Goal: Obtain resource: Download file/media

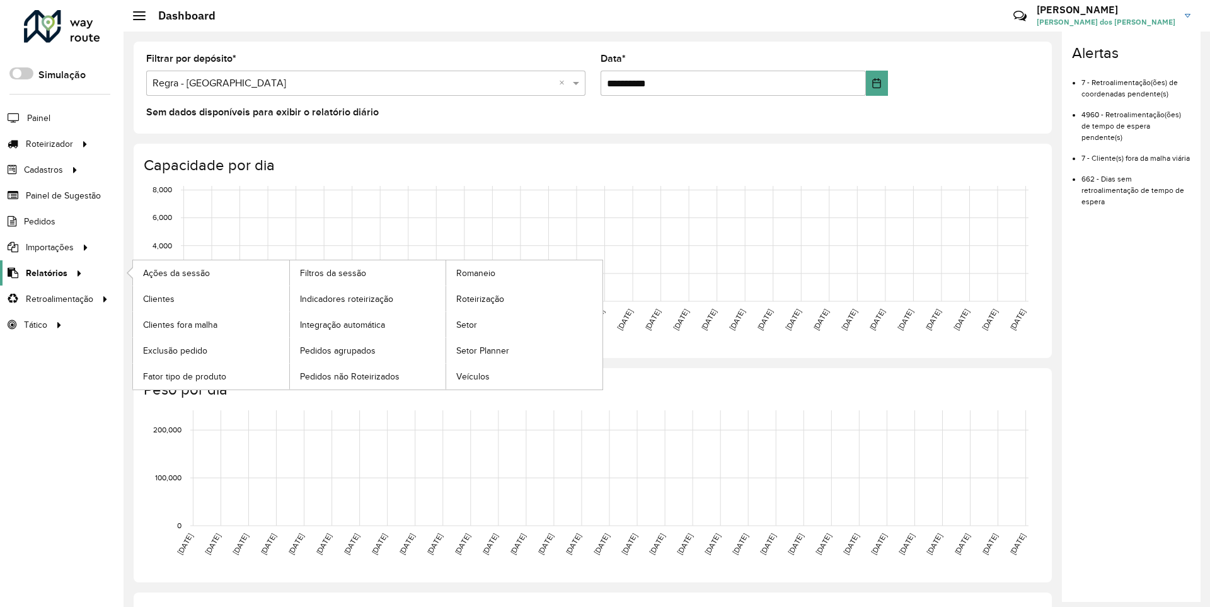
click at [44, 272] on span "Relatórios" at bounding box center [47, 273] width 42 height 13
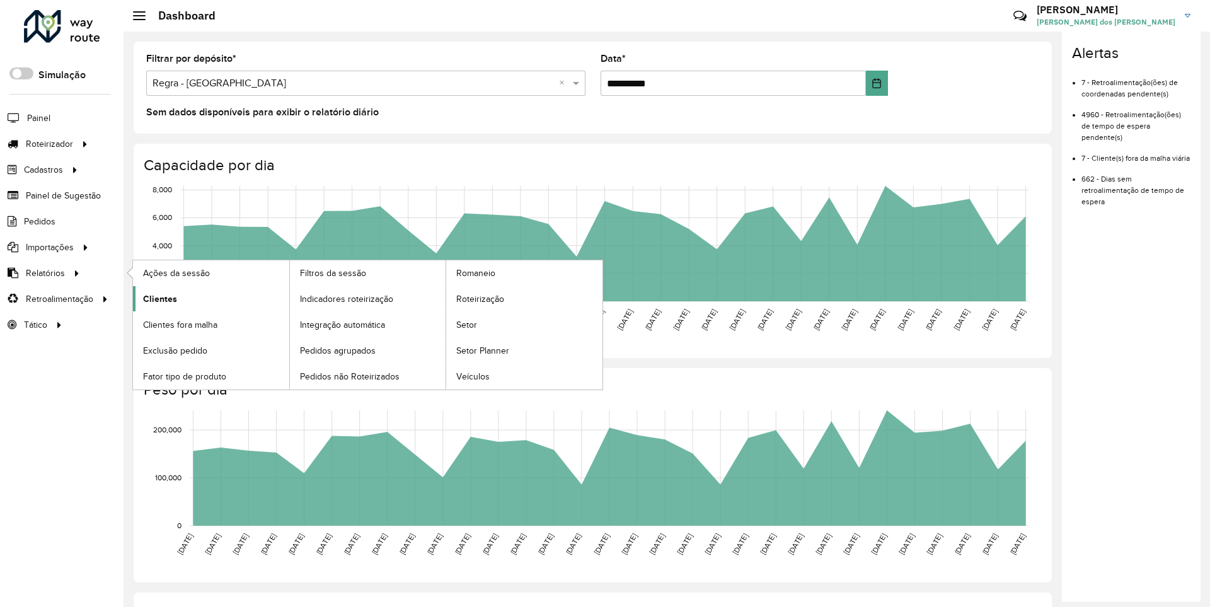
click at [158, 298] on span "Clientes" at bounding box center [160, 298] width 34 height 13
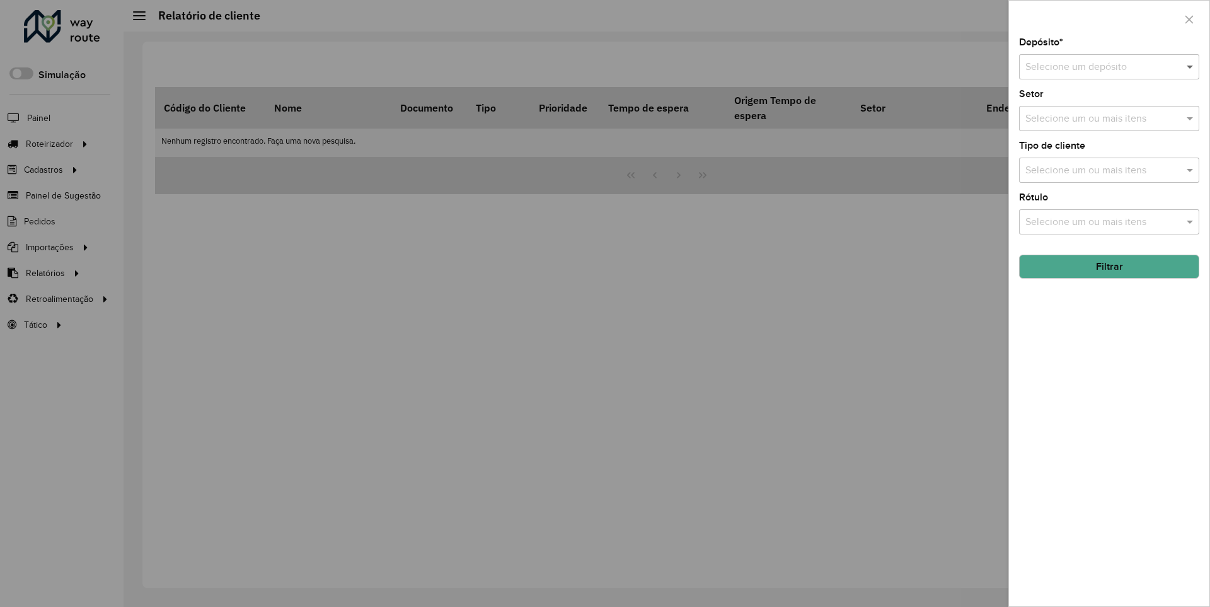
click at [1191, 66] on span at bounding box center [1192, 66] width 16 height 15
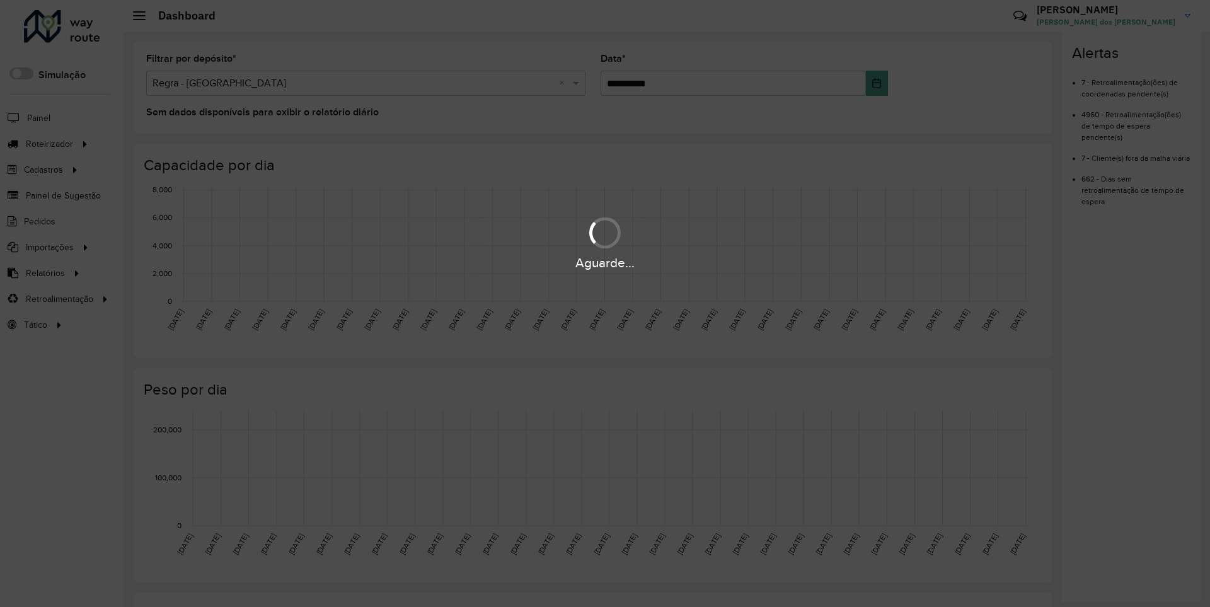
click at [44, 272] on div "Aguarde..." at bounding box center [605, 263] width 1210 height 20
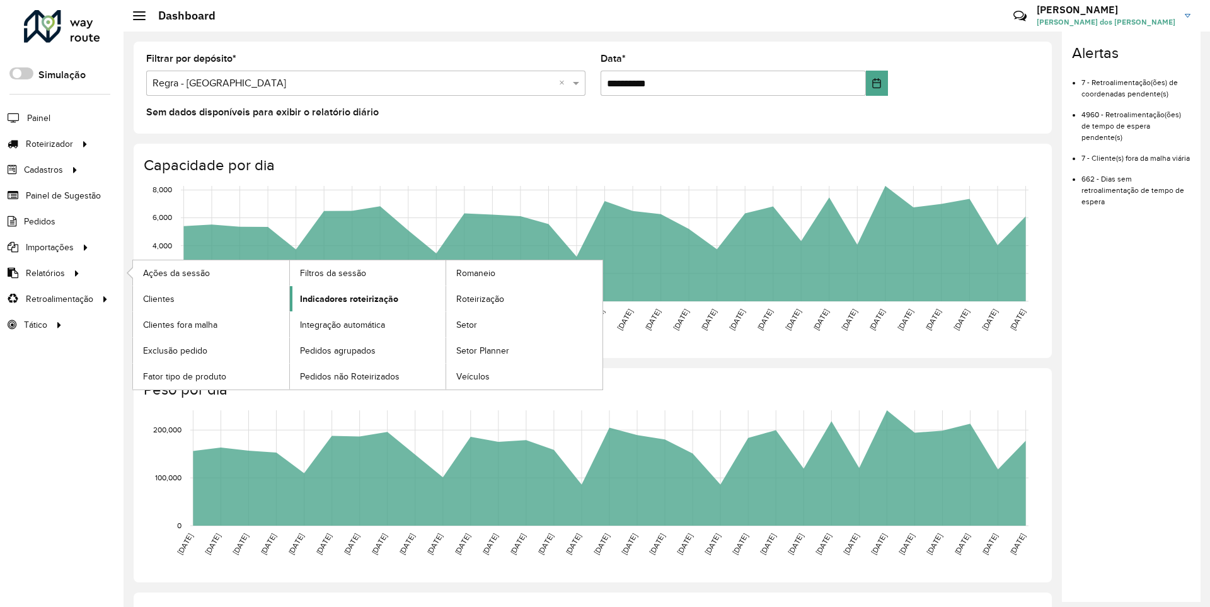
click at [345, 298] on span "Indicadores roteirização" at bounding box center [349, 298] width 98 height 13
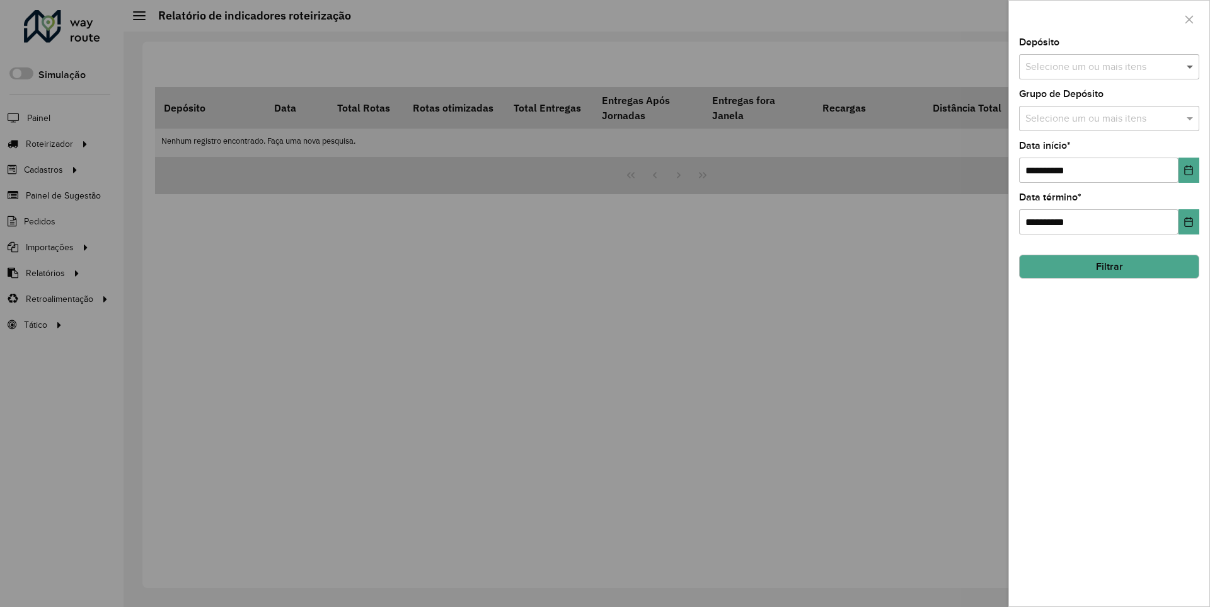
click at [1191, 66] on span at bounding box center [1192, 66] width 16 height 15
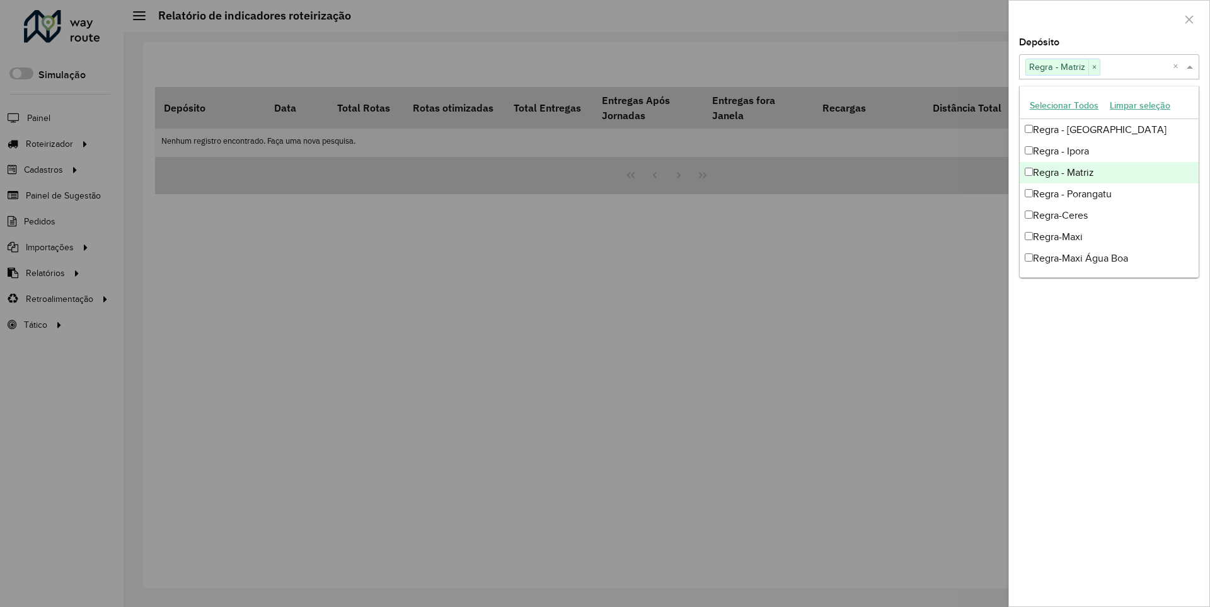
click at [1109, 18] on div at bounding box center [1109, 19] width 200 height 37
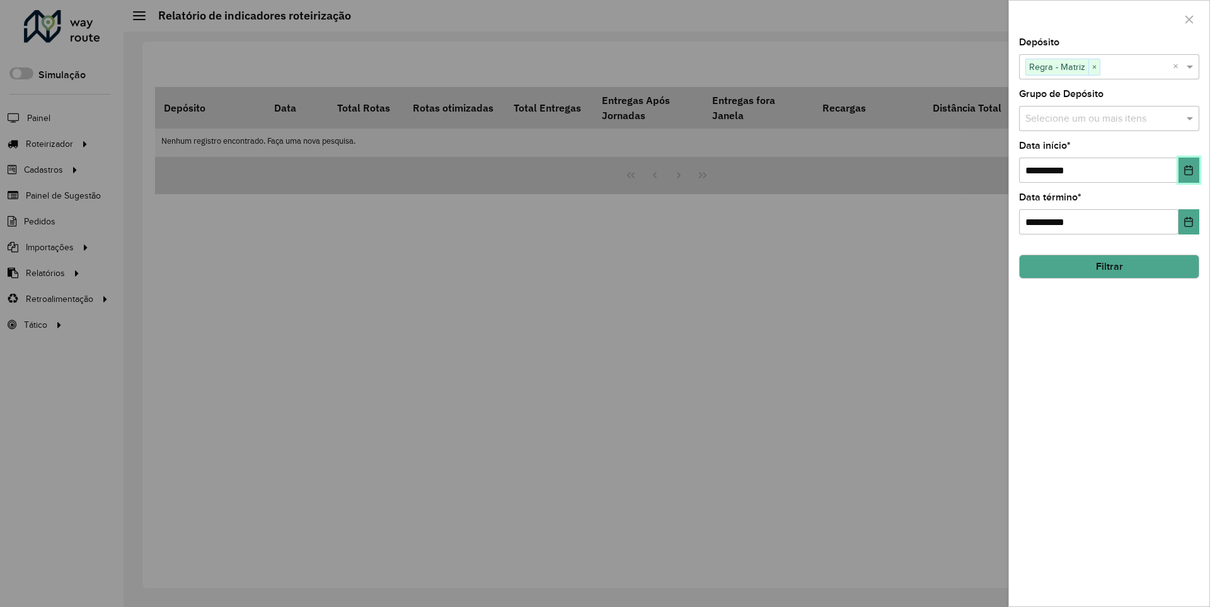
click at [1188, 170] on icon "Choose Date" at bounding box center [1189, 170] width 8 height 10
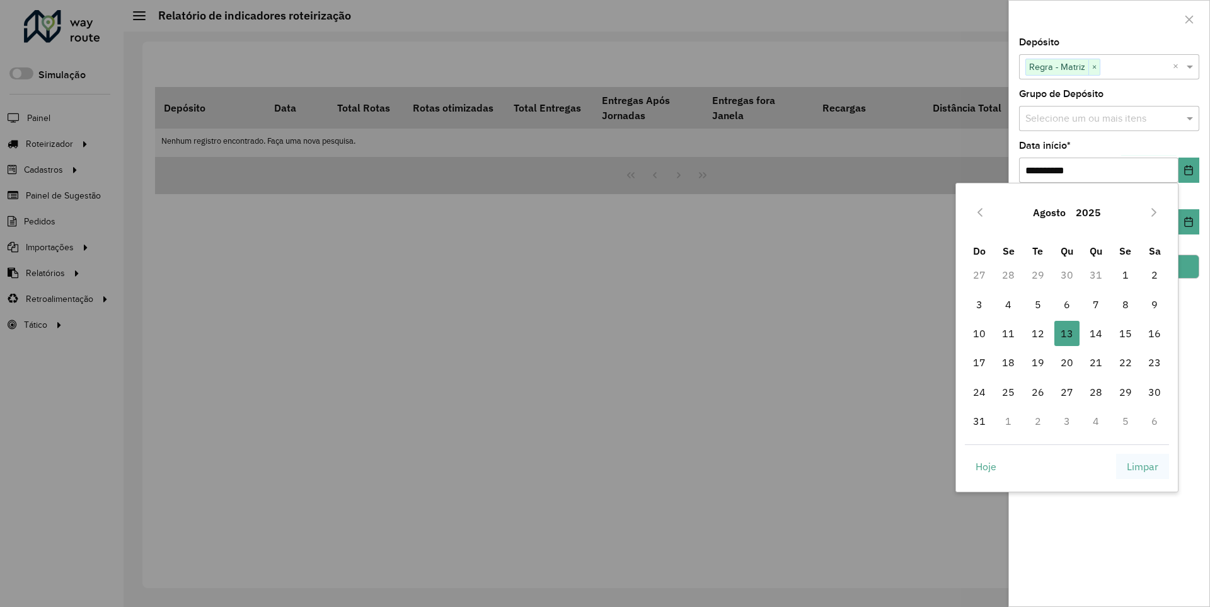
click at [1143, 466] on span "Limpar" at bounding box center [1143, 466] width 32 height 15
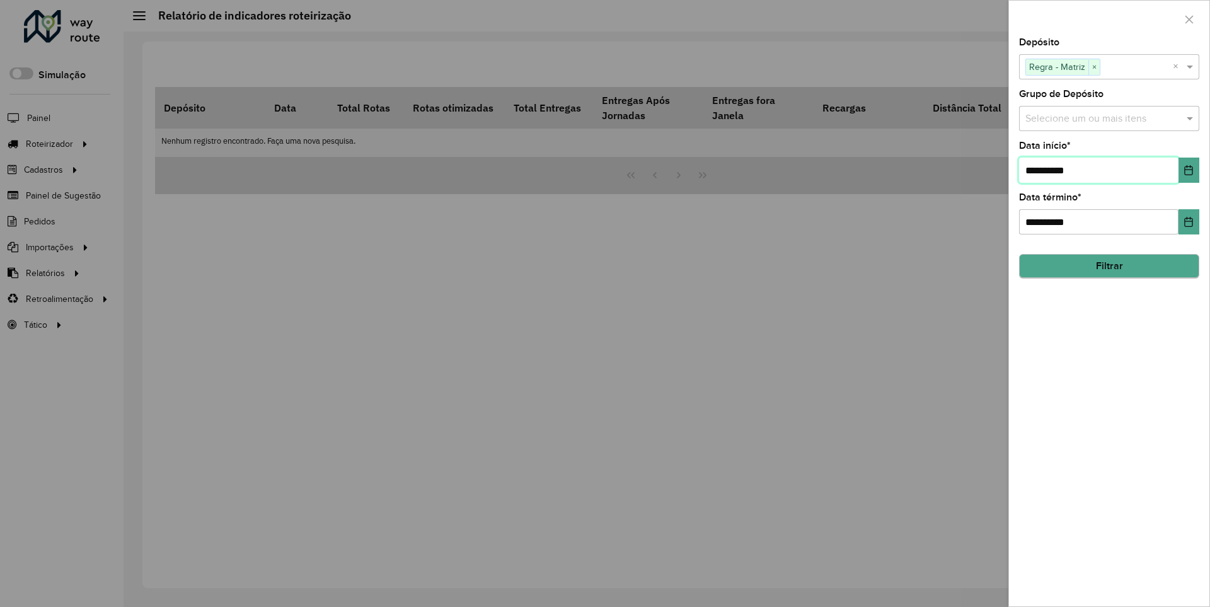
type input "**********"
click at [1109, 266] on button "Filtrar" at bounding box center [1109, 267] width 180 height 24
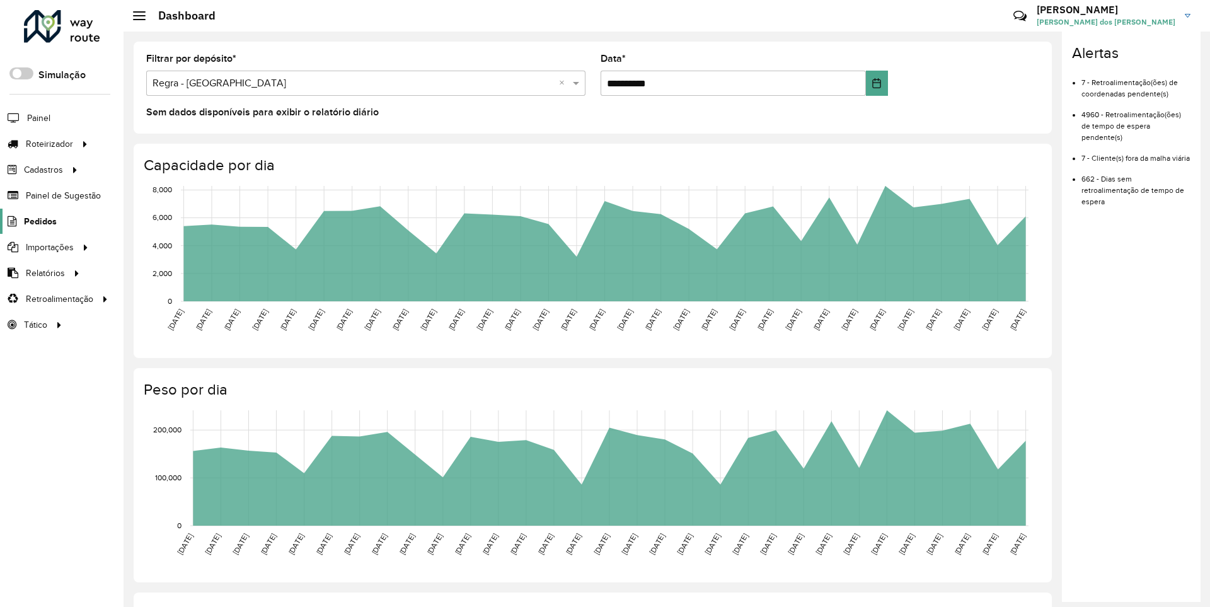
click at [39, 221] on span "Pedidos" at bounding box center [40, 221] width 33 height 13
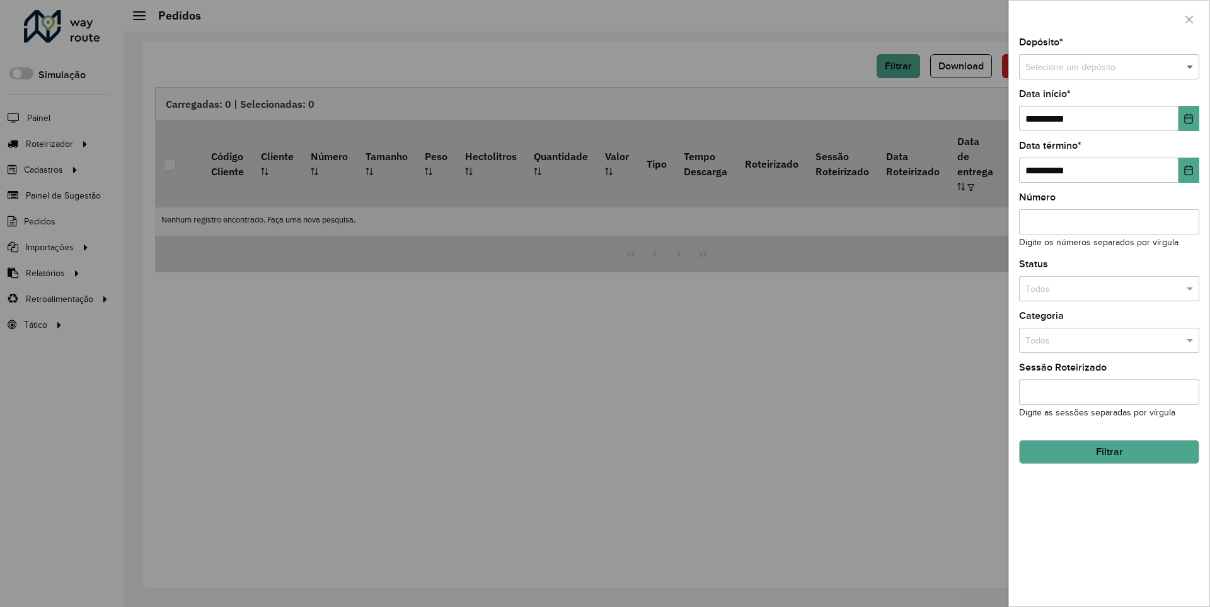
click at [1191, 67] on span at bounding box center [1192, 68] width 16 height 14
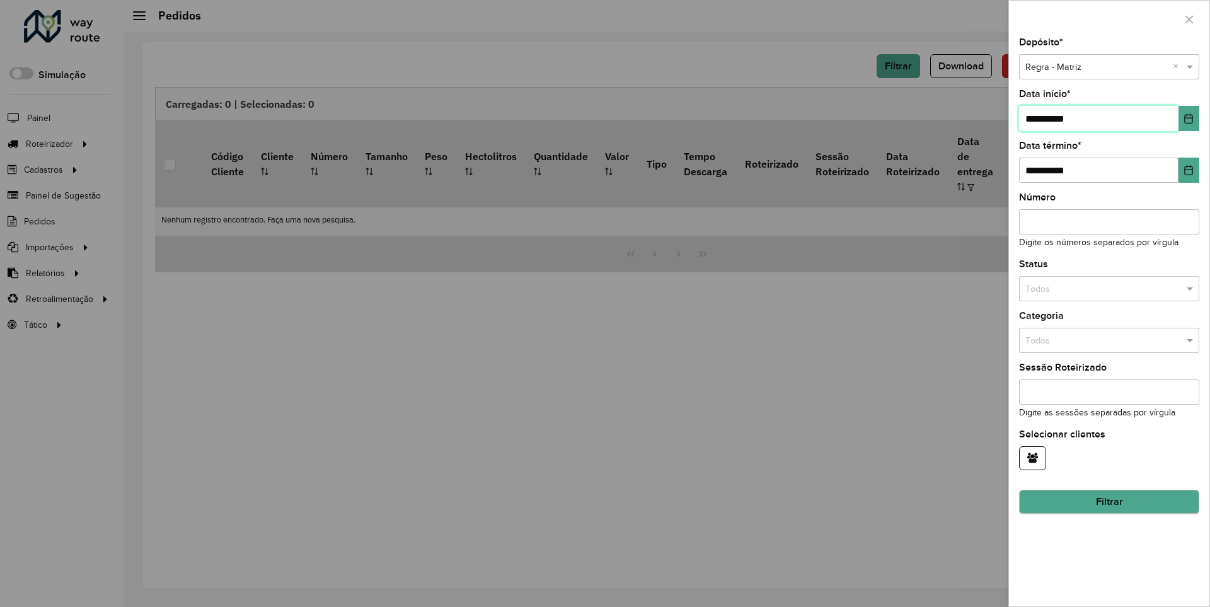
type input "**********"
click at [1109, 502] on button "Filtrar" at bounding box center [1109, 502] width 180 height 24
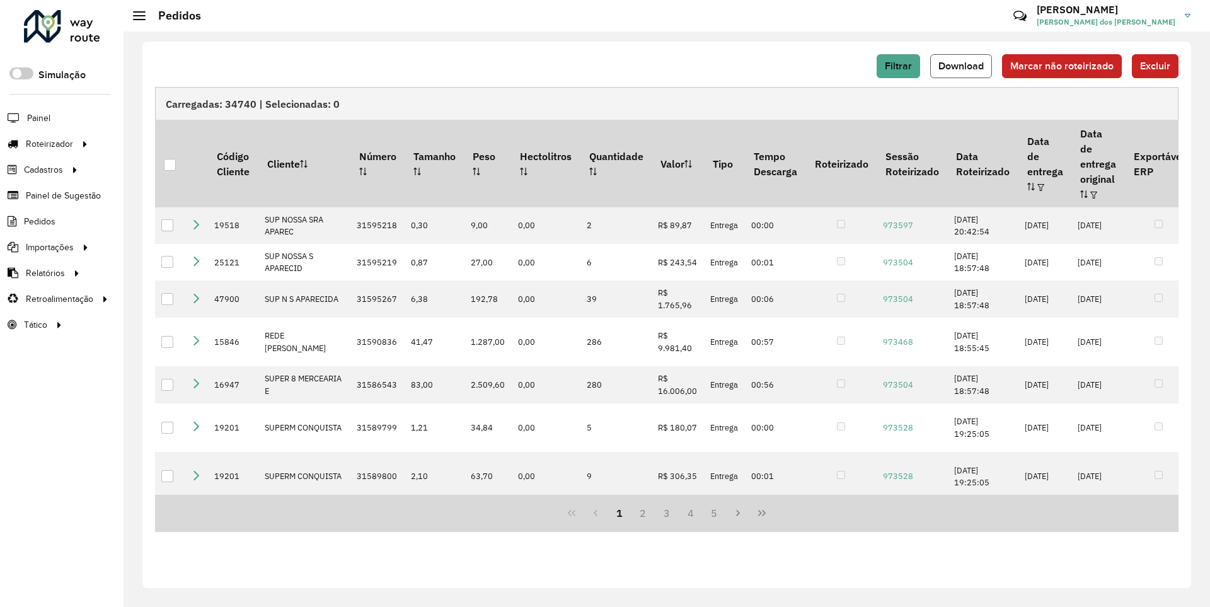
click at [963, 66] on span "Download" at bounding box center [961, 66] width 45 height 11
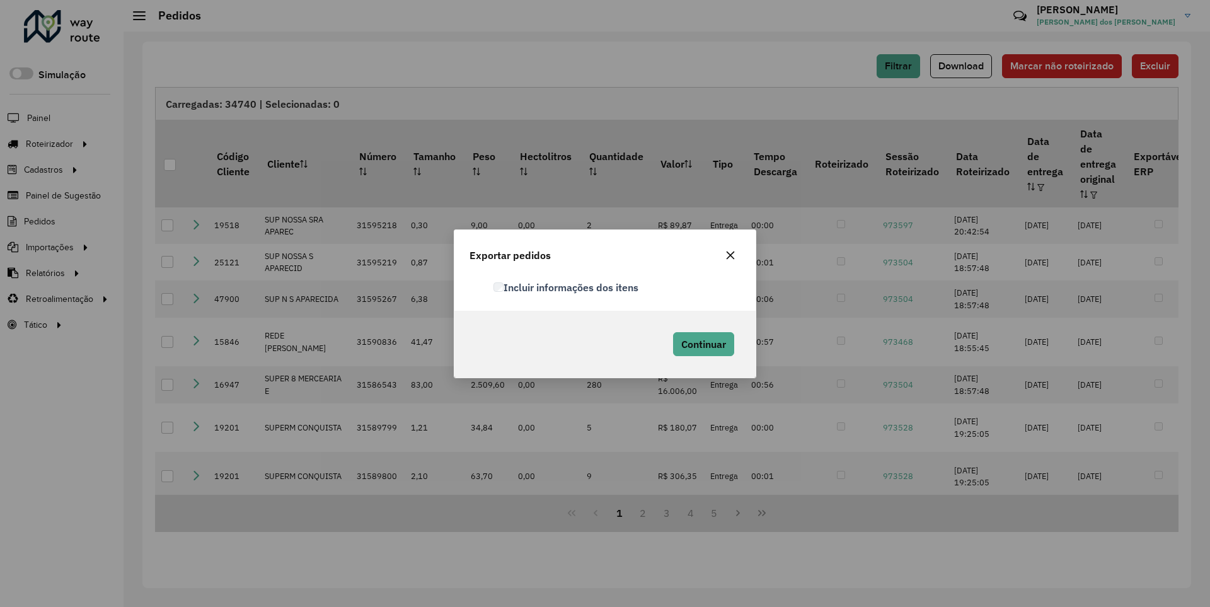
click at [567, 287] on label "Incluir informações dos itens" at bounding box center [566, 287] width 145 height 15
click at [702, 344] on span "Continuar" at bounding box center [703, 344] width 45 height 13
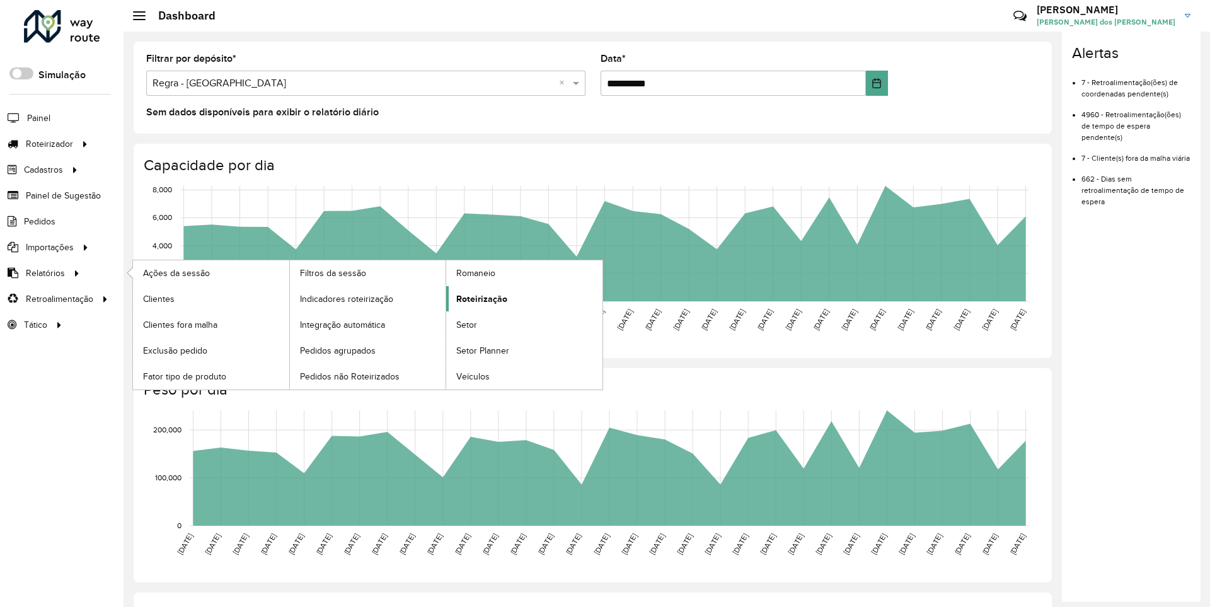
click at [480, 298] on span "Roteirização" at bounding box center [481, 298] width 51 height 13
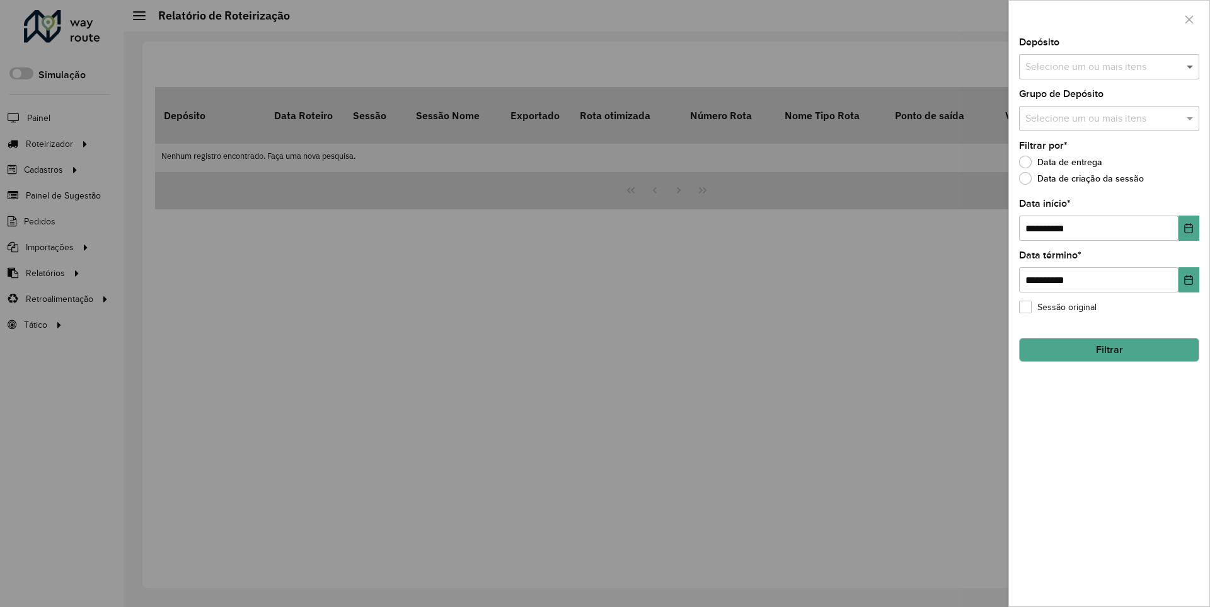
click at [1191, 66] on span at bounding box center [1192, 66] width 16 height 15
click at [1188, 228] on icon "Choose Date" at bounding box center [1189, 228] width 8 height 10
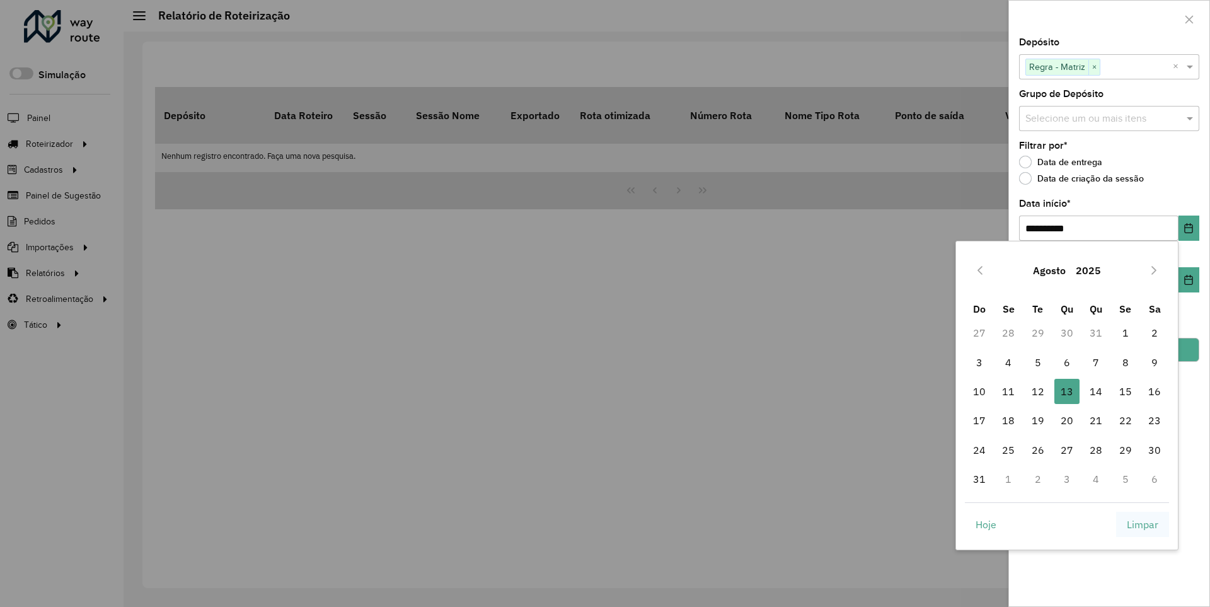
click at [1143, 524] on span "Limpar" at bounding box center [1143, 524] width 32 height 15
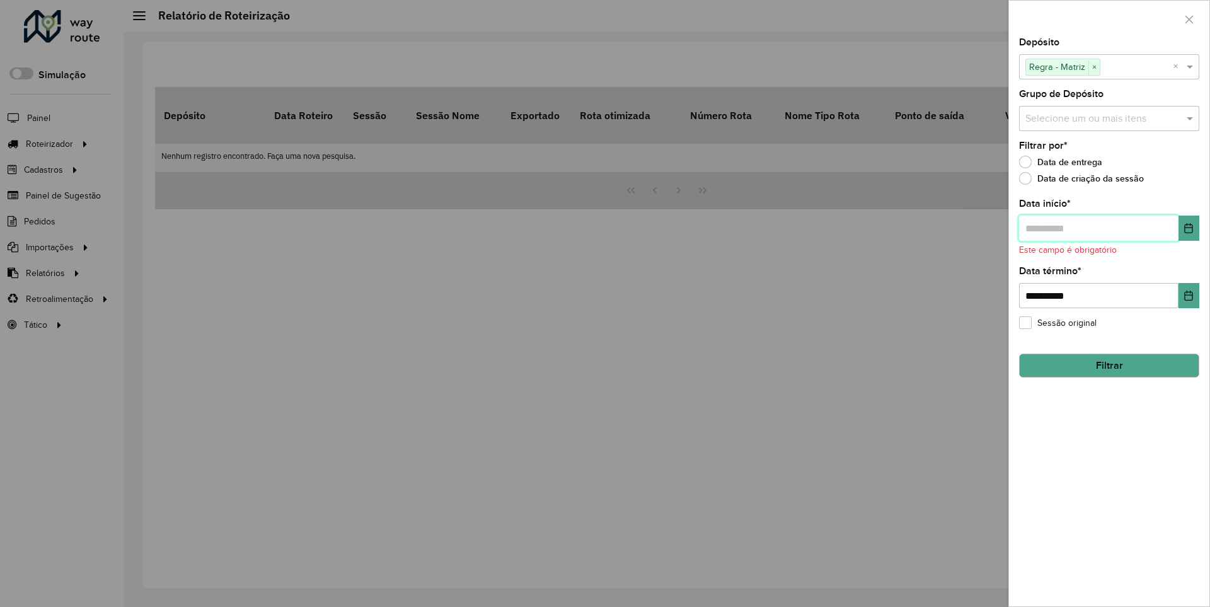
click at [1098, 228] on input "text" at bounding box center [1098, 228] width 159 height 25
type input "**********"
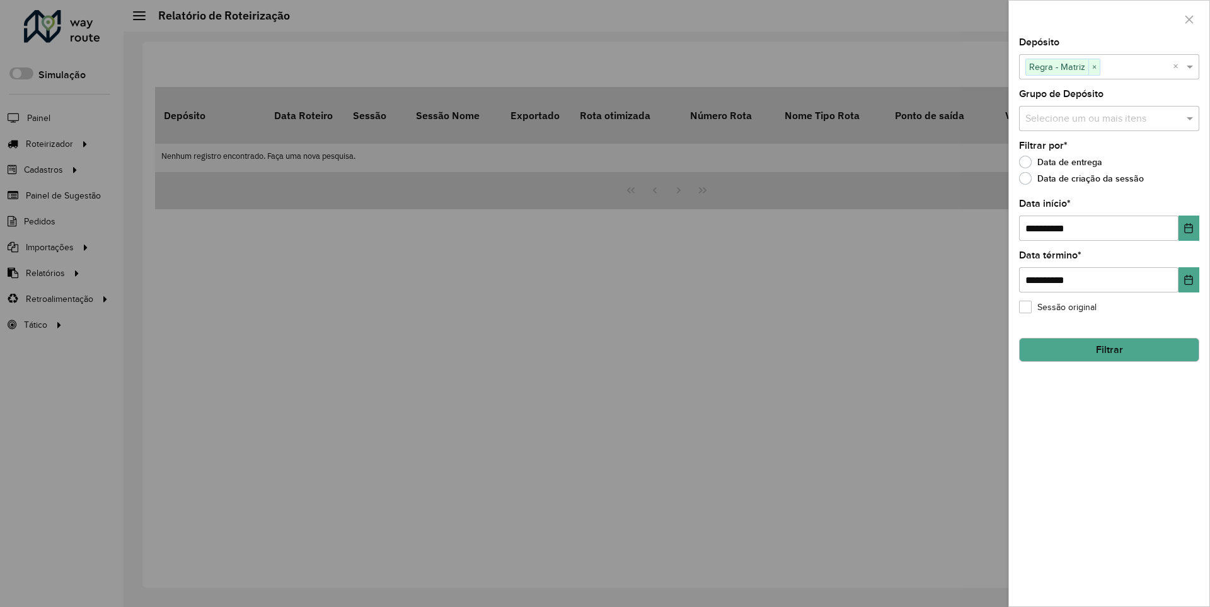
click at [1109, 349] on button "Filtrar" at bounding box center [1109, 350] width 180 height 24
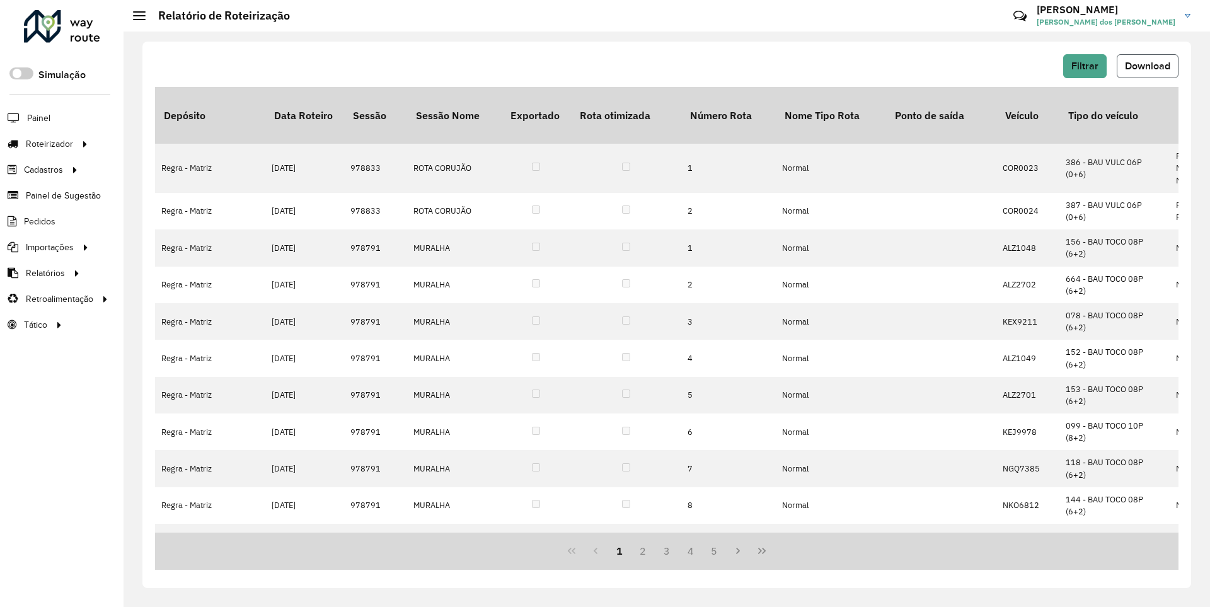
click at [1147, 66] on span "Download" at bounding box center [1147, 66] width 45 height 11
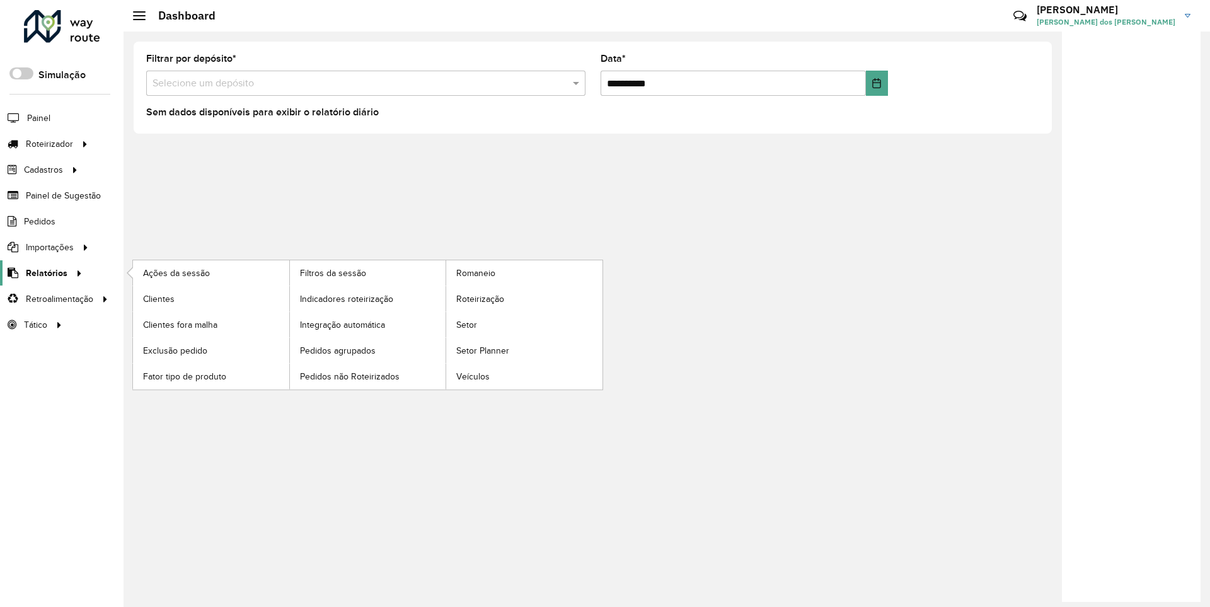
click at [44, 272] on span "Relatórios" at bounding box center [47, 273] width 42 height 13
click at [158, 298] on span "Clientes" at bounding box center [160, 298] width 34 height 13
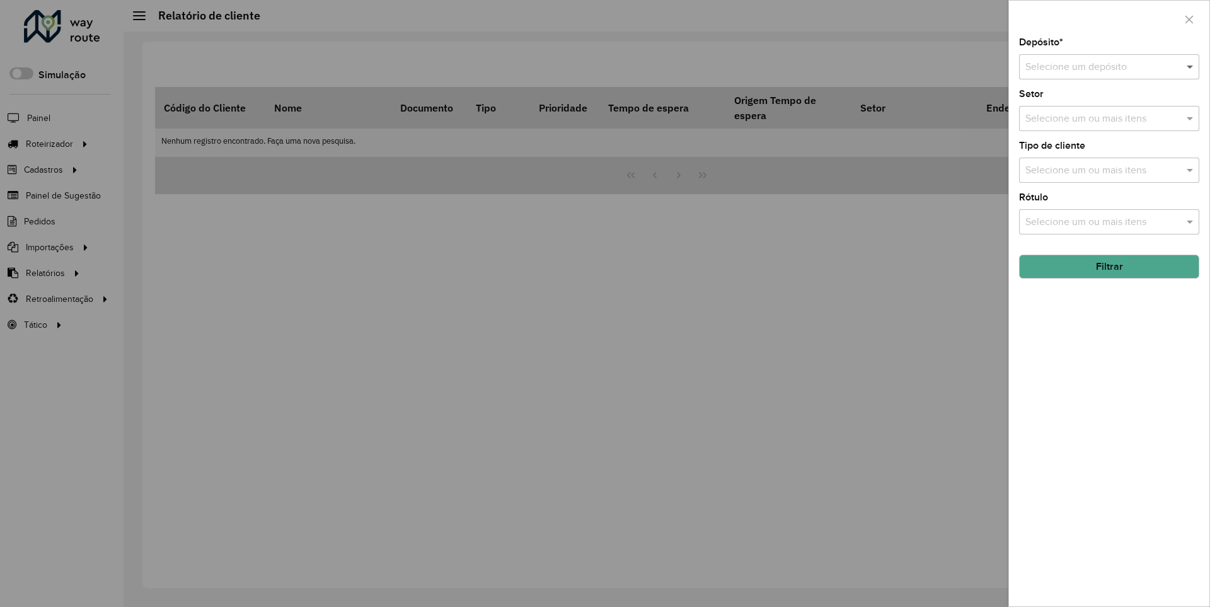
click at [1191, 66] on span at bounding box center [1192, 66] width 16 height 15
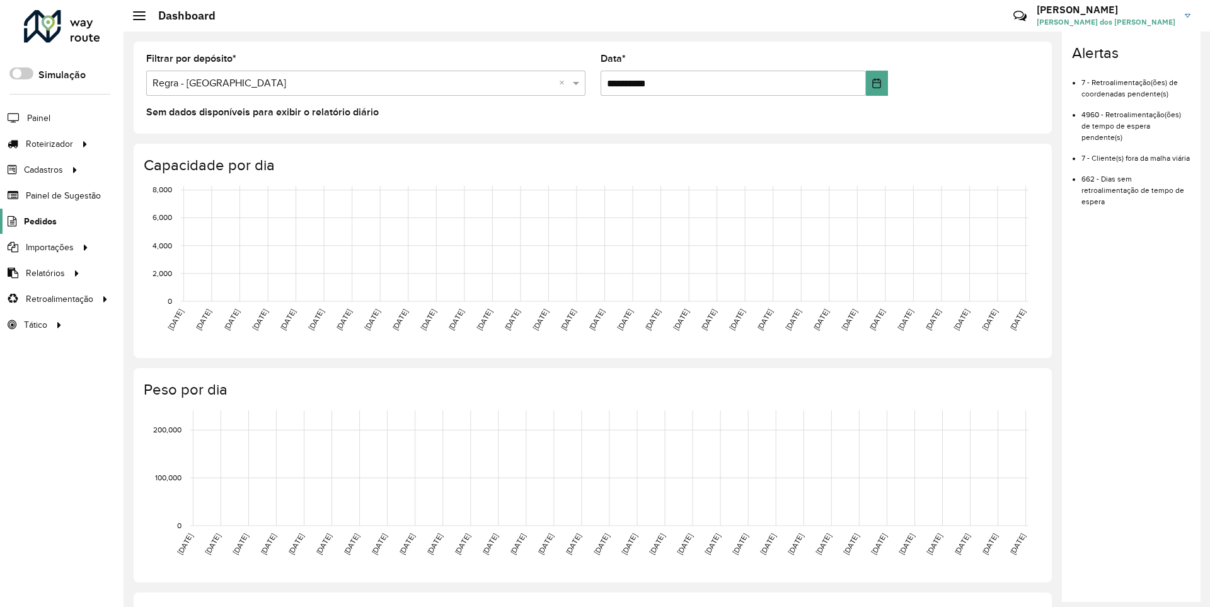
click at [39, 221] on span "Pedidos" at bounding box center [40, 221] width 33 height 13
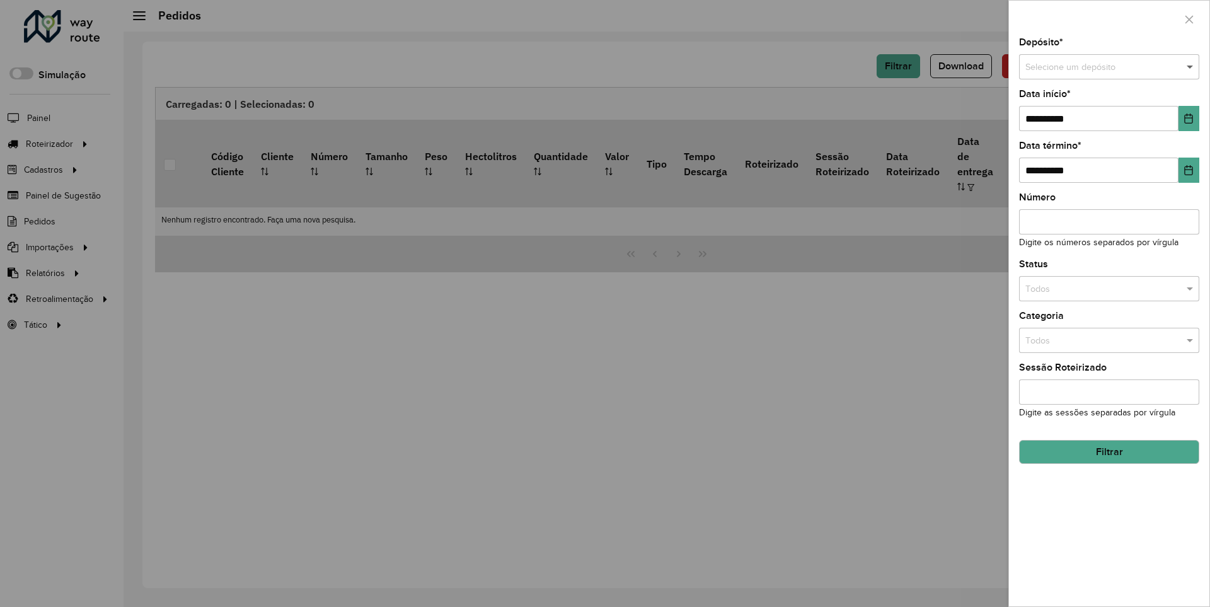
click at [1191, 67] on span at bounding box center [1192, 68] width 16 height 14
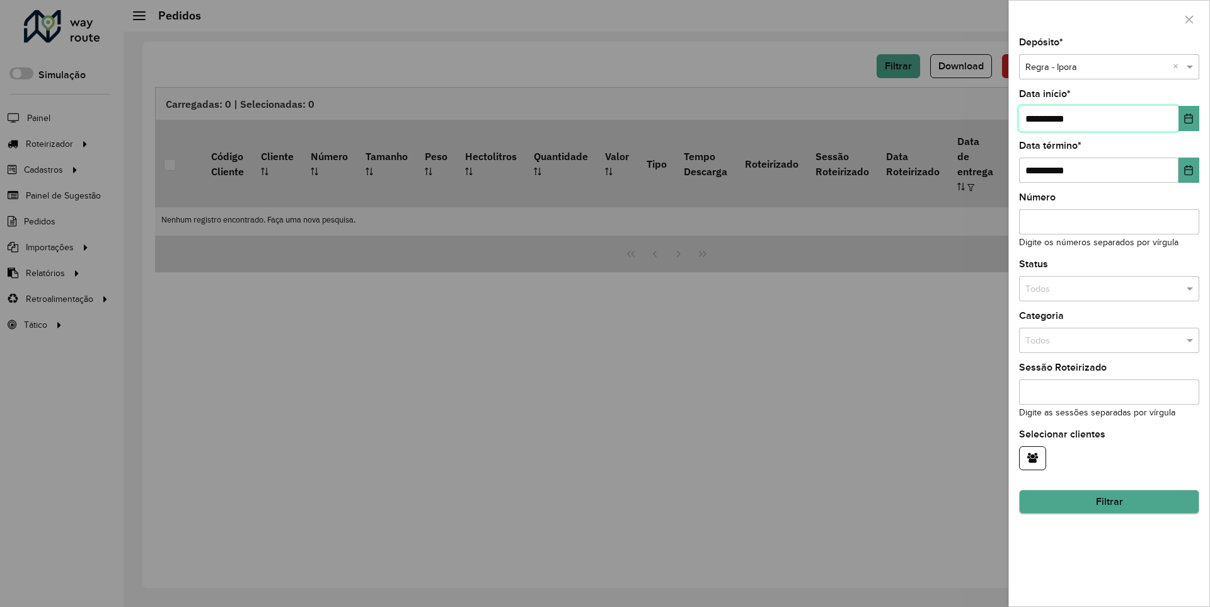
type input "**********"
click at [1109, 502] on button "Filtrar" at bounding box center [1109, 502] width 180 height 24
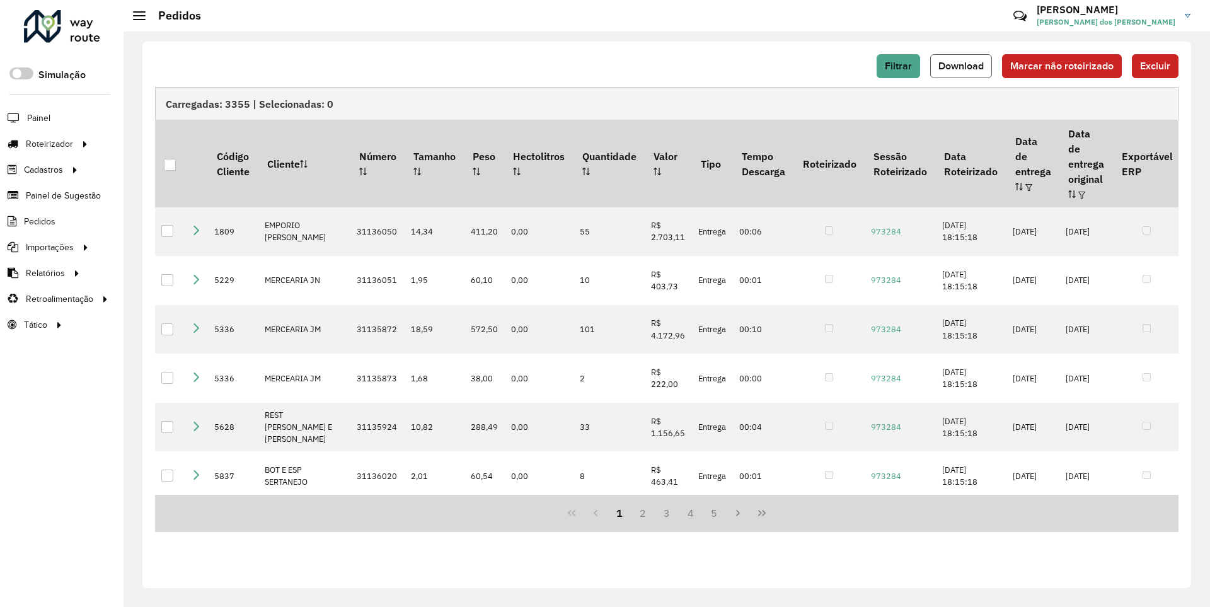
click at [963, 66] on span "Download" at bounding box center [961, 66] width 45 height 11
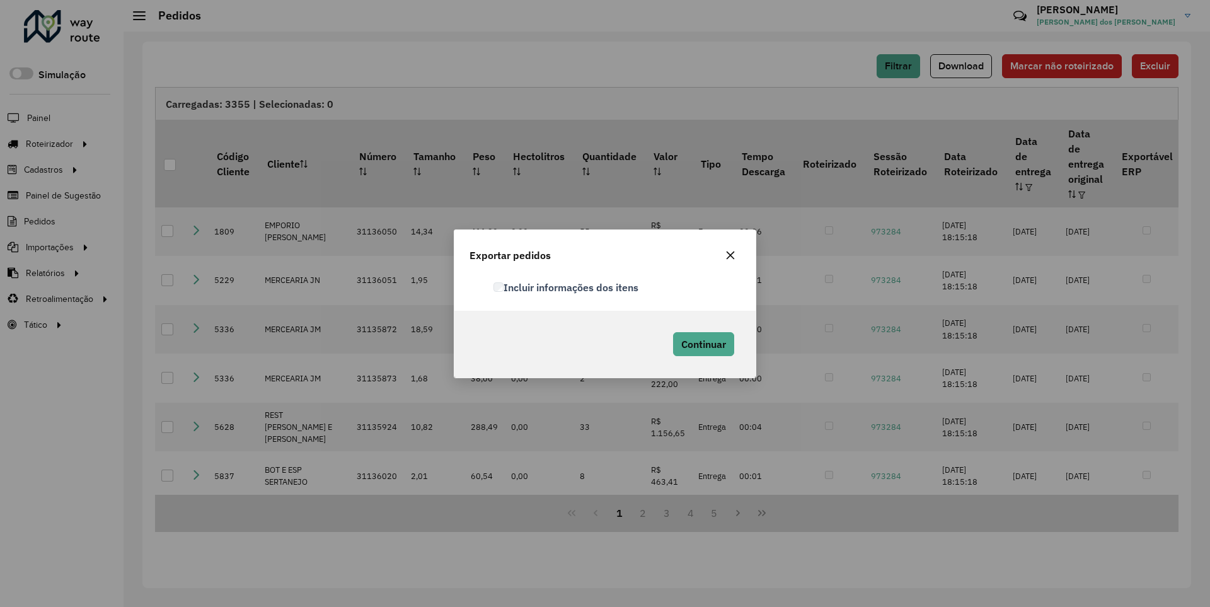
click at [567, 287] on label "Incluir informações dos itens" at bounding box center [566, 287] width 145 height 15
click at [702, 344] on span "Continuar" at bounding box center [703, 344] width 45 height 13
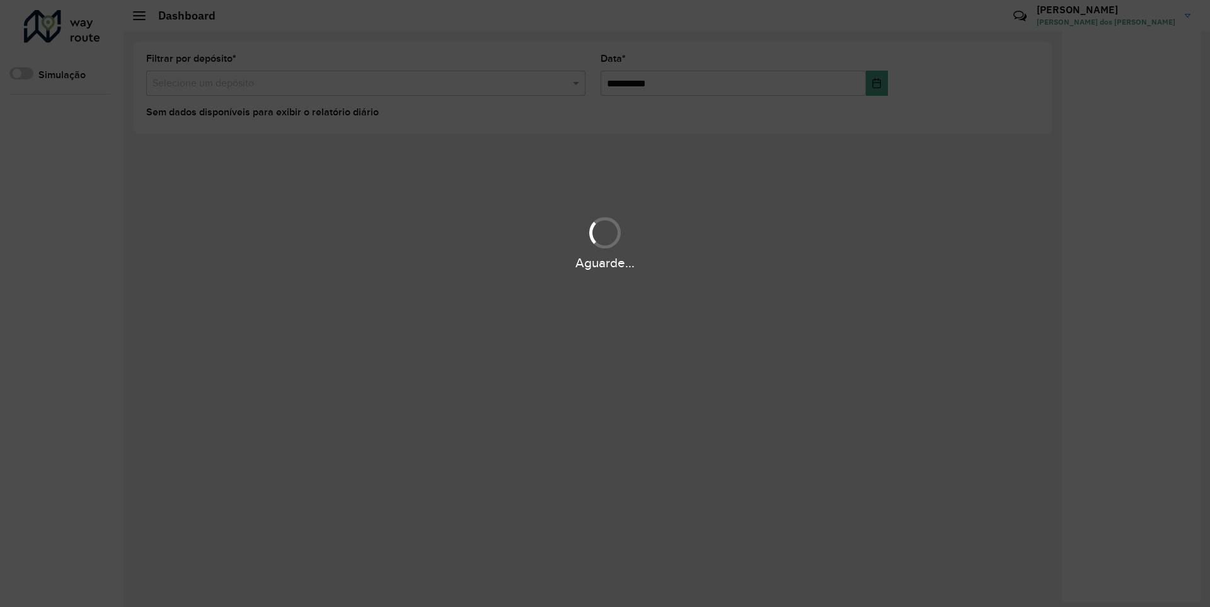
click at [44, 272] on div "Aguarde..." at bounding box center [605, 263] width 1210 height 20
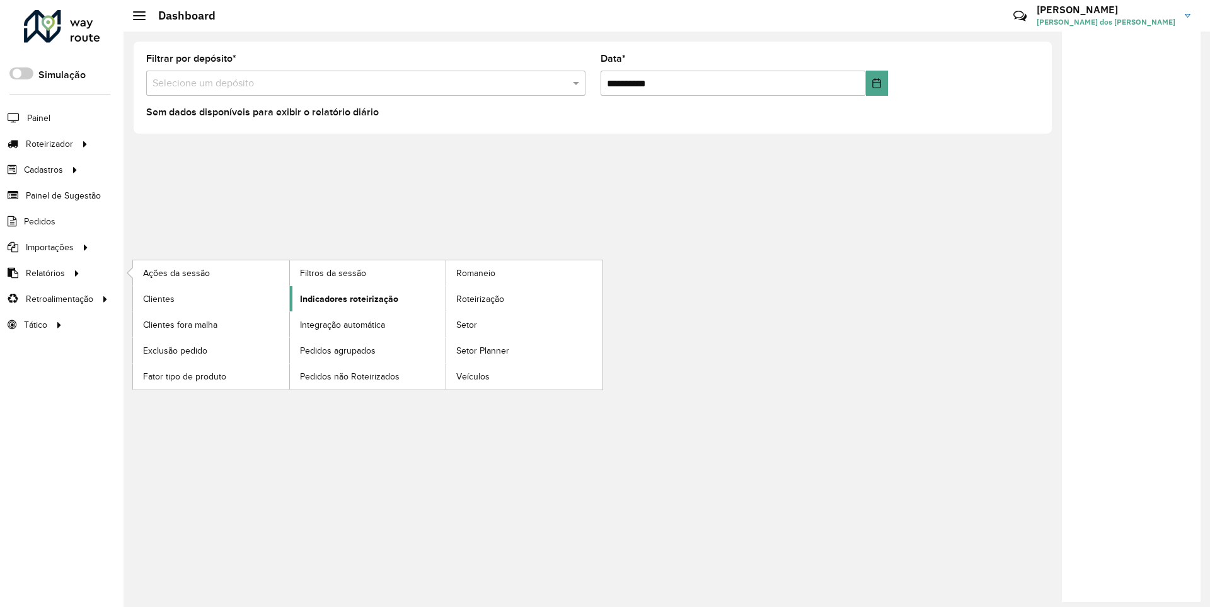
click at [345, 298] on span "Indicadores roteirização" at bounding box center [349, 298] width 98 height 13
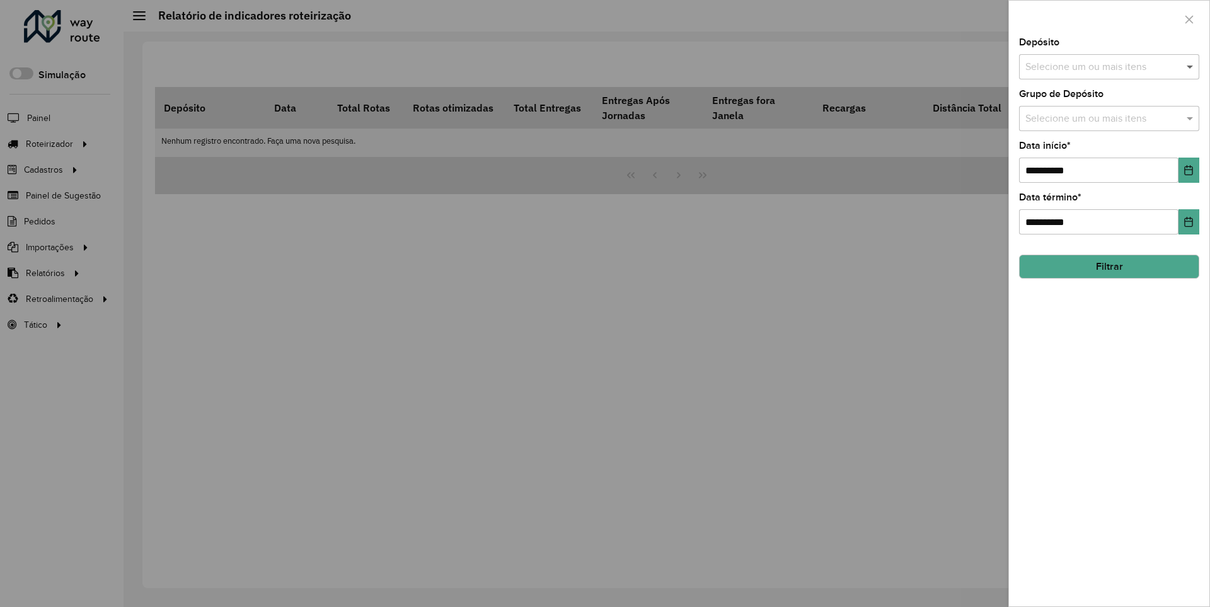
click at [1191, 66] on span at bounding box center [1192, 66] width 16 height 15
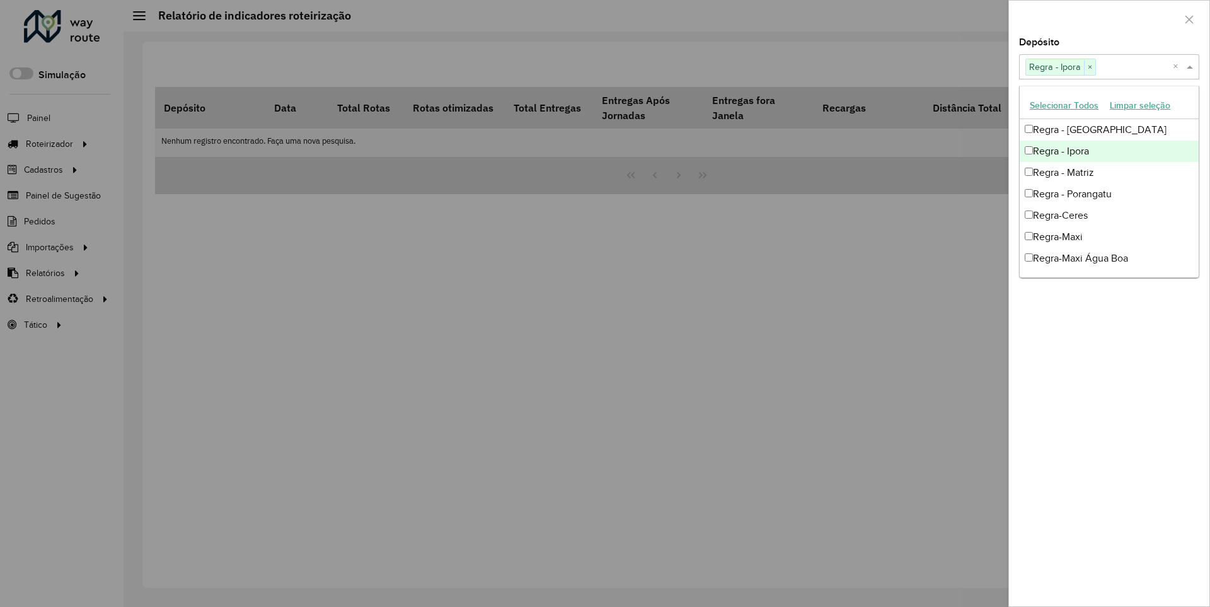
click at [1109, 18] on div at bounding box center [1109, 19] width 200 height 37
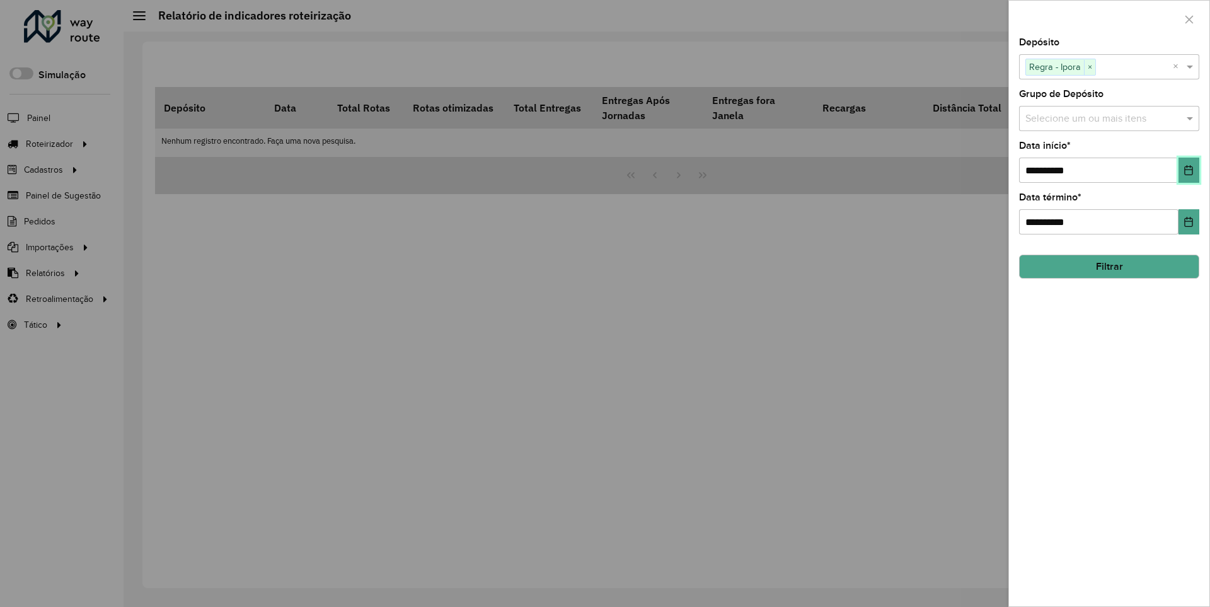
click at [1188, 170] on icon "Choose Date" at bounding box center [1189, 170] width 8 height 10
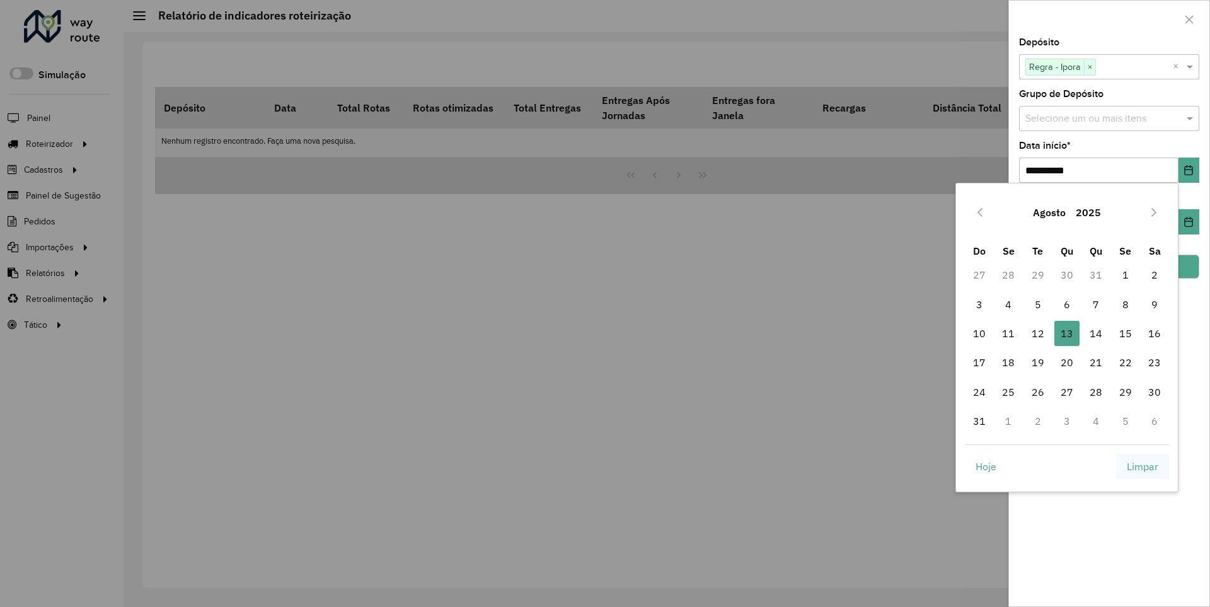
click at [1143, 466] on span "Limpar" at bounding box center [1143, 466] width 32 height 15
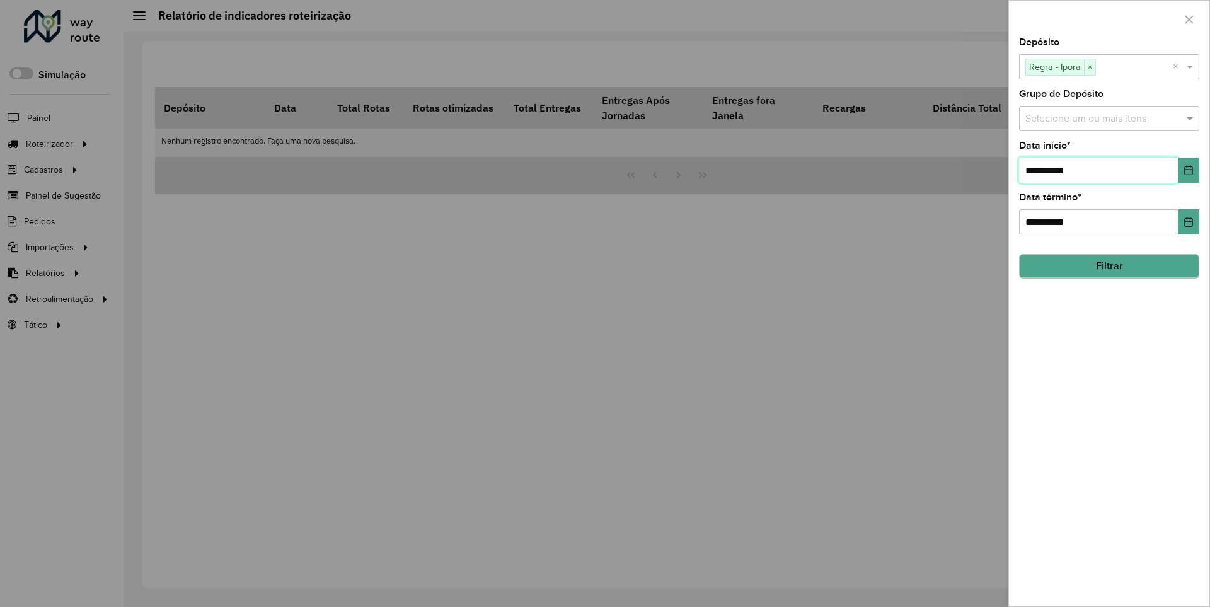
type input "**********"
click at [1109, 266] on button "Filtrar" at bounding box center [1109, 266] width 180 height 24
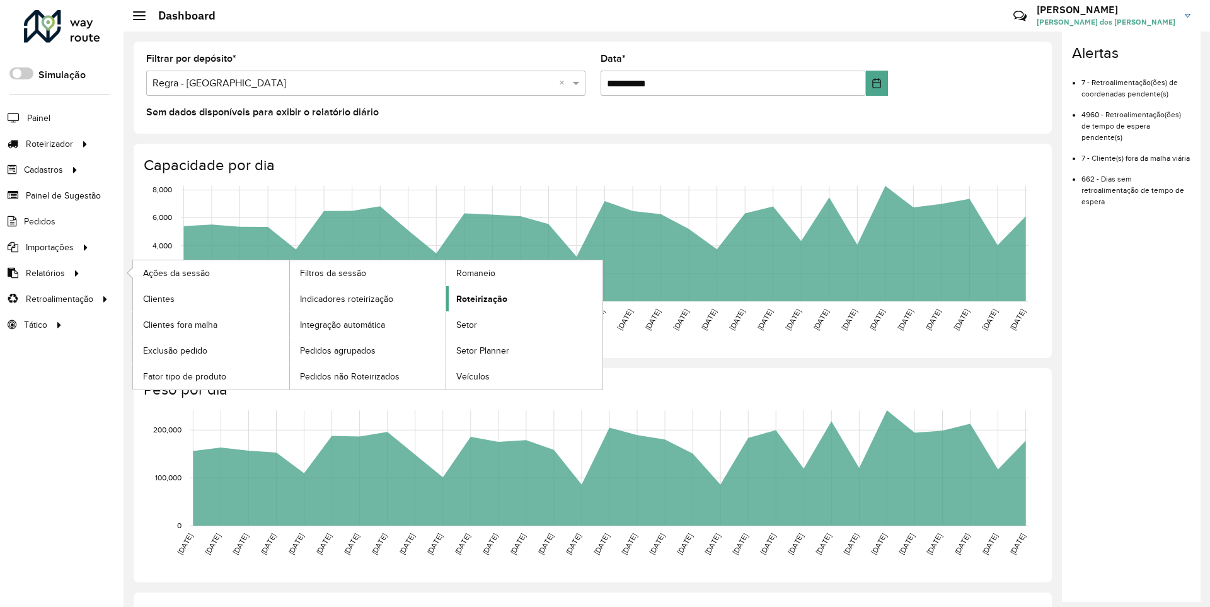
click at [480, 298] on span "Roteirização" at bounding box center [481, 298] width 51 height 13
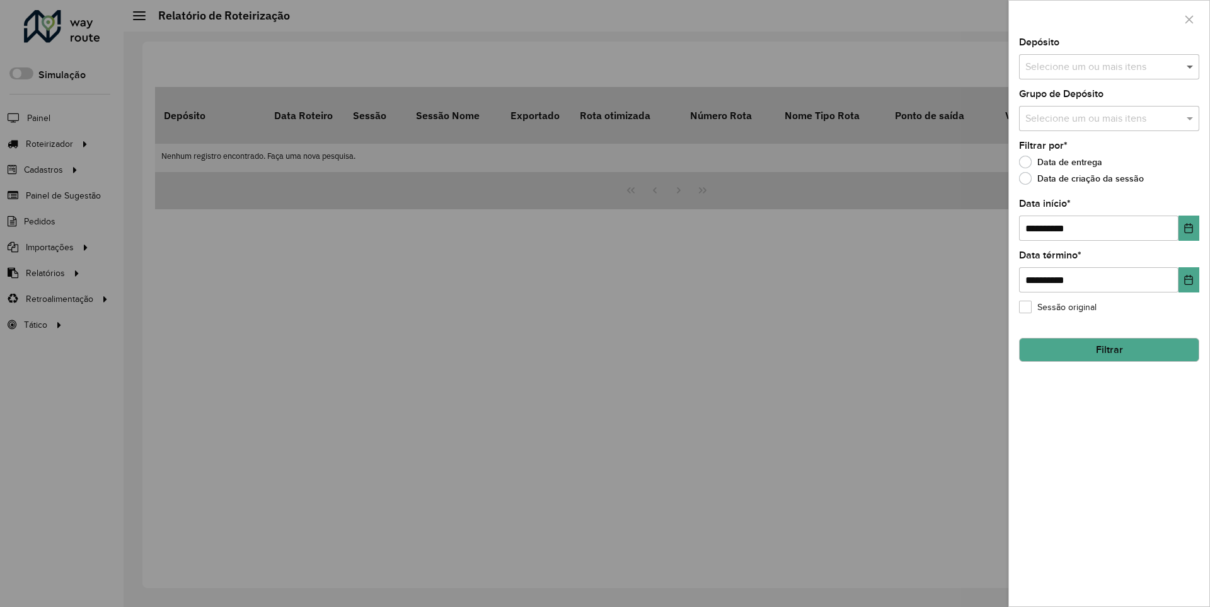
click at [1191, 66] on span at bounding box center [1192, 66] width 16 height 15
click at [1188, 228] on icon "Choose Date" at bounding box center [1189, 228] width 8 height 10
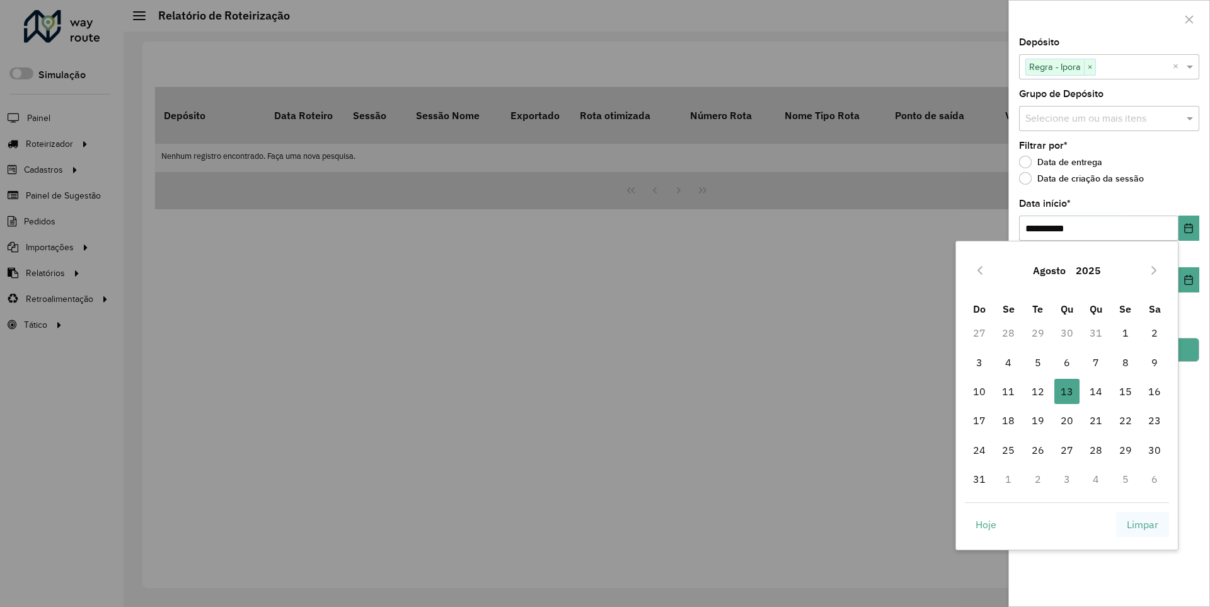
click at [1143, 524] on span "Limpar" at bounding box center [1143, 524] width 32 height 15
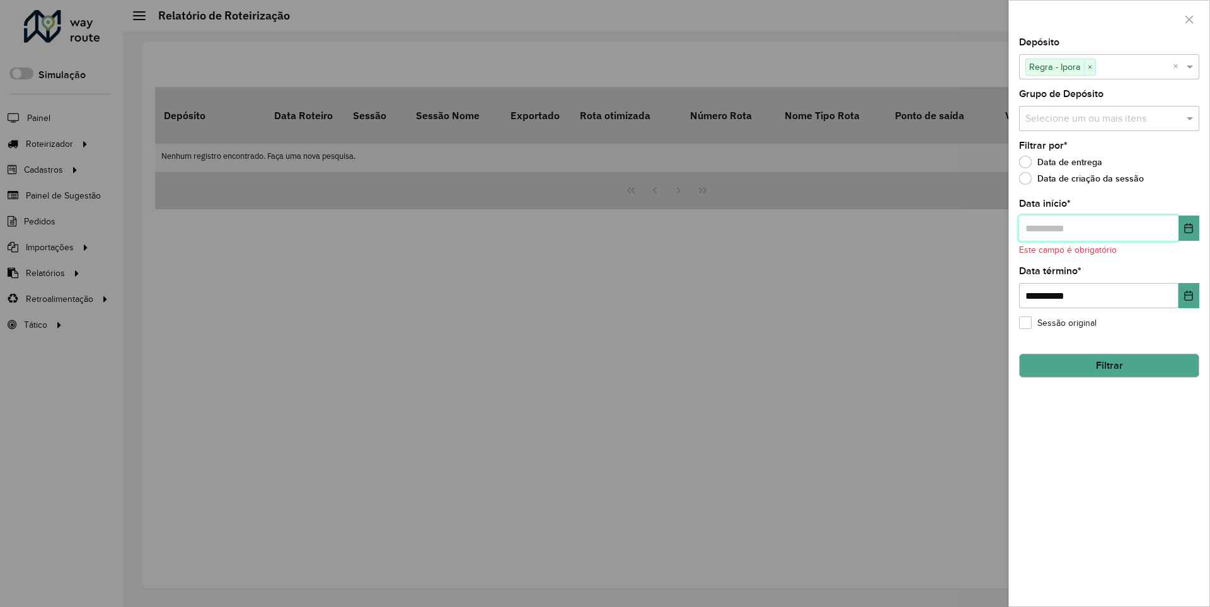
click at [1098, 228] on input "text" at bounding box center [1098, 228] width 159 height 25
type input "**********"
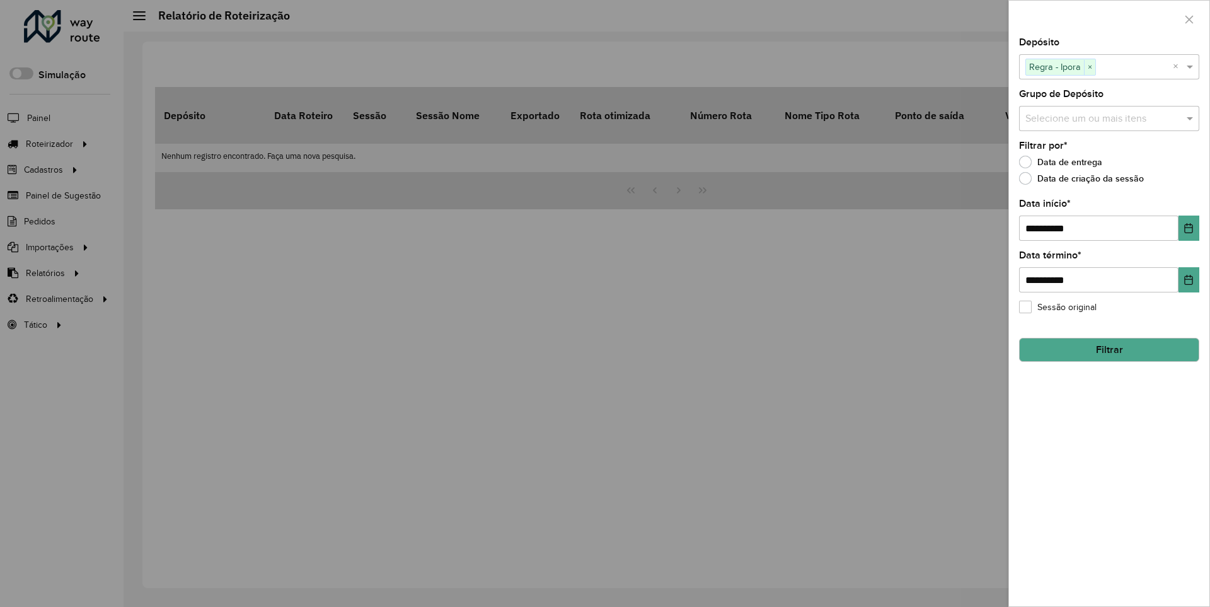
click at [1109, 349] on button "Filtrar" at bounding box center [1109, 350] width 180 height 24
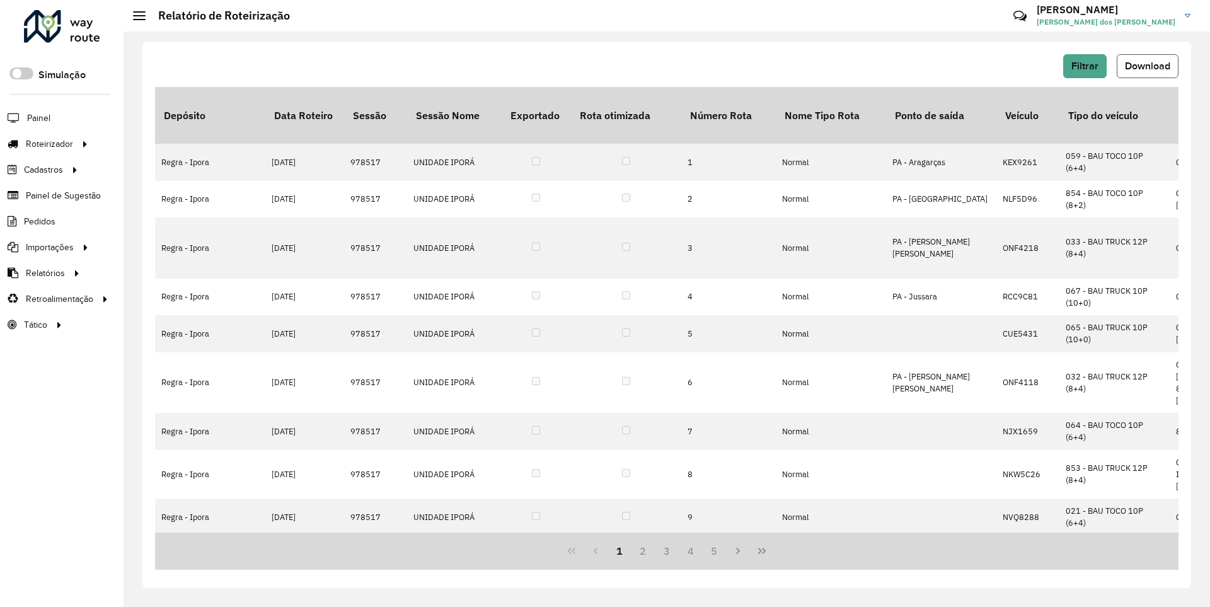
click at [1147, 66] on span "Download" at bounding box center [1147, 66] width 45 height 11
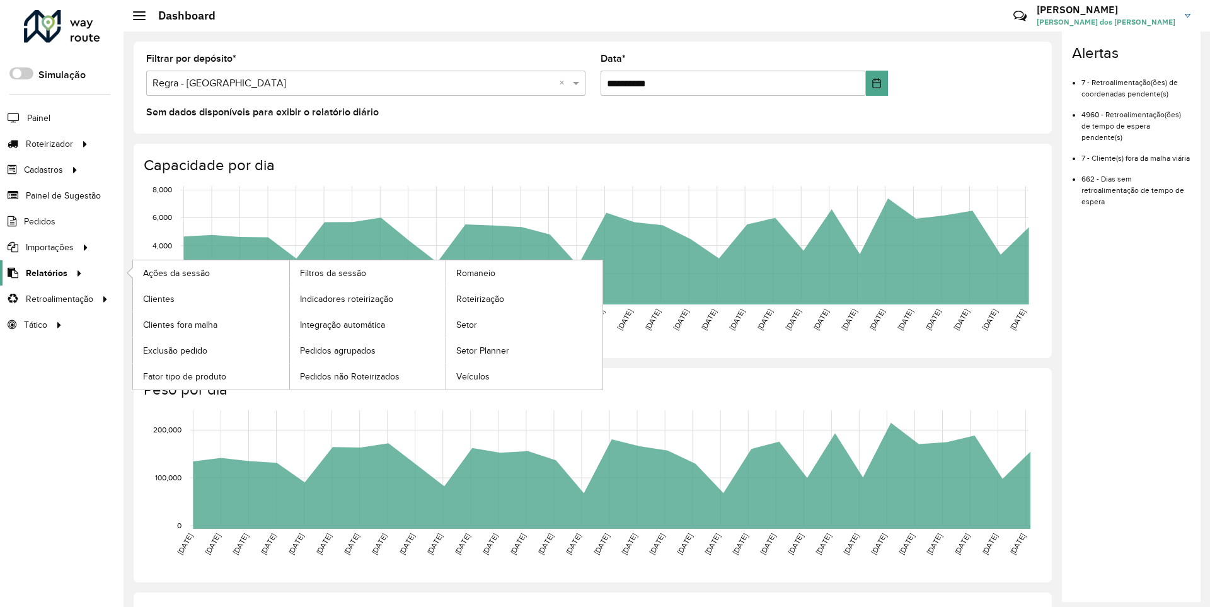
click at [44, 272] on span "Relatórios" at bounding box center [47, 273] width 42 height 13
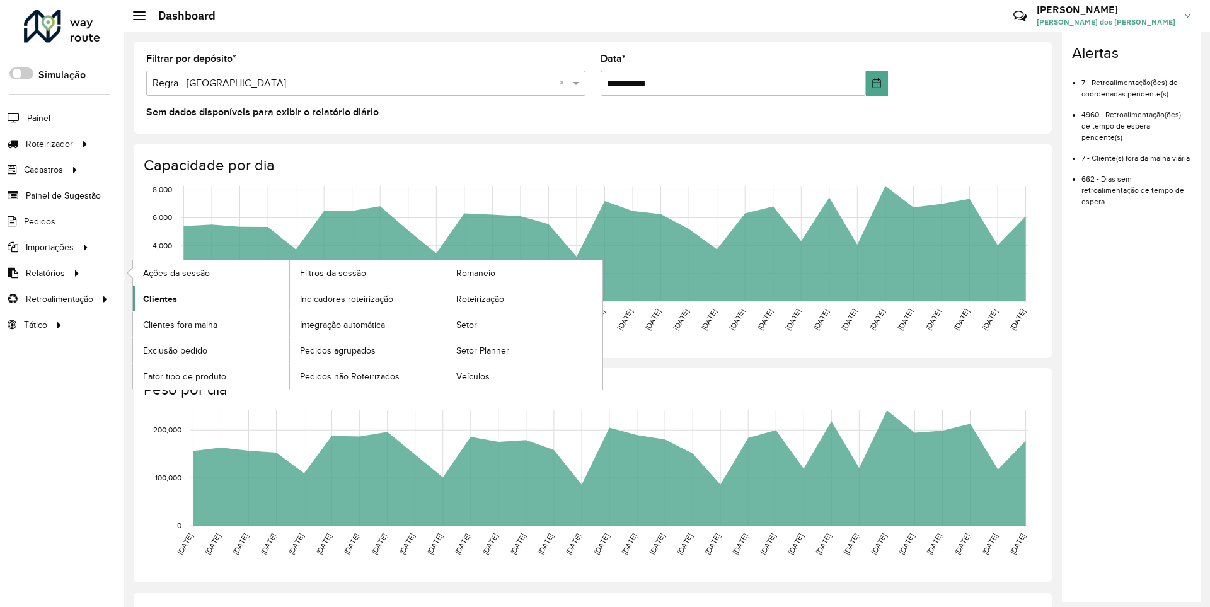
click at [158, 298] on span "Clientes" at bounding box center [160, 298] width 34 height 13
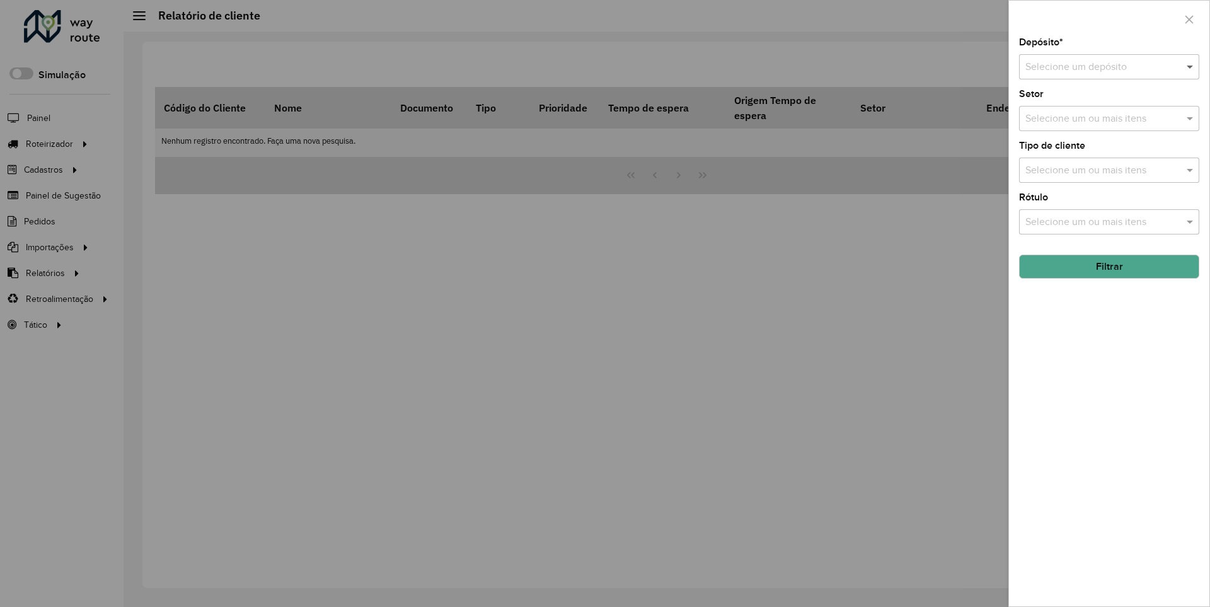
click at [1191, 66] on span at bounding box center [1192, 66] width 16 height 15
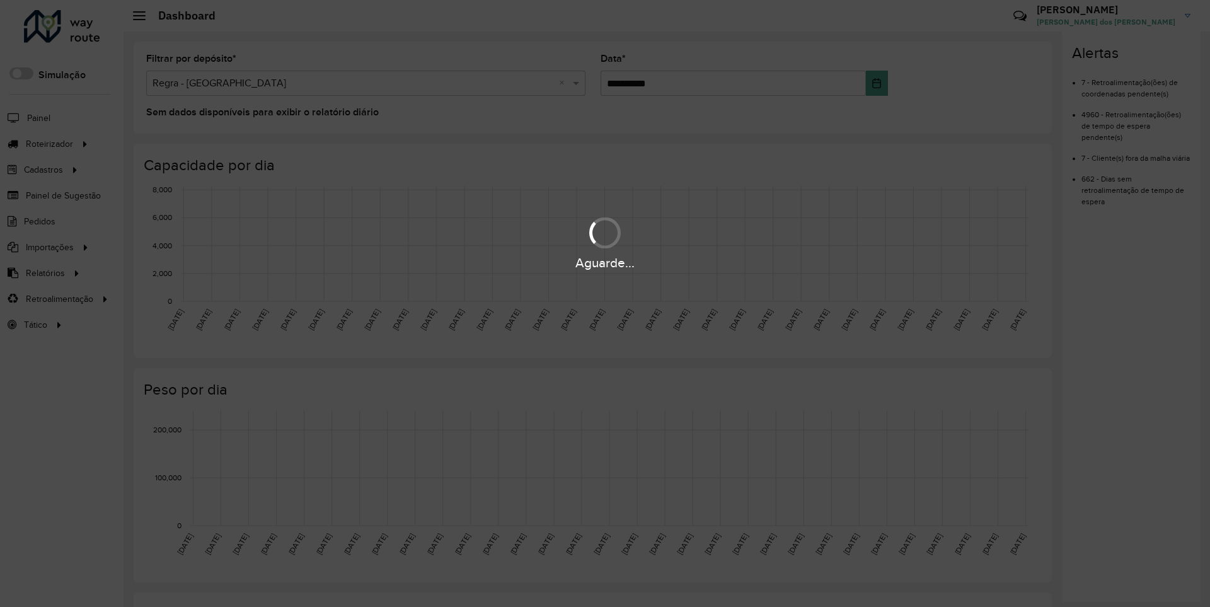
click at [44, 272] on div "Aguarde..." at bounding box center [605, 263] width 1210 height 20
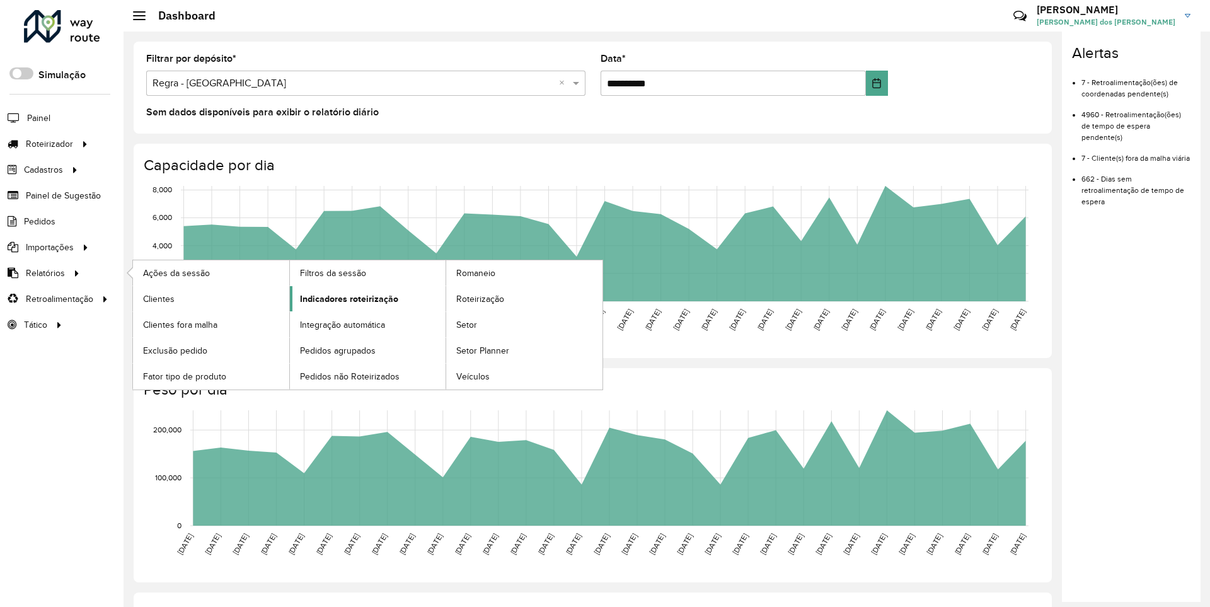
click at [345, 298] on span "Indicadores roteirização" at bounding box center [349, 298] width 98 height 13
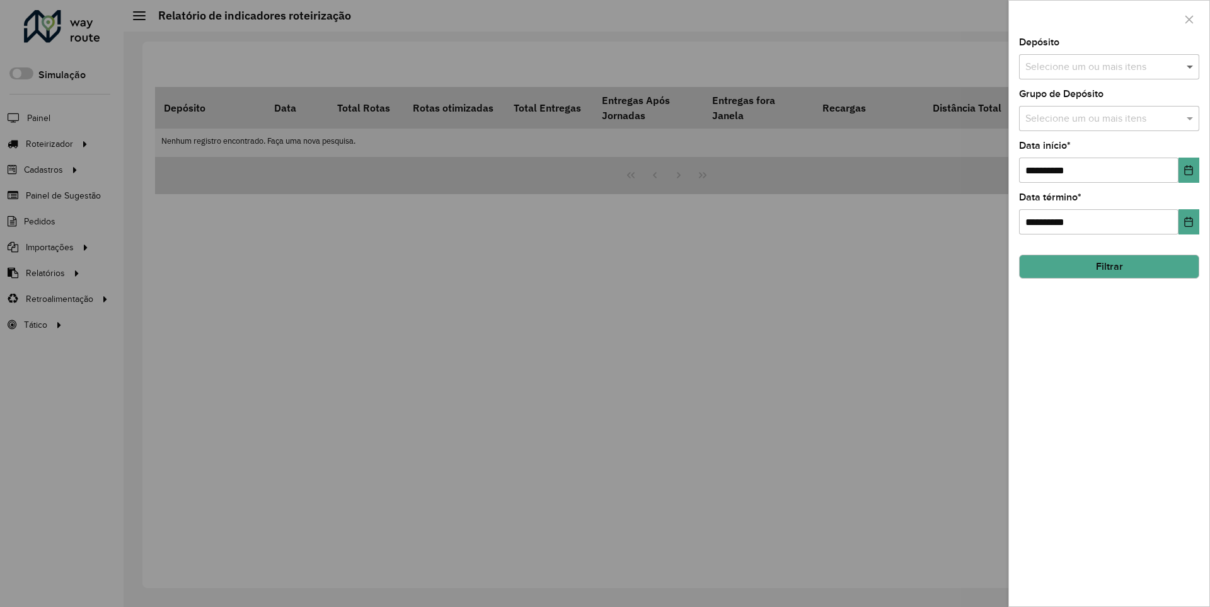
click at [1191, 66] on span at bounding box center [1192, 66] width 16 height 15
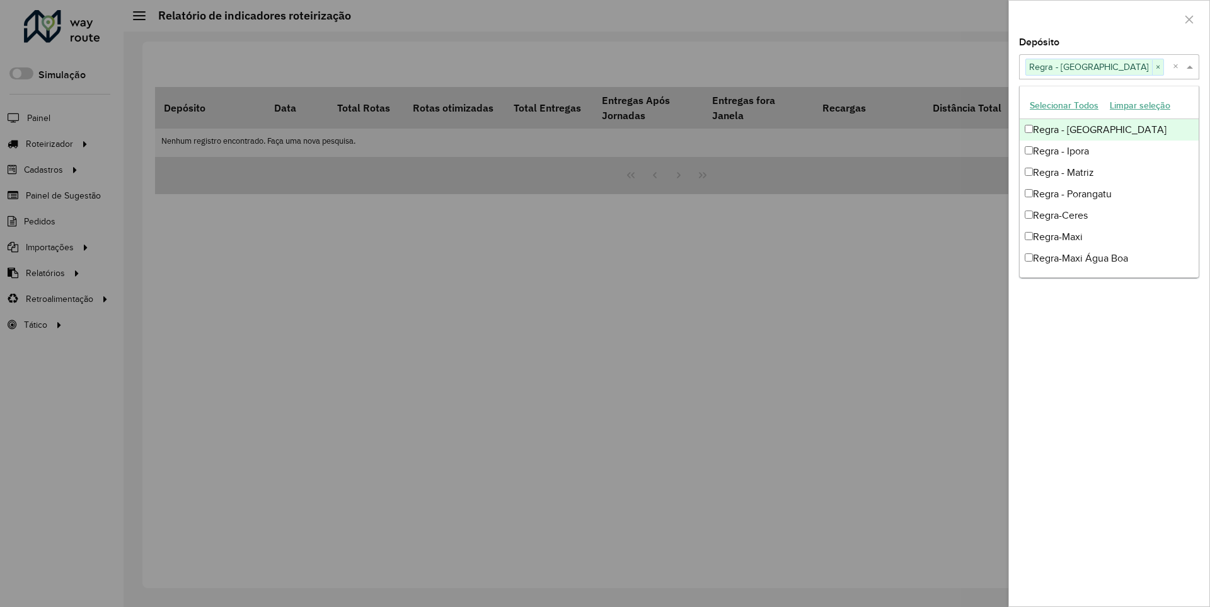
click at [1109, 18] on div at bounding box center [1109, 19] width 200 height 37
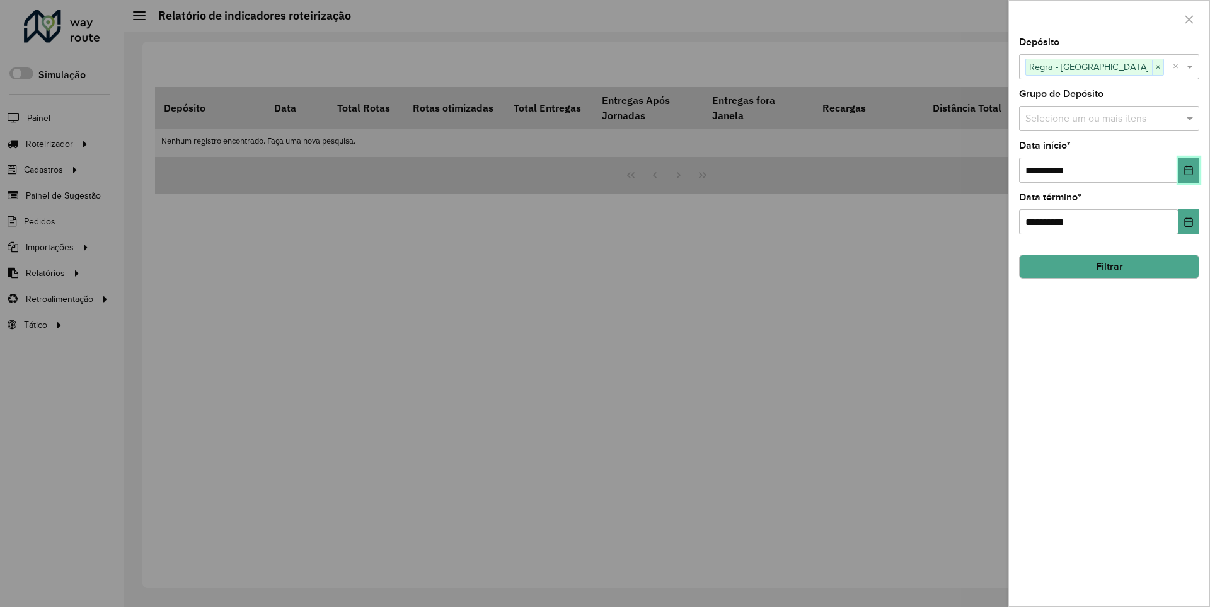
click at [1188, 170] on icon "Choose Date" at bounding box center [1189, 170] width 8 height 10
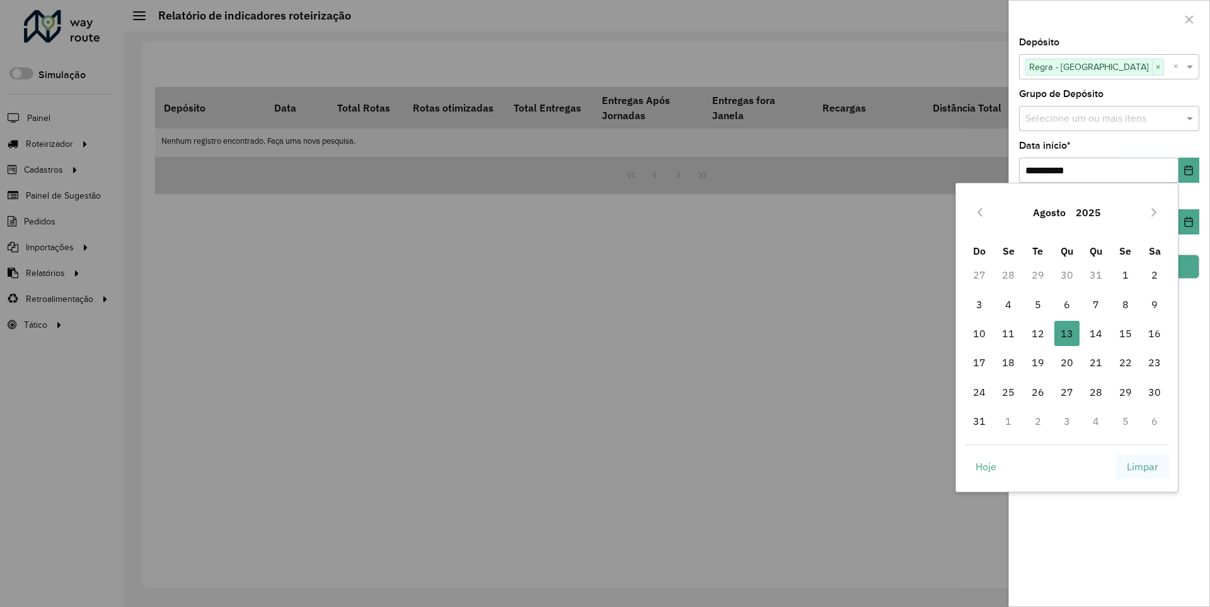
click at [1143, 466] on span "Limpar" at bounding box center [1143, 466] width 32 height 15
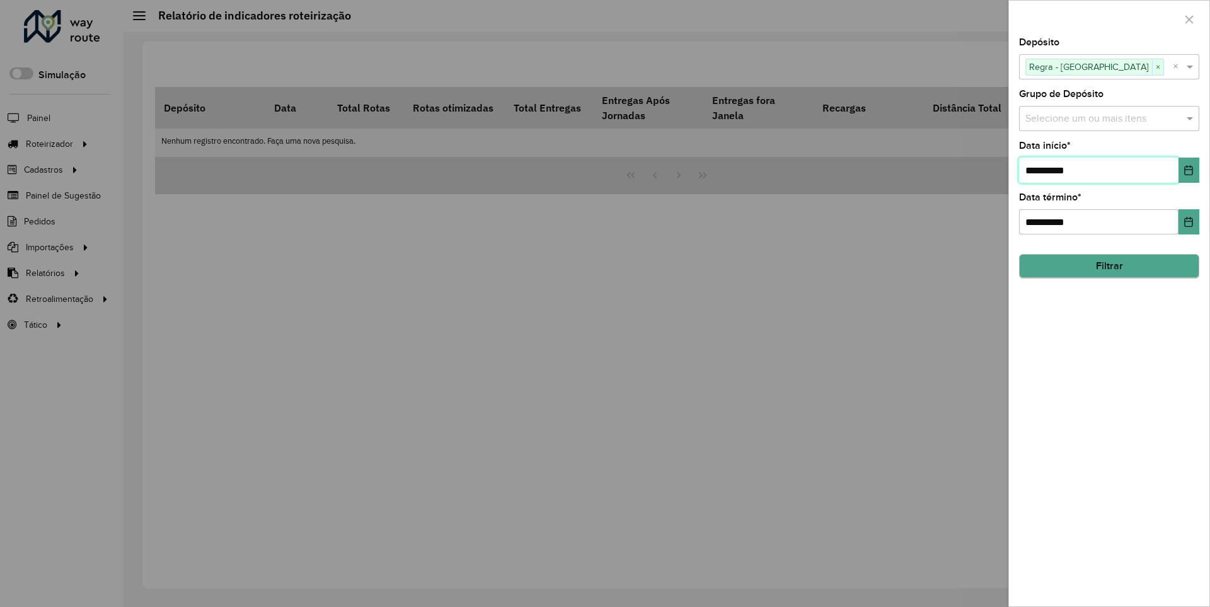
type input "**********"
click at [1109, 266] on button "Filtrar" at bounding box center [1109, 267] width 180 height 24
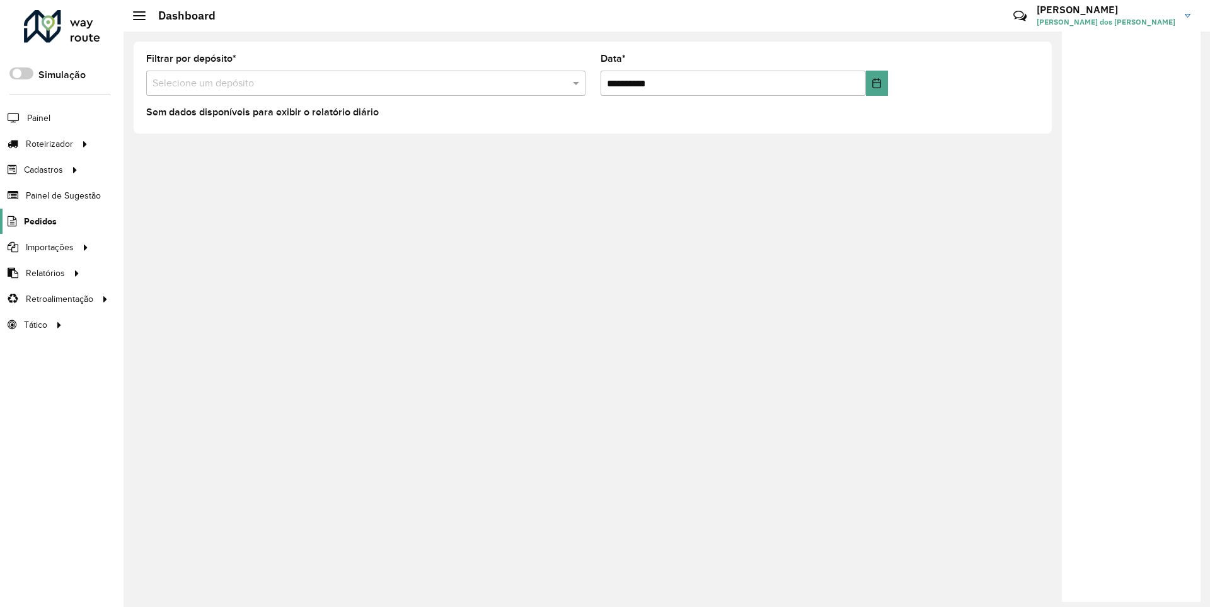
click at [39, 221] on span "Pedidos" at bounding box center [40, 221] width 33 height 13
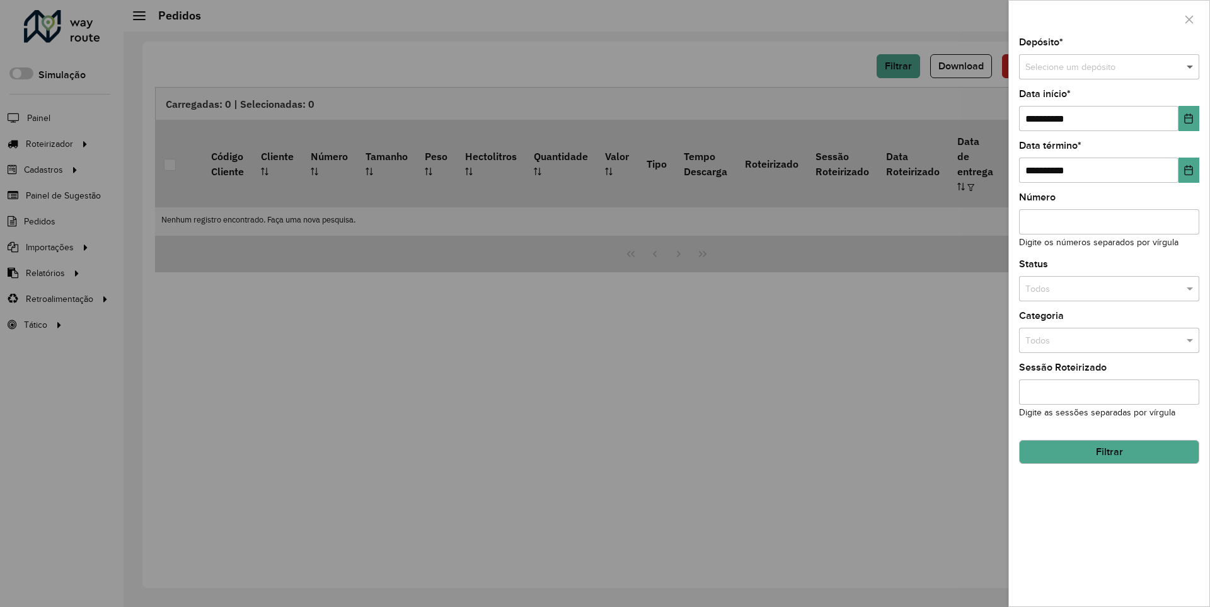
click at [1191, 67] on span at bounding box center [1192, 68] width 16 height 14
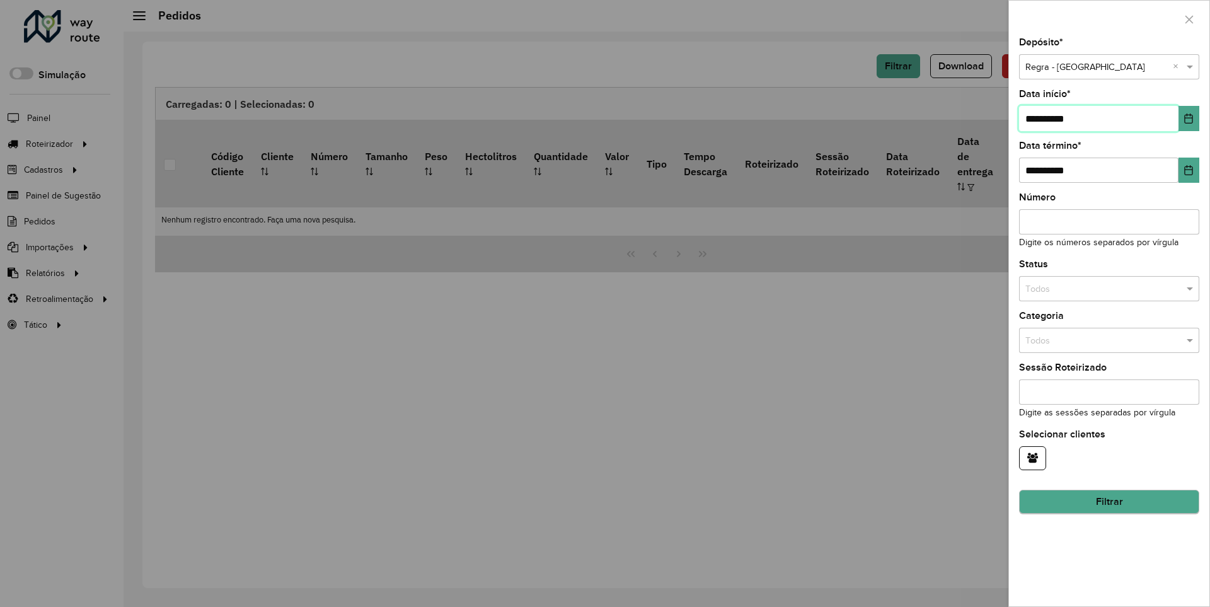
type input "**********"
click at [1109, 502] on button "Filtrar" at bounding box center [1109, 502] width 180 height 24
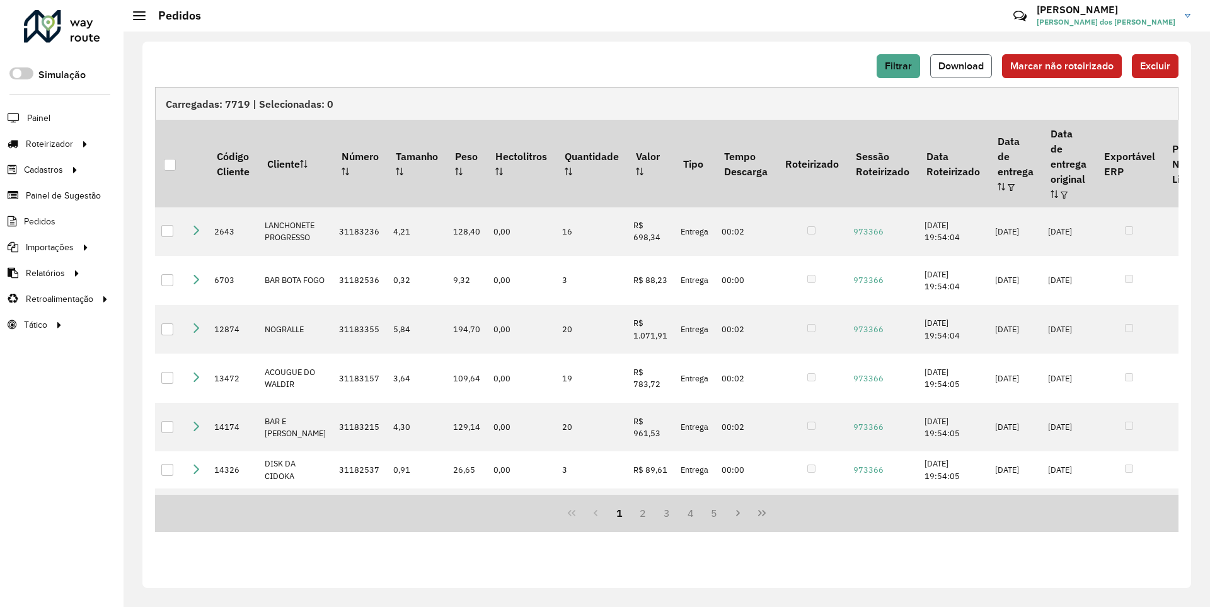
click at [963, 66] on span "Download" at bounding box center [961, 66] width 45 height 11
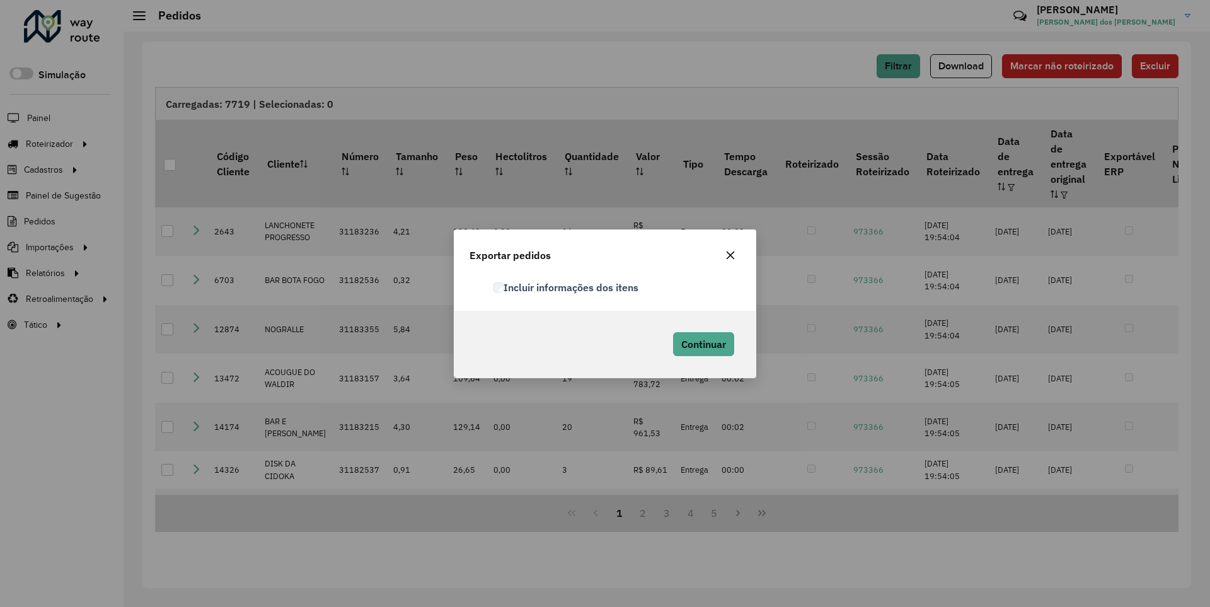
click at [567, 287] on label "Incluir informações dos itens" at bounding box center [566, 287] width 145 height 15
click at [702, 344] on span "Continuar" at bounding box center [703, 344] width 45 height 13
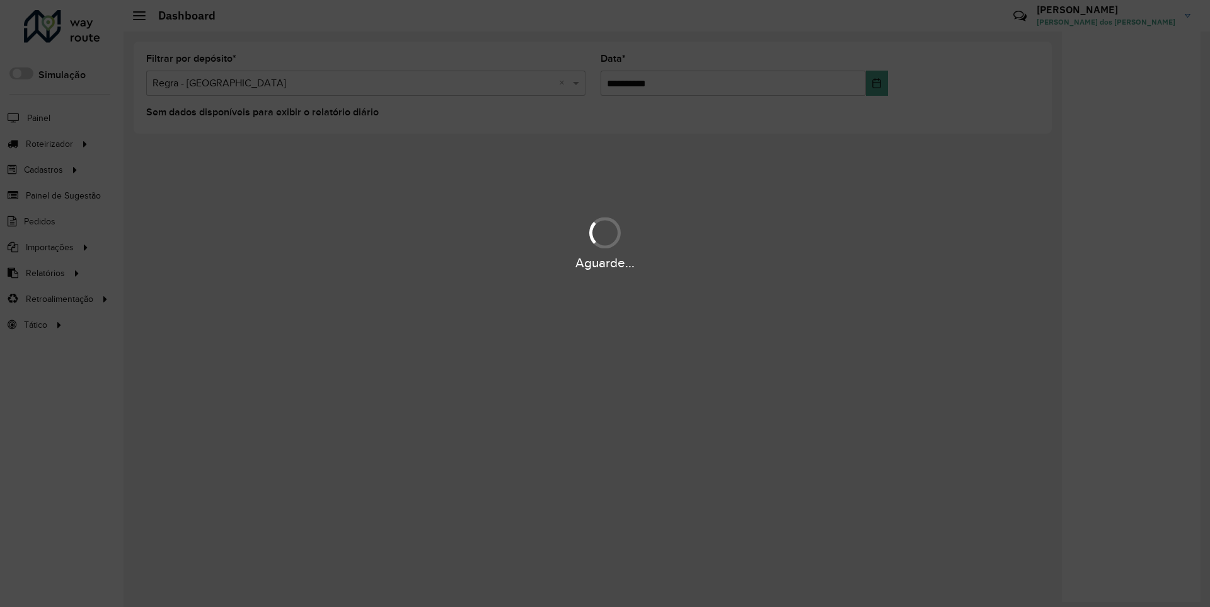
click at [44, 272] on div "Aguarde..." at bounding box center [605, 263] width 1210 height 20
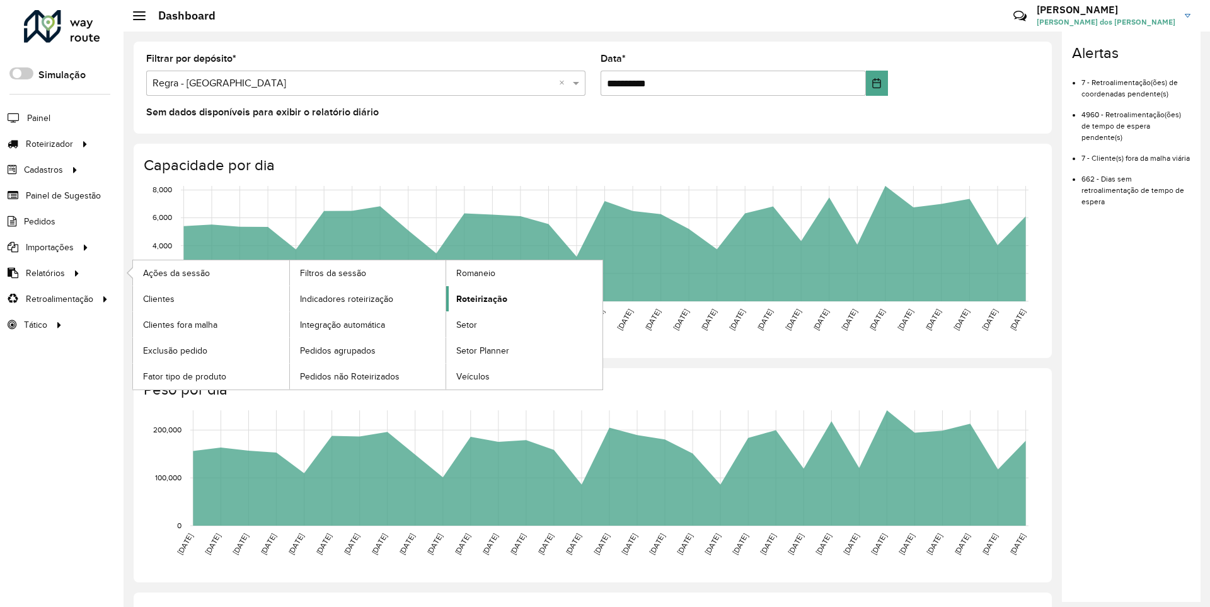
click at [480, 298] on span "Roteirização" at bounding box center [481, 298] width 51 height 13
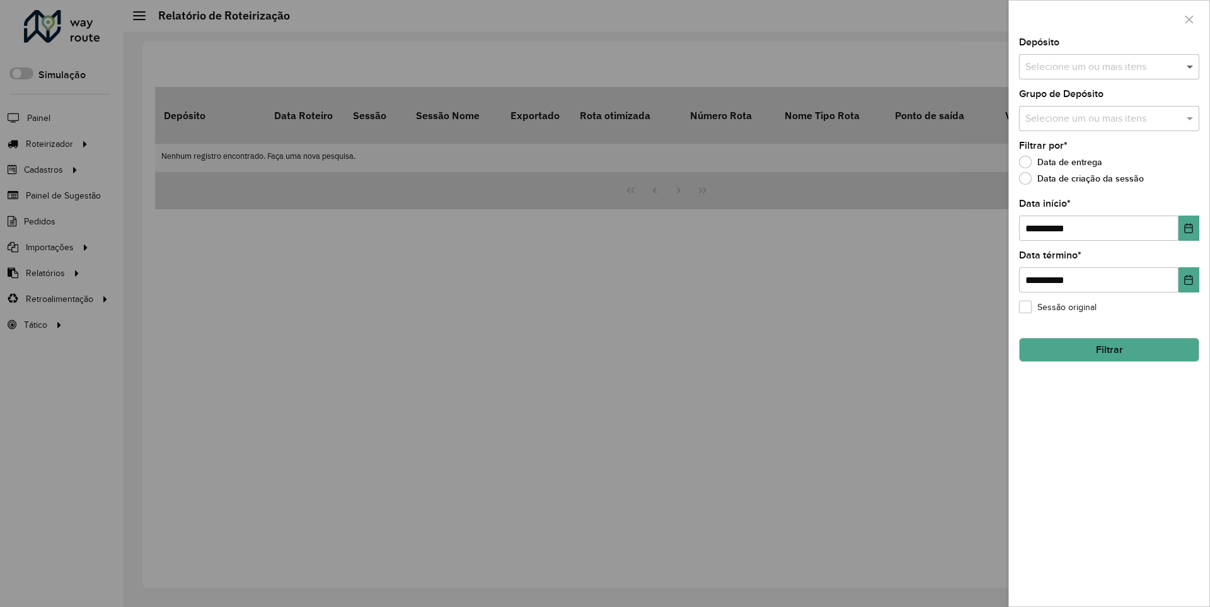
click at [1191, 66] on span at bounding box center [1192, 66] width 16 height 15
click at [1188, 228] on icon "Choose Date" at bounding box center [1189, 228] width 8 height 10
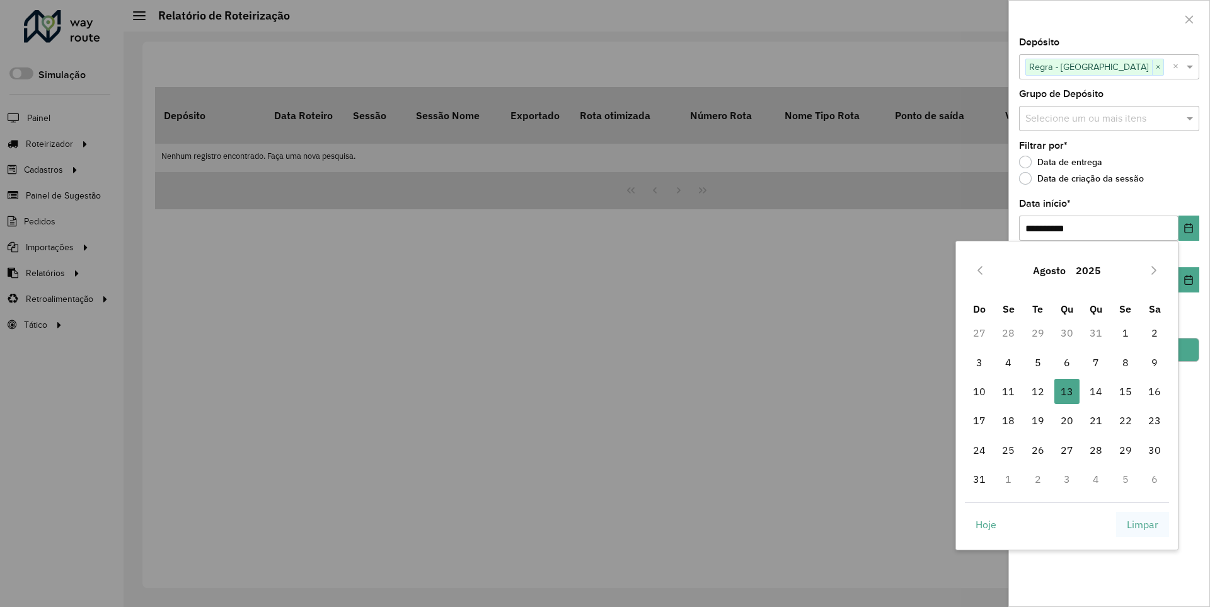
click at [1143, 524] on span "Limpar" at bounding box center [1143, 524] width 32 height 15
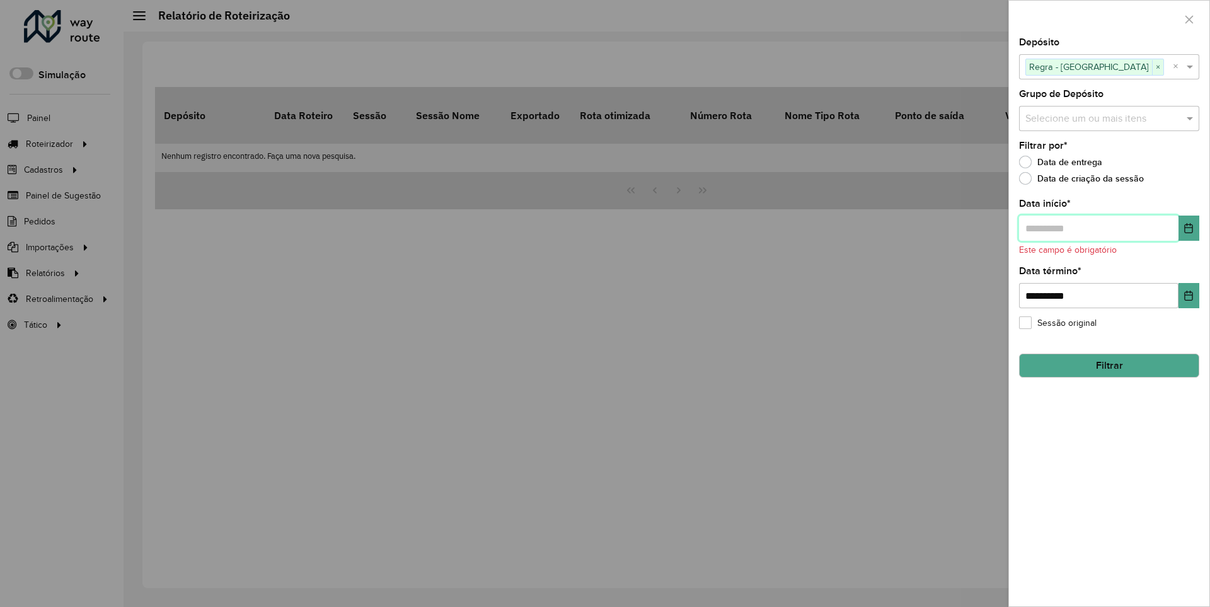
click at [1098, 228] on input "text" at bounding box center [1098, 228] width 159 height 25
type input "**********"
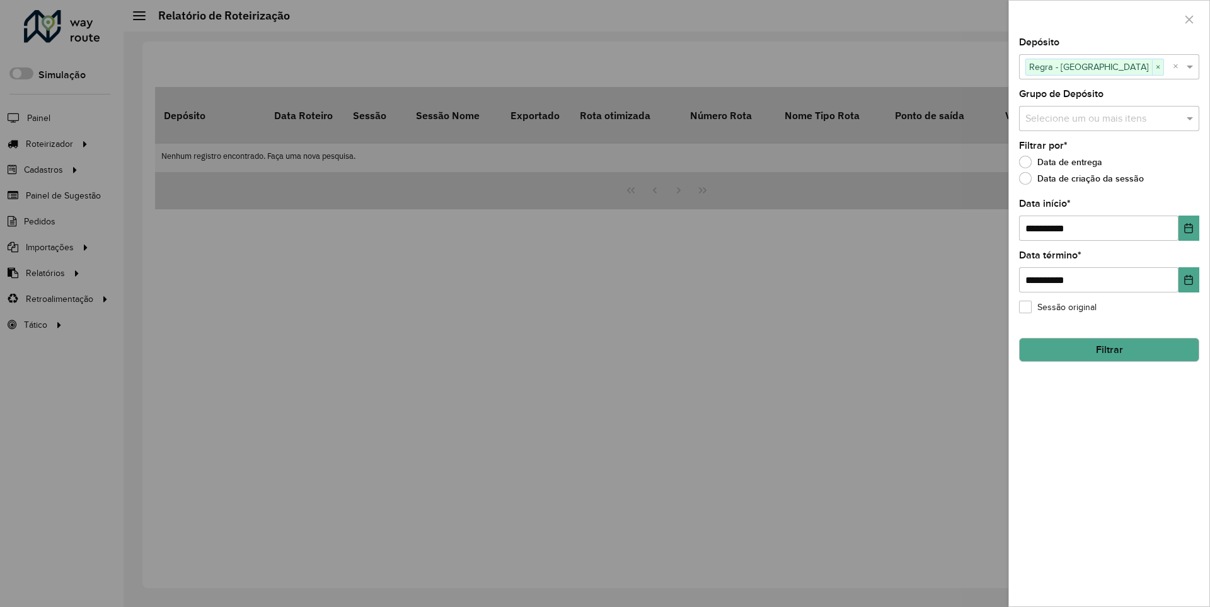
click at [1109, 349] on button "Filtrar" at bounding box center [1109, 350] width 180 height 24
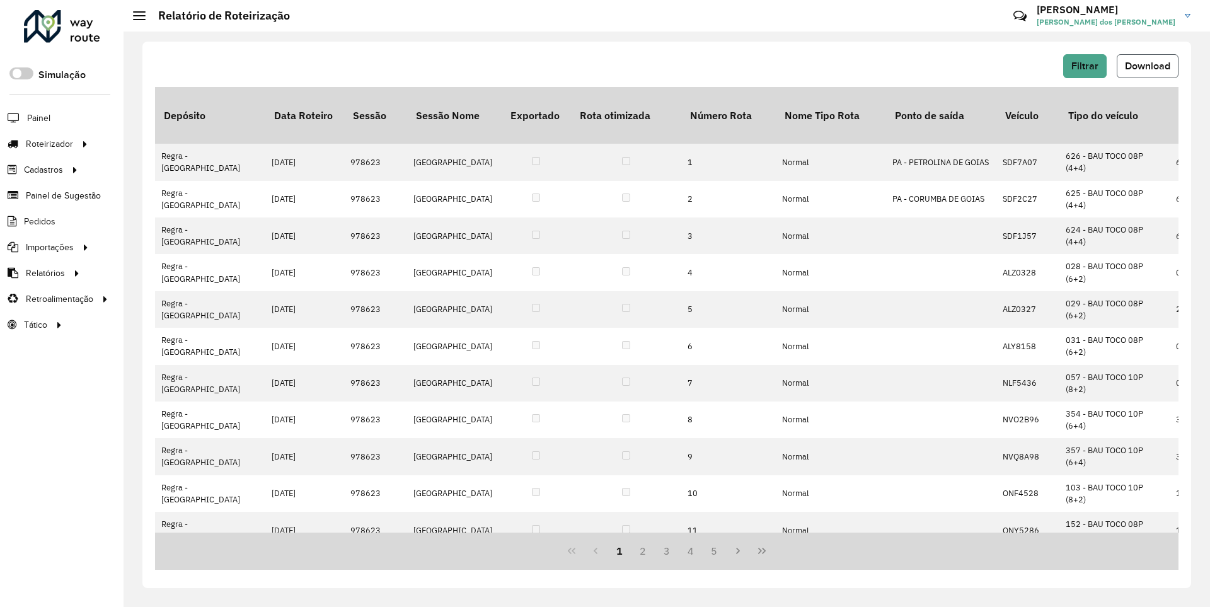
click at [1147, 66] on span "Download" at bounding box center [1147, 66] width 45 height 11
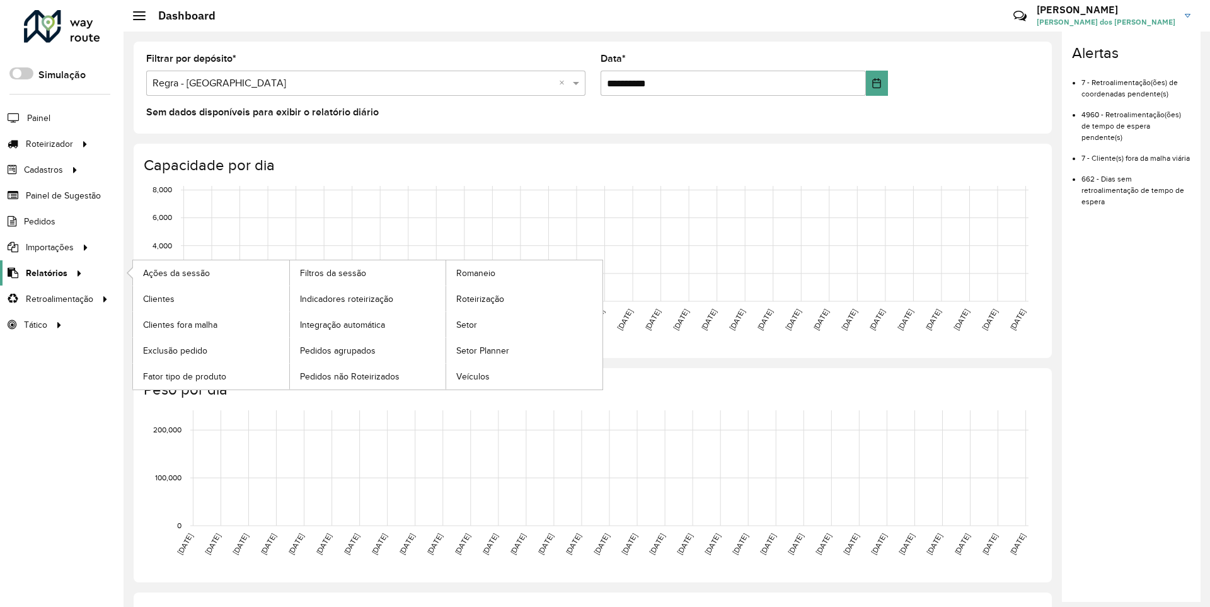
click at [44, 272] on span "Relatórios" at bounding box center [47, 273] width 42 height 13
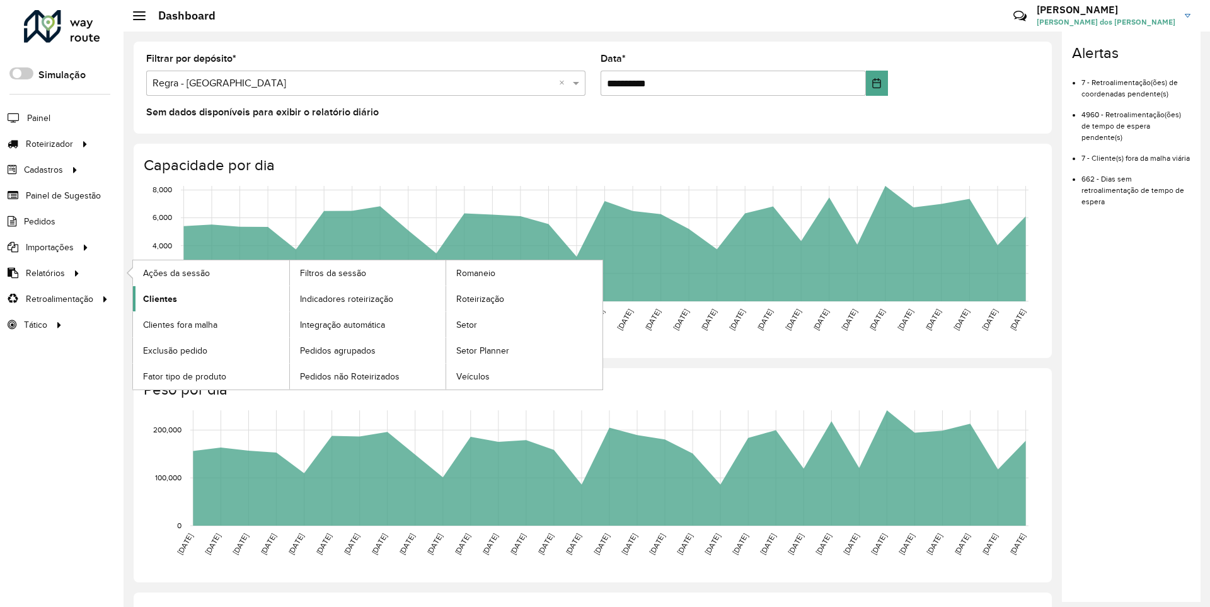
click at [158, 298] on span "Clientes" at bounding box center [160, 298] width 34 height 13
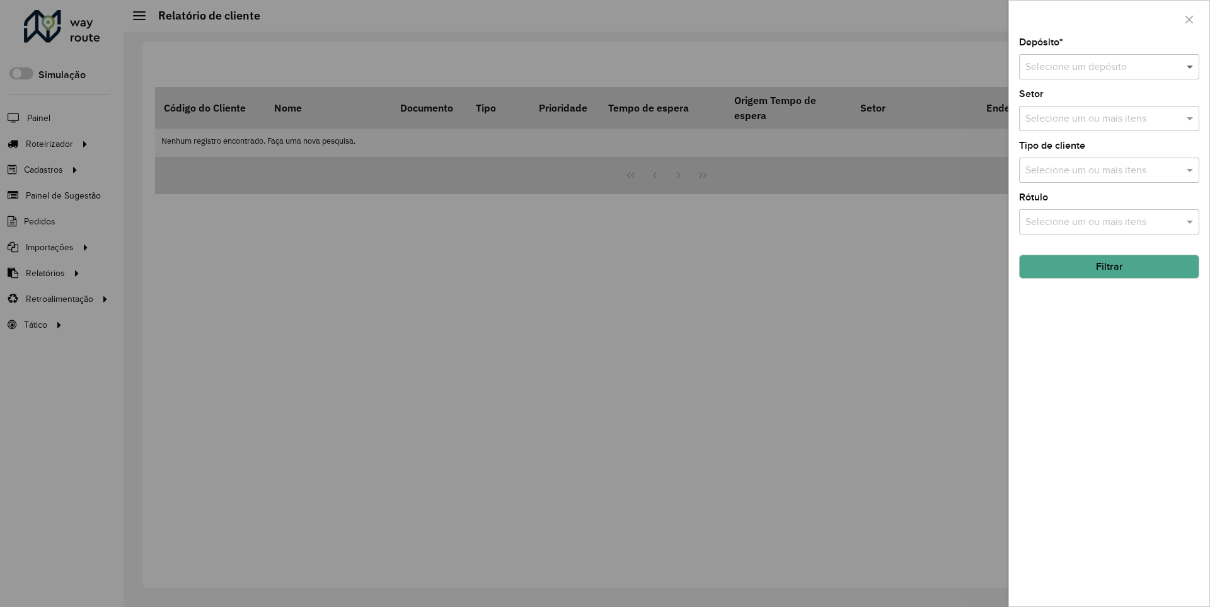
click at [1191, 66] on span at bounding box center [1192, 66] width 16 height 15
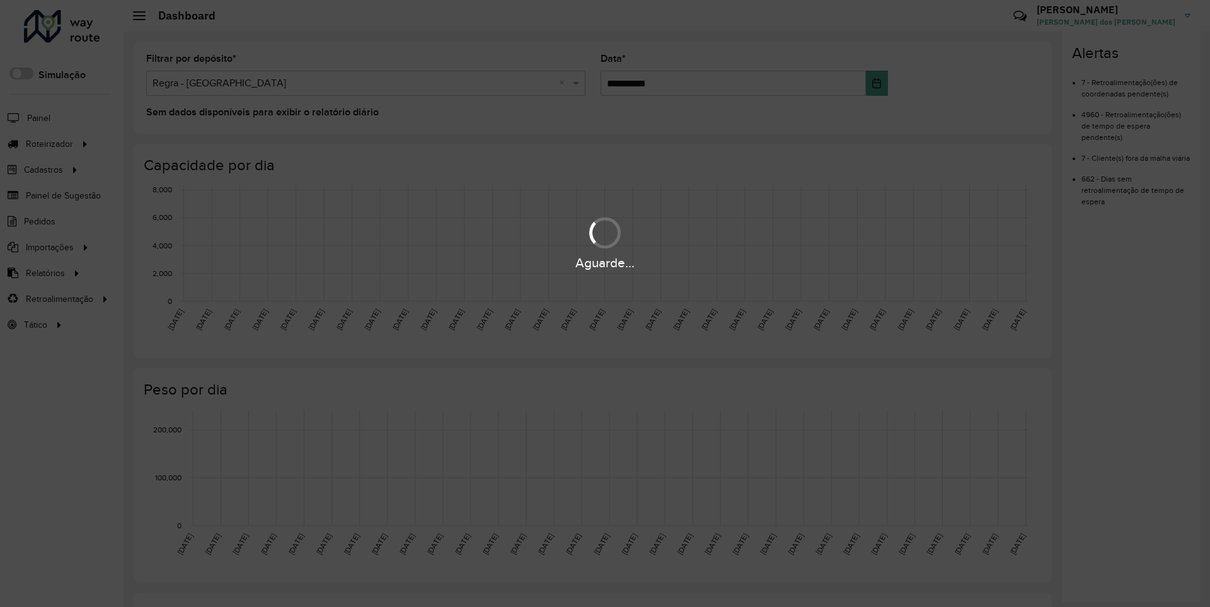
click at [44, 272] on div "Aguarde..." at bounding box center [605, 263] width 1210 height 20
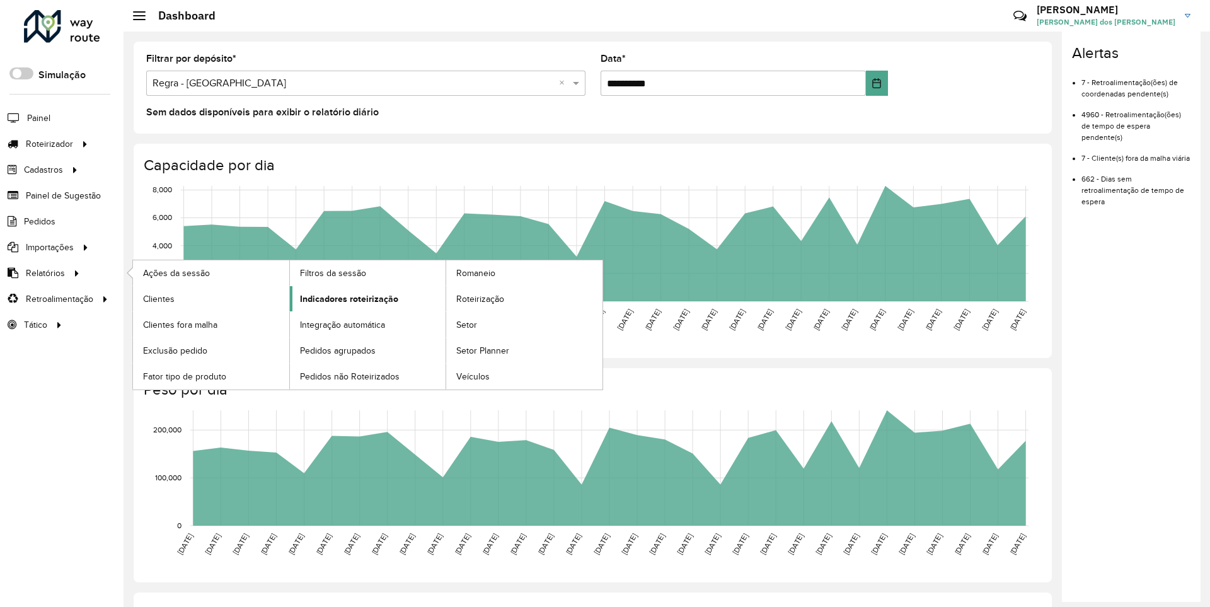
click at [345, 298] on span "Indicadores roteirização" at bounding box center [349, 298] width 98 height 13
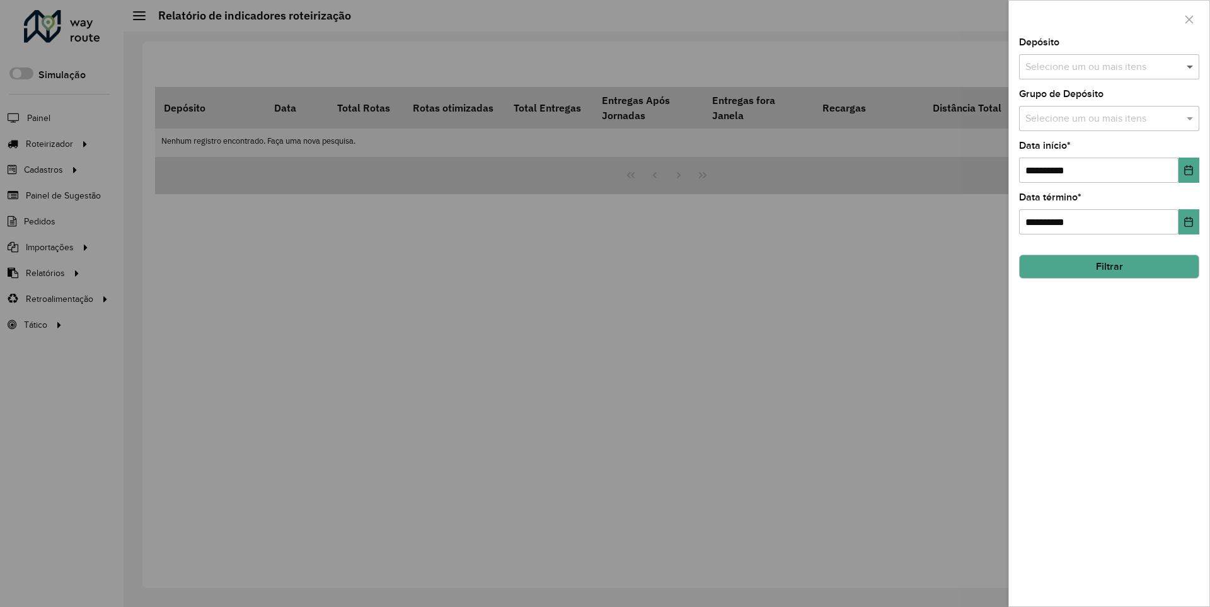
click at [1191, 66] on span at bounding box center [1192, 66] width 16 height 15
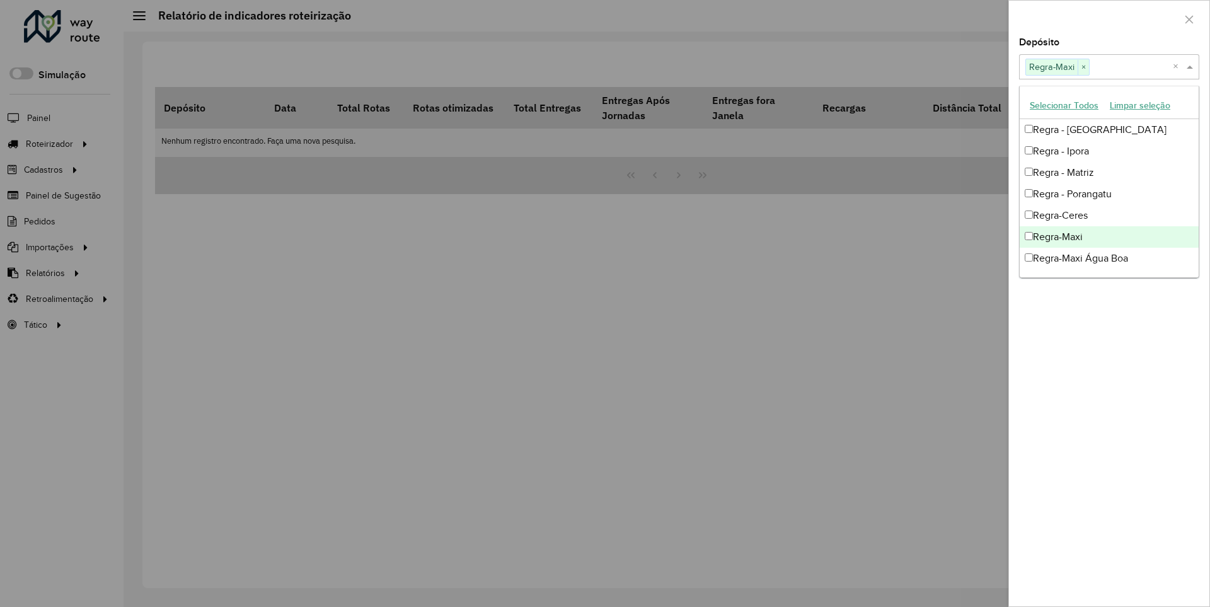
click at [1109, 18] on div at bounding box center [1109, 19] width 200 height 37
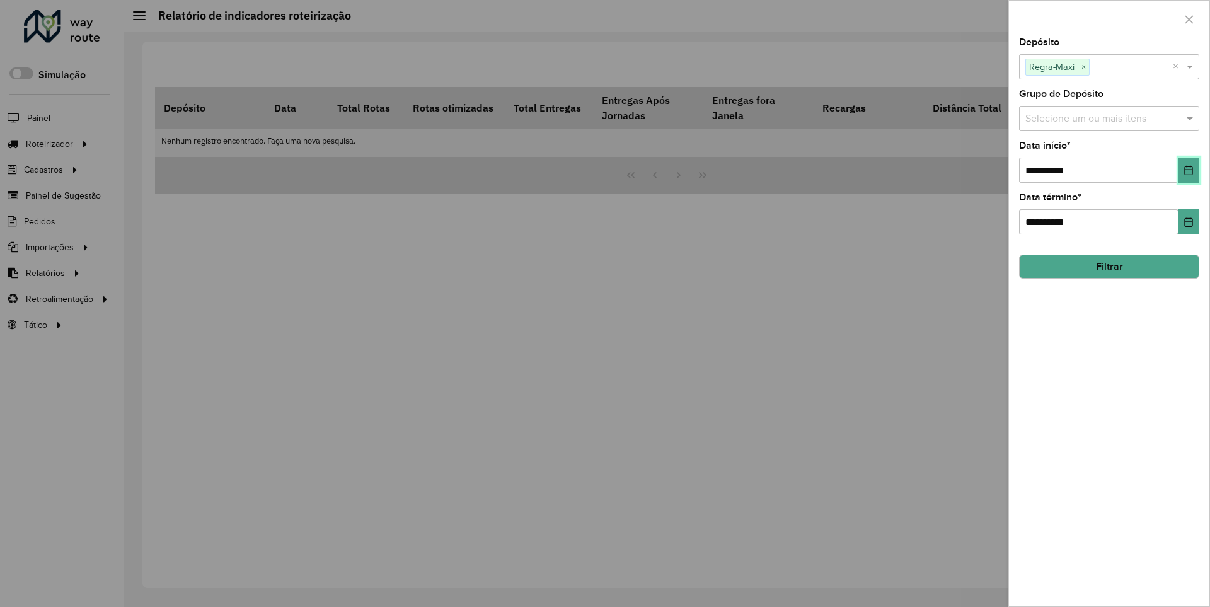
click at [1188, 170] on icon "Choose Date" at bounding box center [1189, 170] width 8 height 10
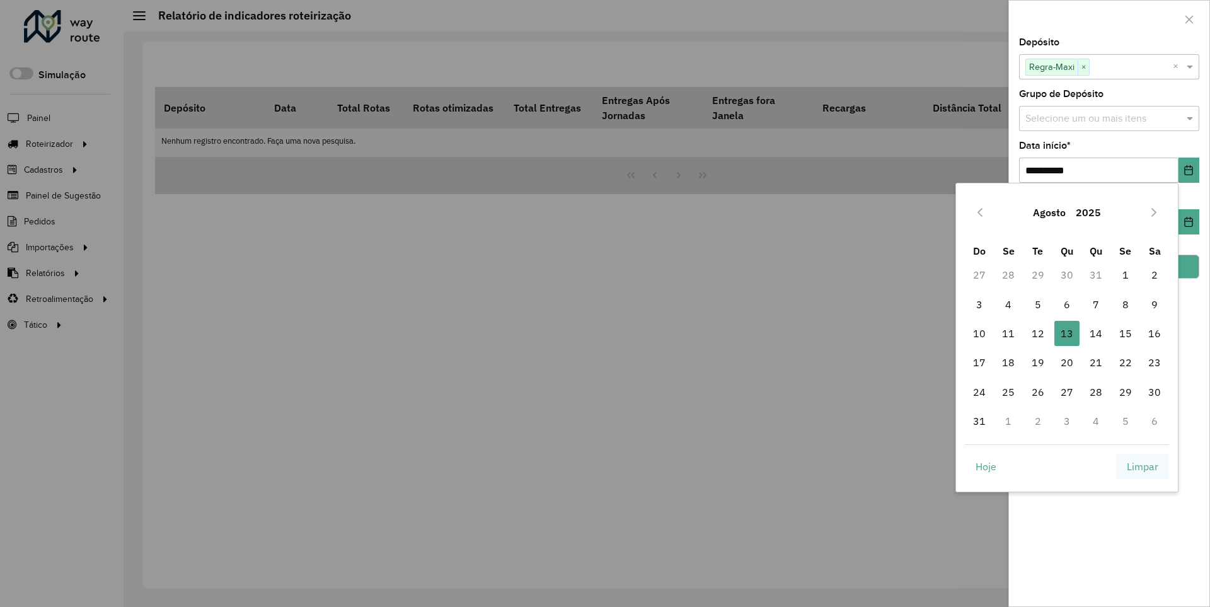
click at [1143, 466] on span "Limpar" at bounding box center [1143, 466] width 32 height 15
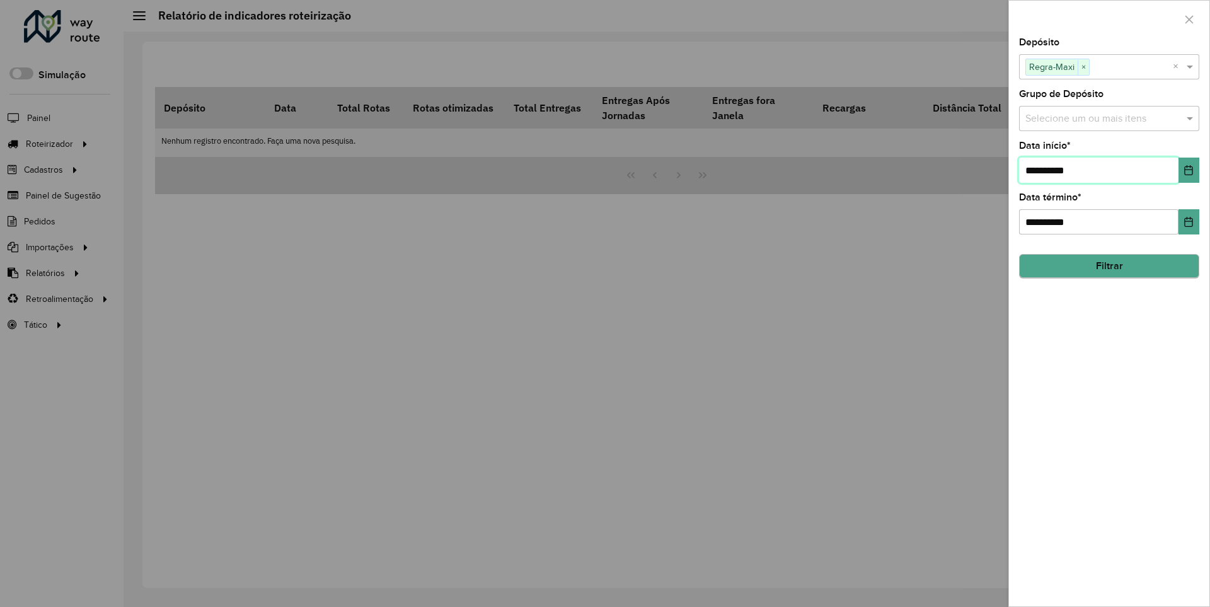
type input "**********"
click at [1109, 266] on button "Filtrar" at bounding box center [1109, 267] width 180 height 24
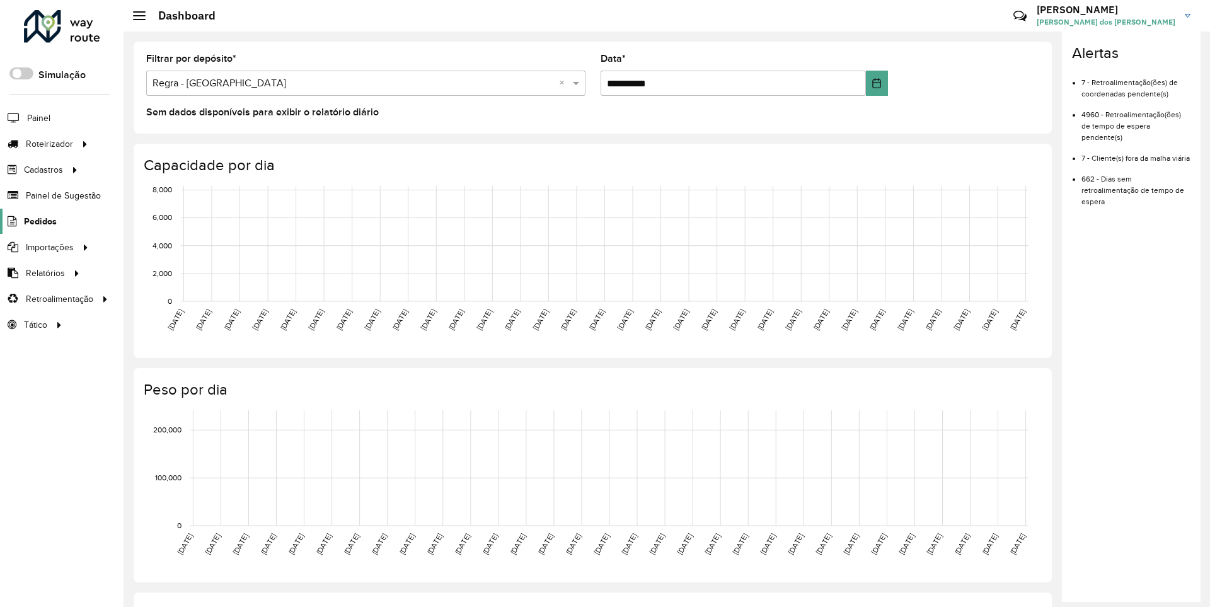
click at [39, 221] on span "Pedidos" at bounding box center [40, 221] width 33 height 13
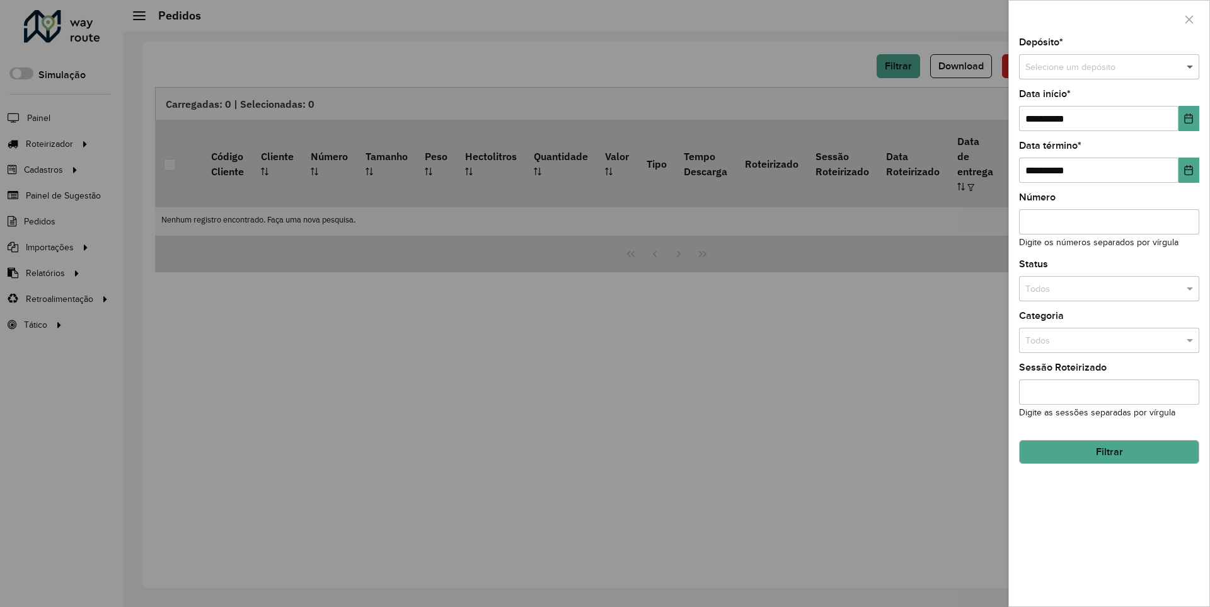
click at [1191, 67] on span at bounding box center [1192, 68] width 16 height 14
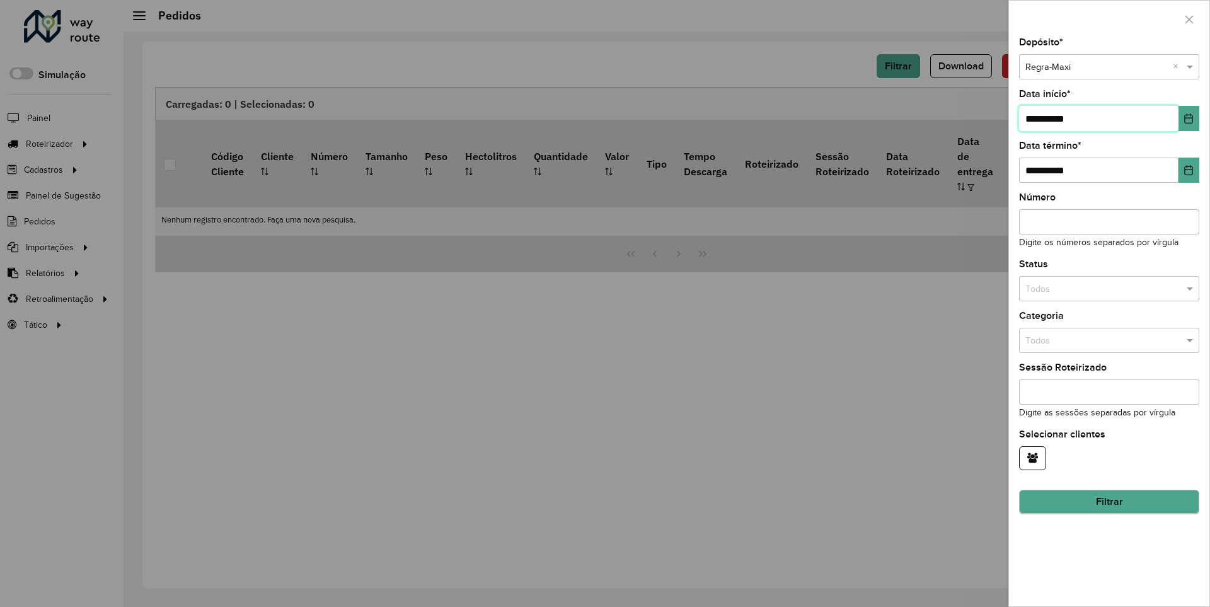
type input "**********"
click at [1109, 502] on button "Filtrar" at bounding box center [1109, 502] width 180 height 24
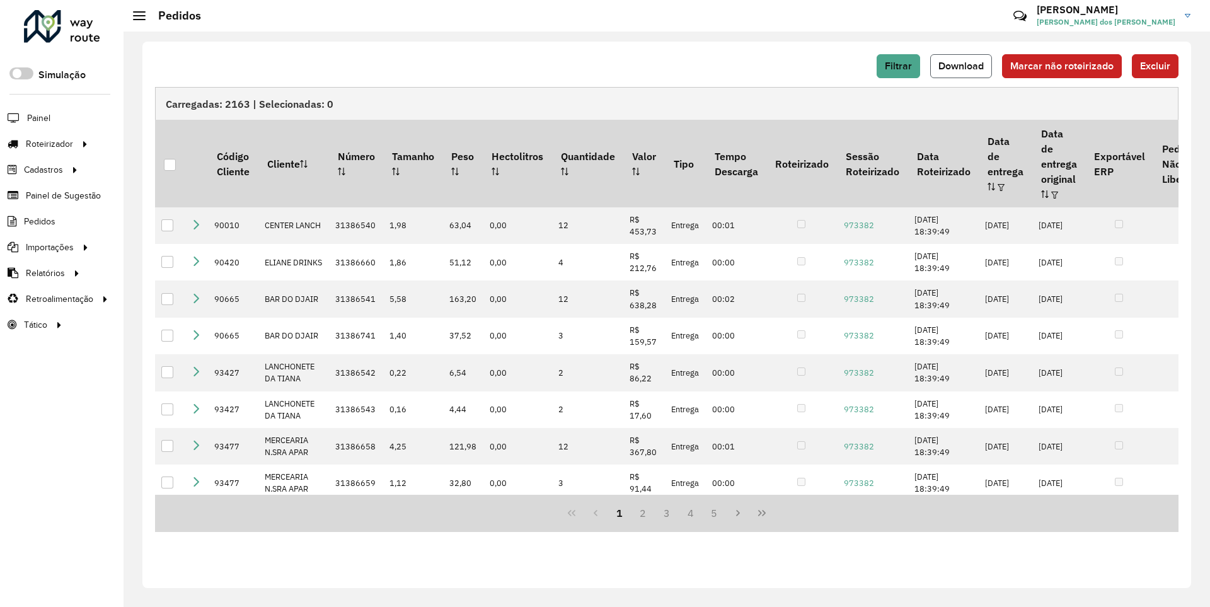
click at [963, 66] on span "Download" at bounding box center [961, 66] width 45 height 11
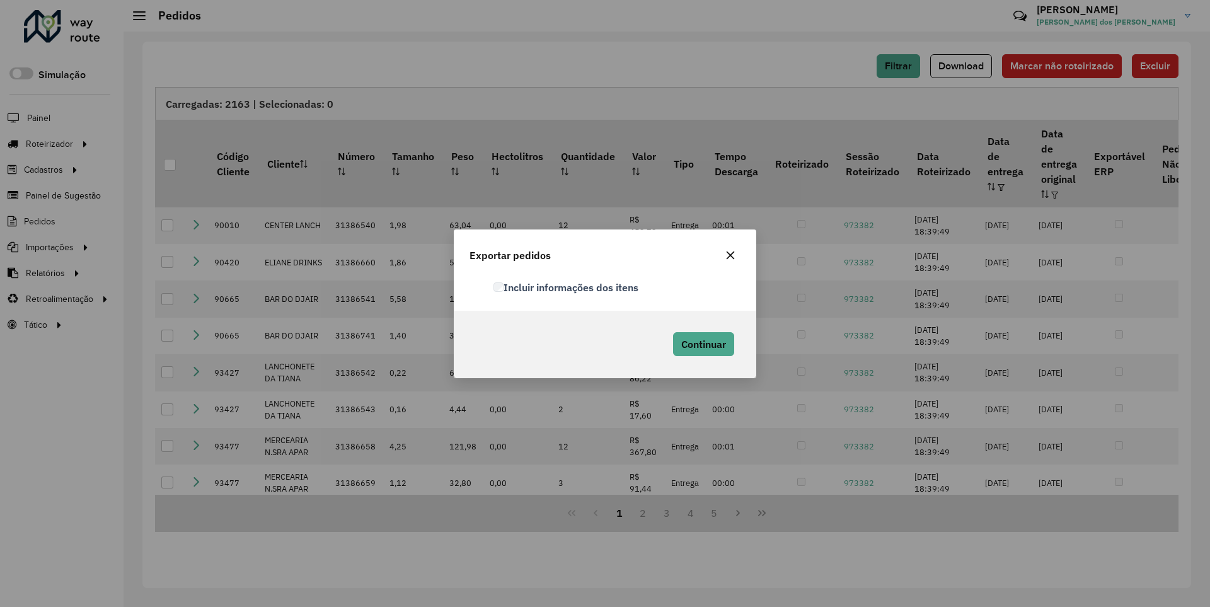
click at [567, 287] on label "Incluir informações dos itens" at bounding box center [566, 287] width 145 height 15
click at [702, 344] on span "Continuar" at bounding box center [703, 344] width 45 height 13
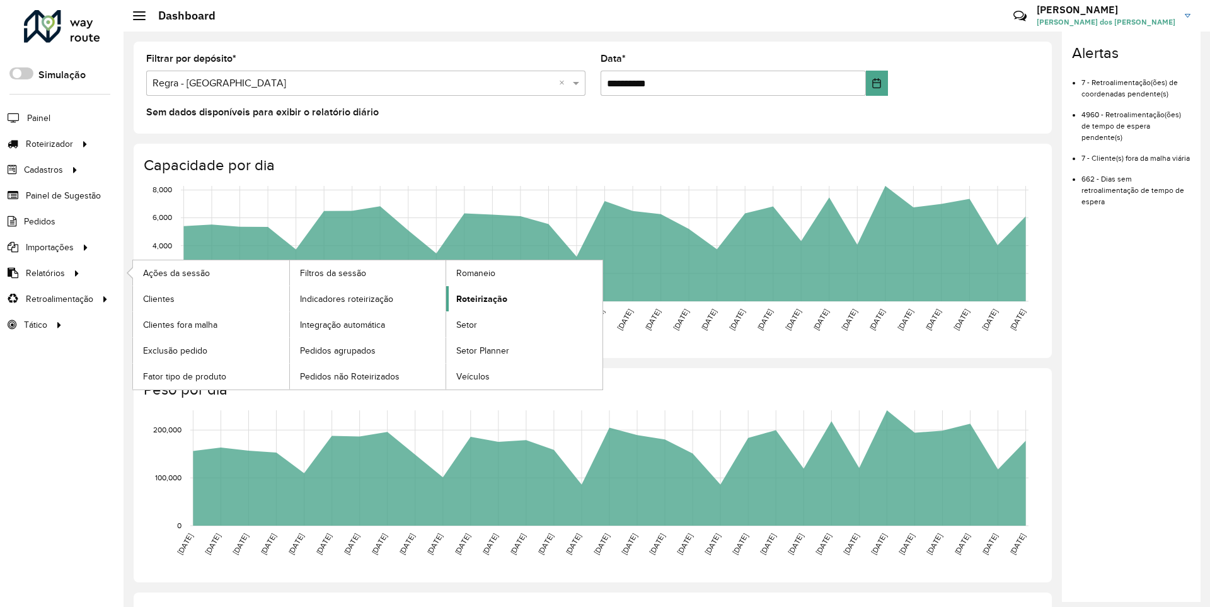
click at [480, 298] on span "Roteirização" at bounding box center [481, 298] width 51 height 13
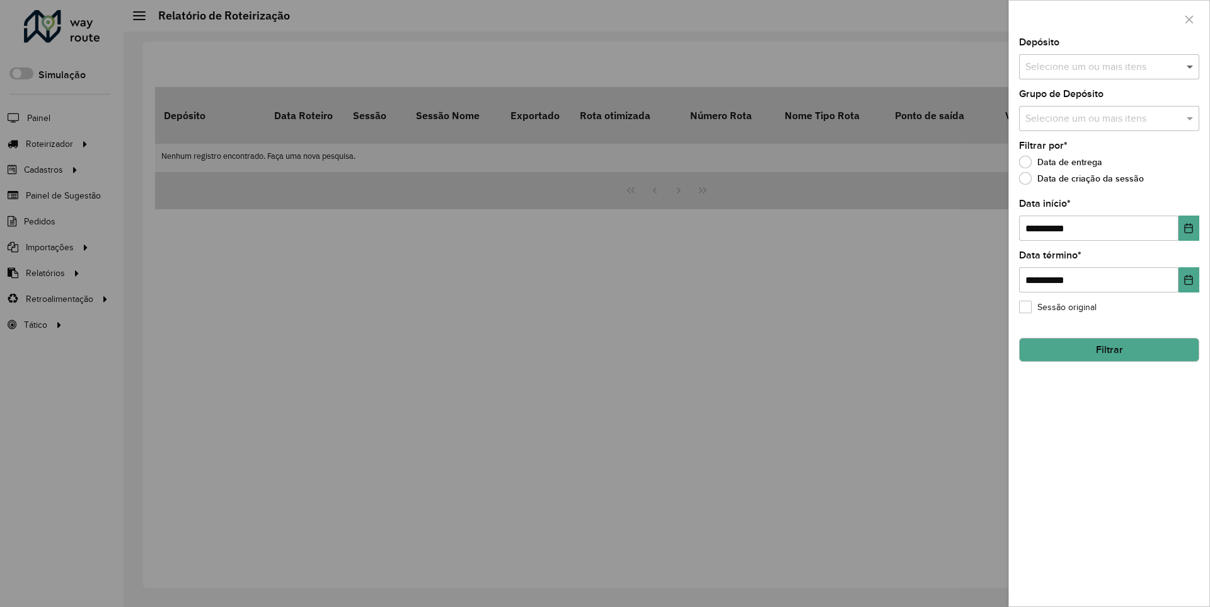
click at [1191, 66] on span at bounding box center [1192, 66] width 16 height 15
click at [1188, 228] on icon "Choose Date" at bounding box center [1189, 228] width 8 height 10
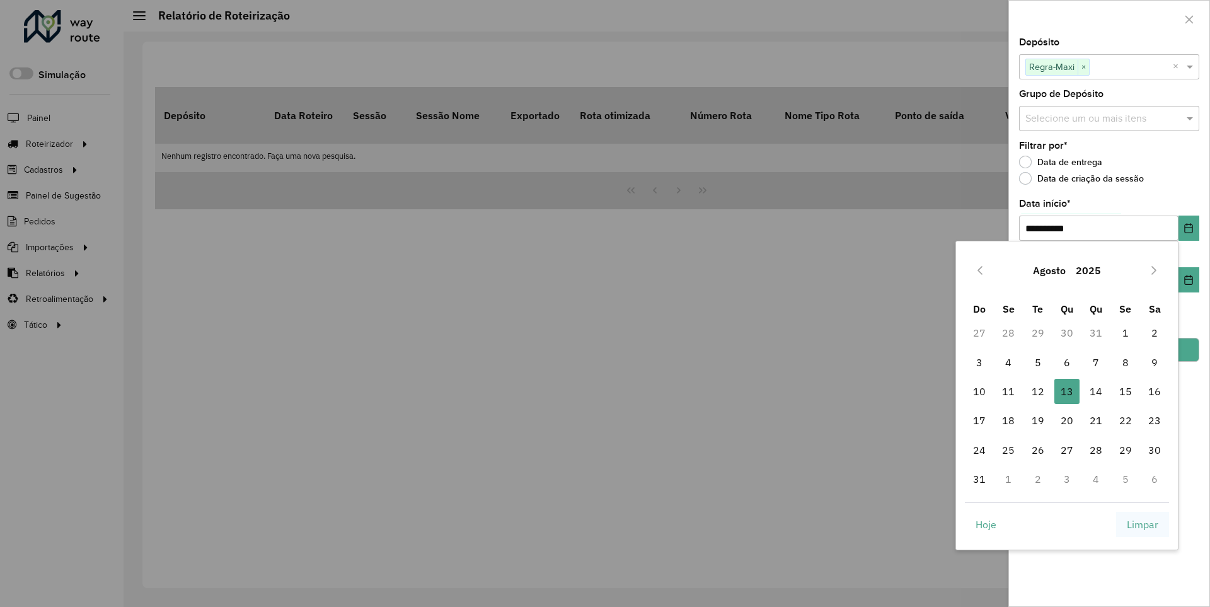
click at [1143, 524] on span "Limpar" at bounding box center [1143, 524] width 32 height 15
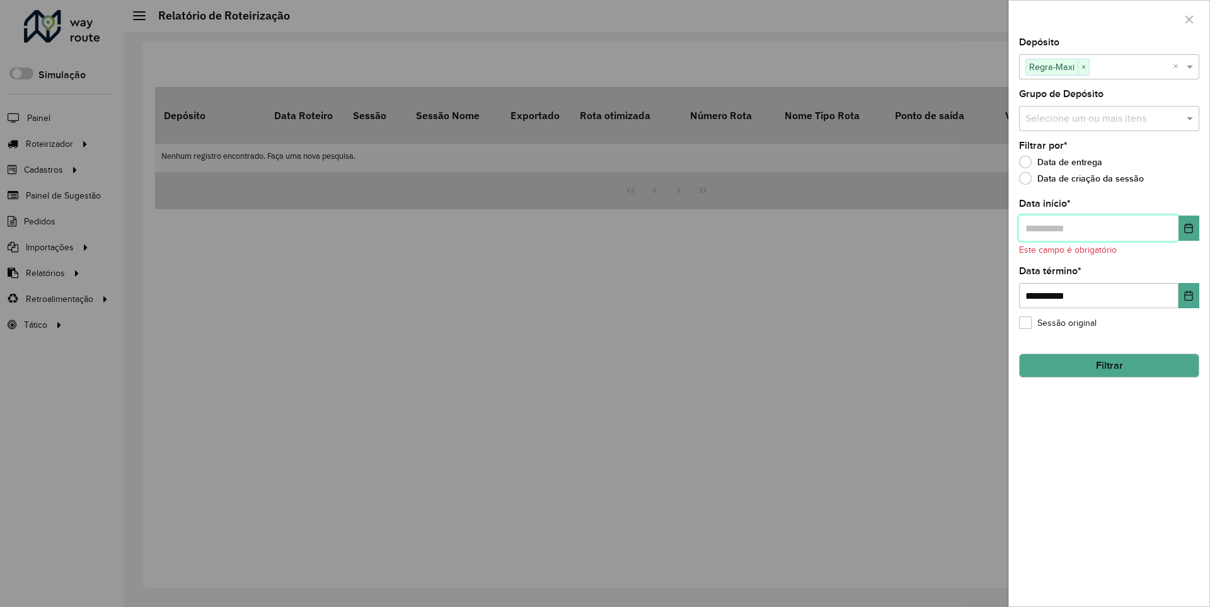
click at [1098, 228] on input "text" at bounding box center [1098, 228] width 159 height 25
type input "**********"
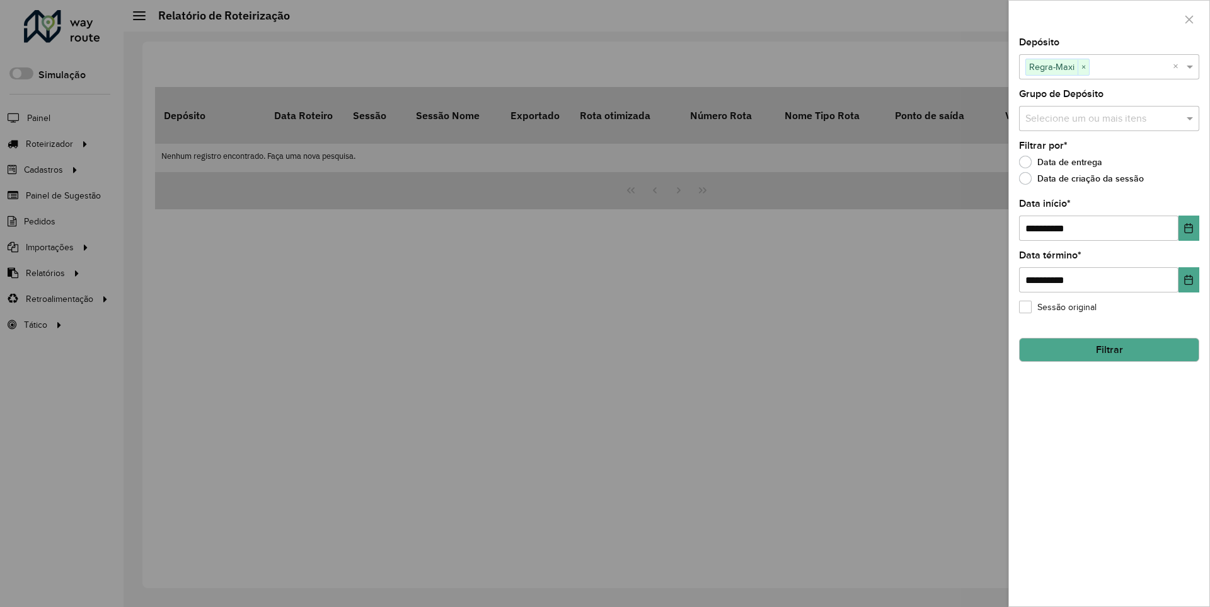
click at [1109, 349] on button "Filtrar" at bounding box center [1109, 350] width 180 height 24
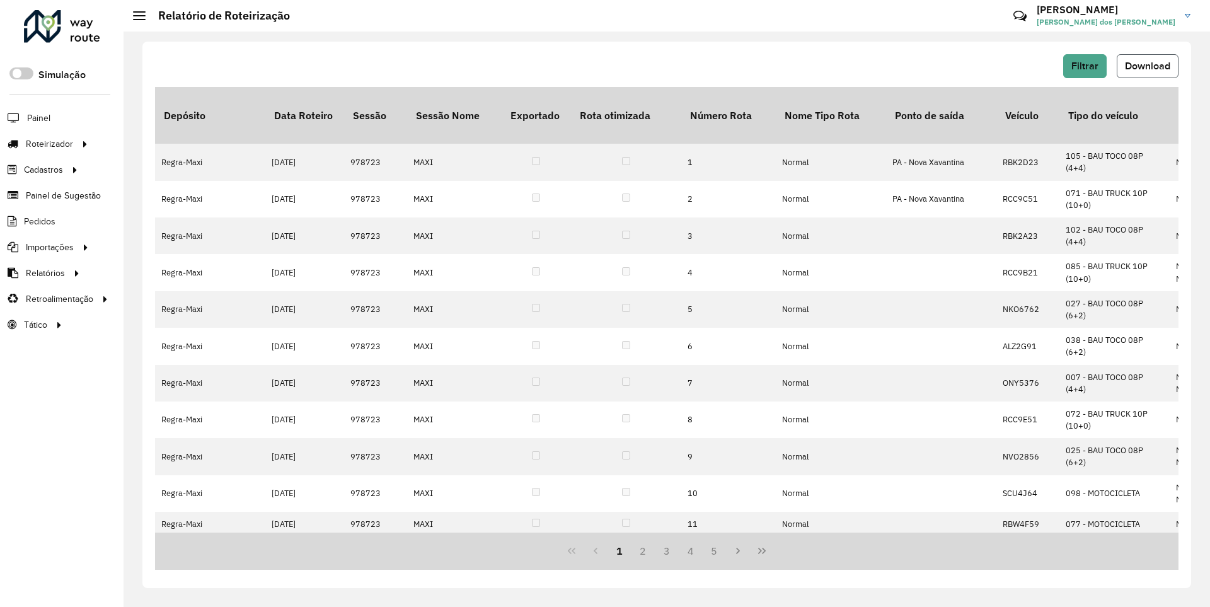
click at [1147, 66] on span "Download" at bounding box center [1147, 66] width 45 height 11
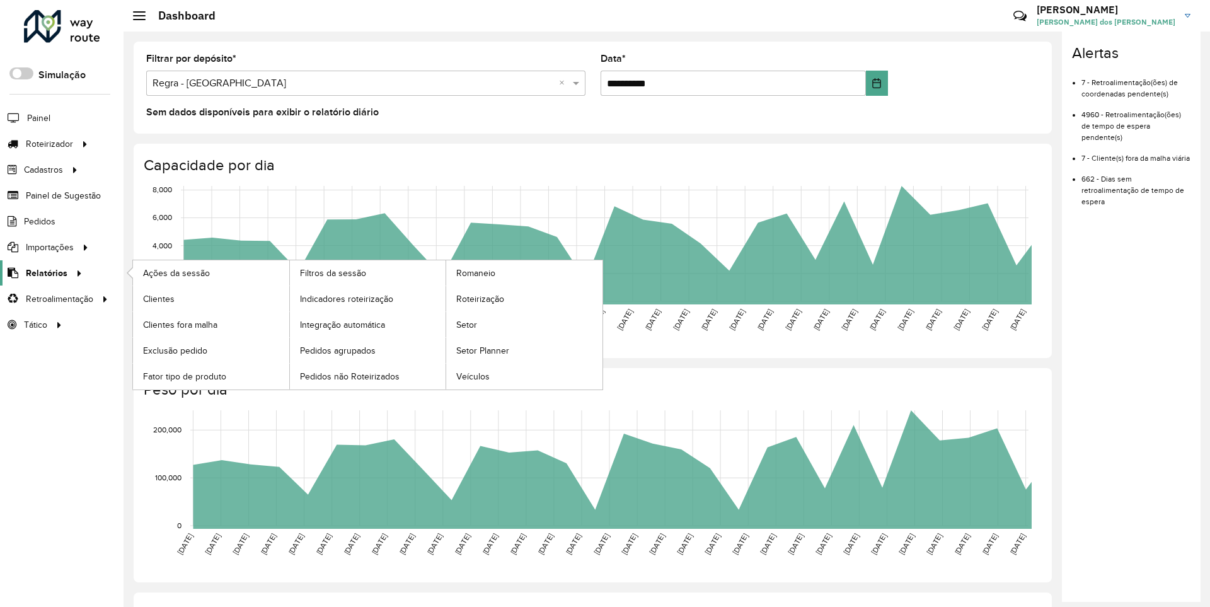
click at [44, 272] on span "Relatórios" at bounding box center [47, 273] width 42 height 13
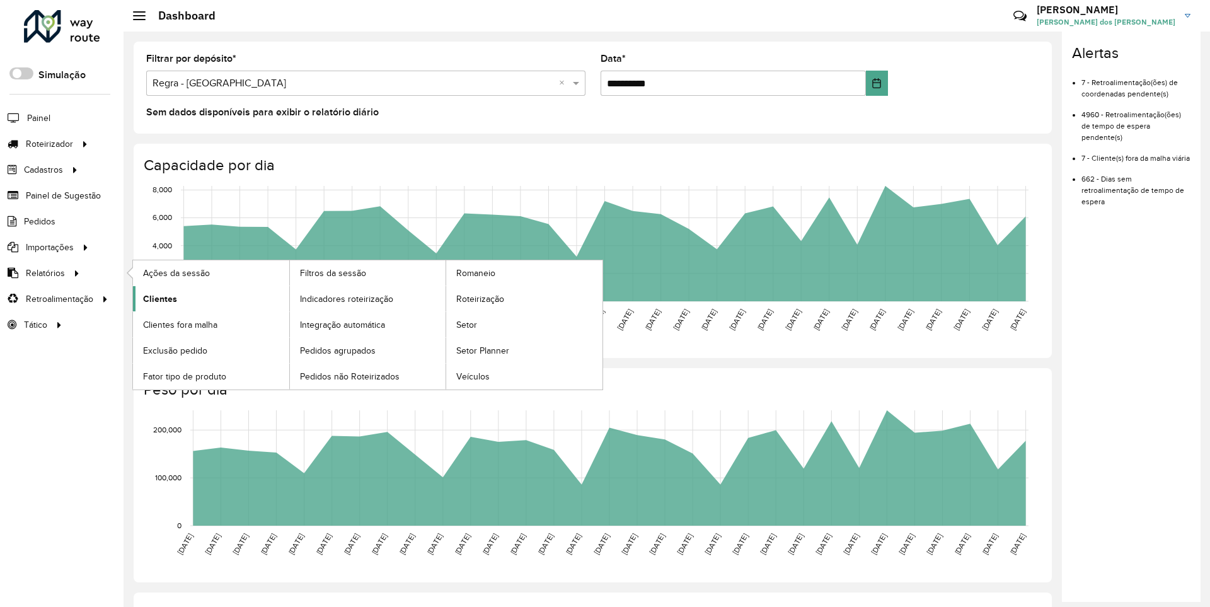
click at [158, 298] on span "Clientes" at bounding box center [160, 298] width 34 height 13
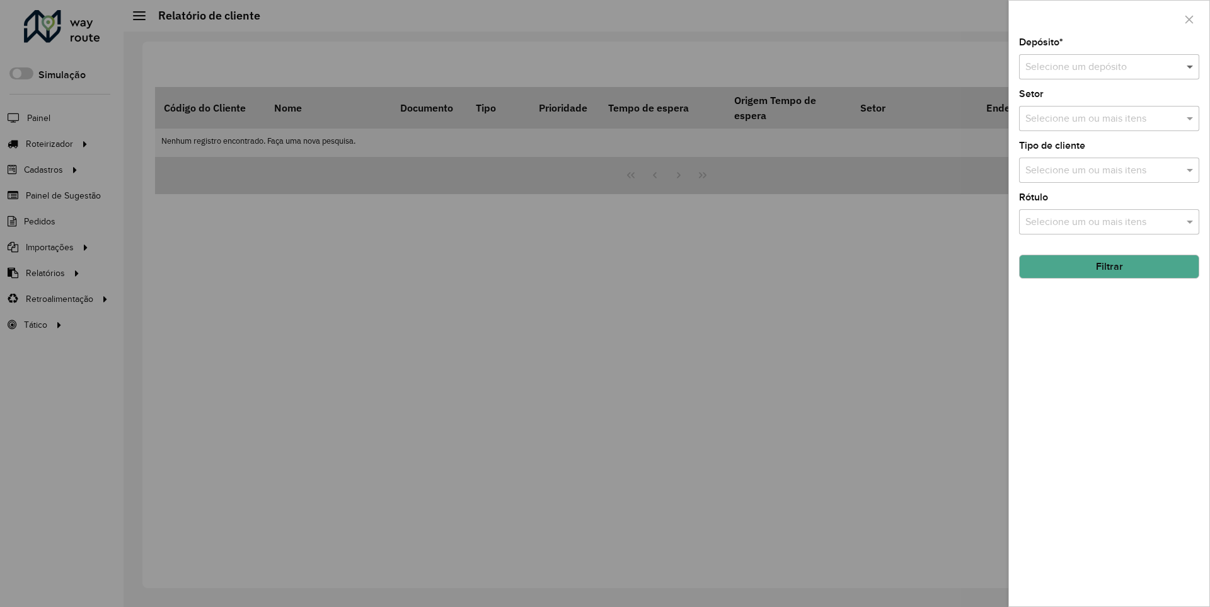
click at [1191, 66] on span at bounding box center [1192, 66] width 16 height 15
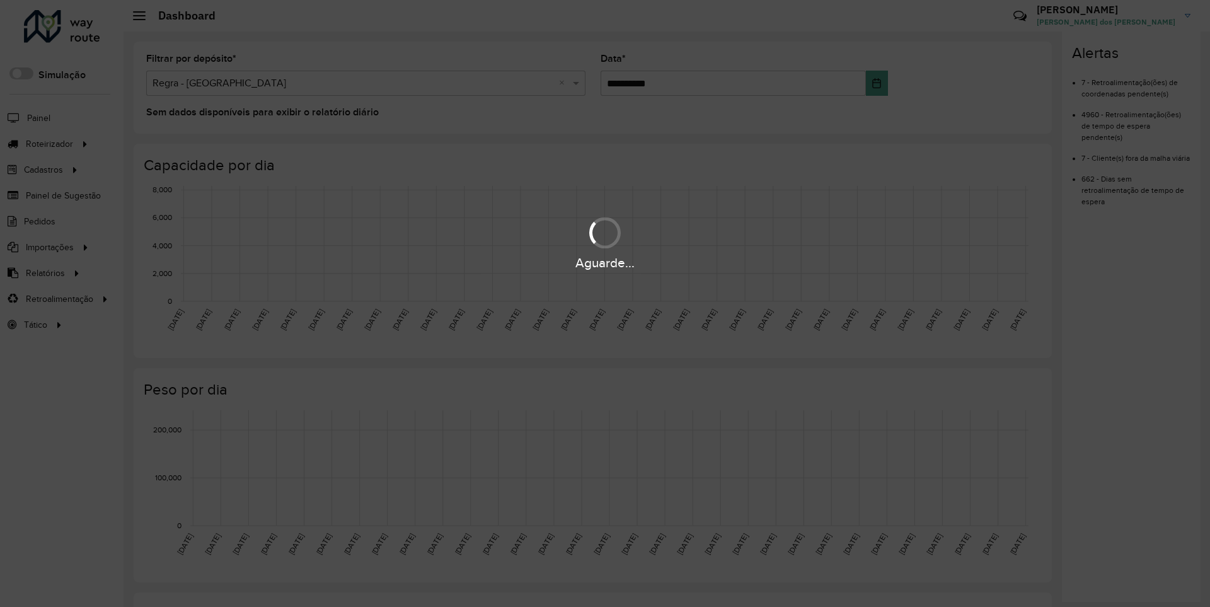
click at [44, 272] on div "Aguarde..." at bounding box center [605, 263] width 1210 height 20
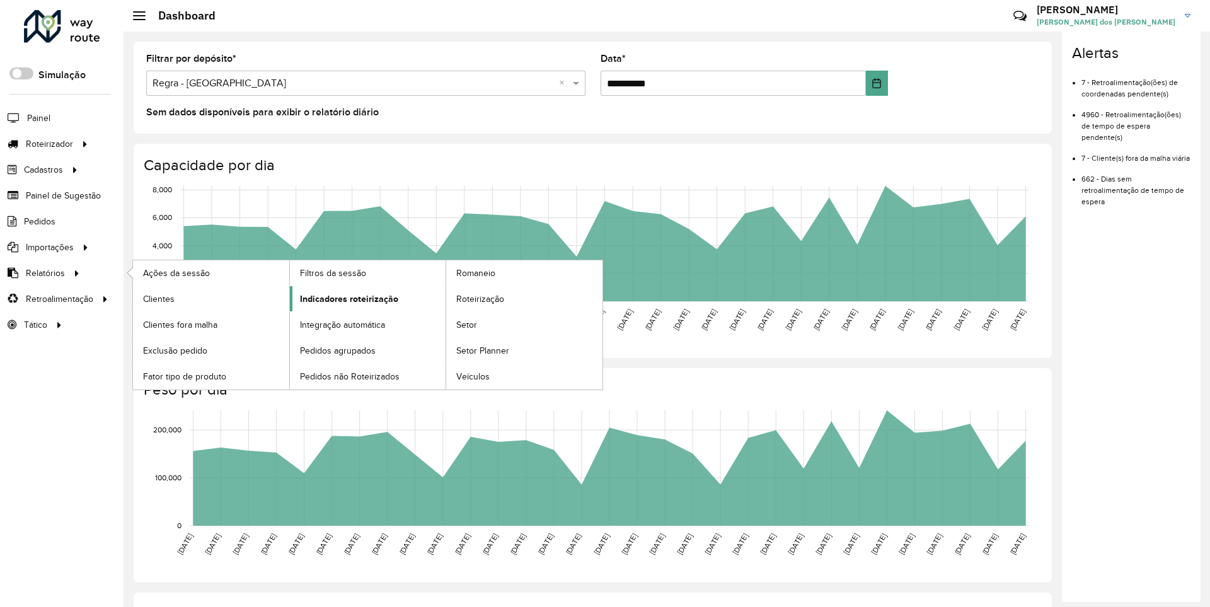
click at [345, 298] on span "Indicadores roteirização" at bounding box center [349, 298] width 98 height 13
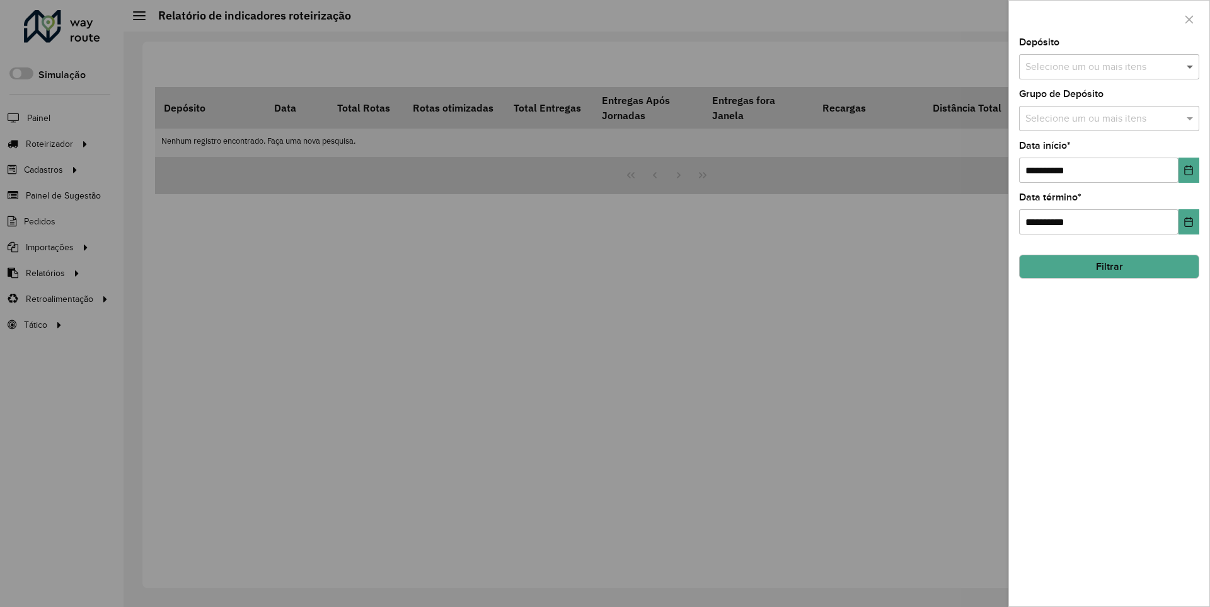
click at [1191, 66] on span at bounding box center [1192, 66] width 16 height 15
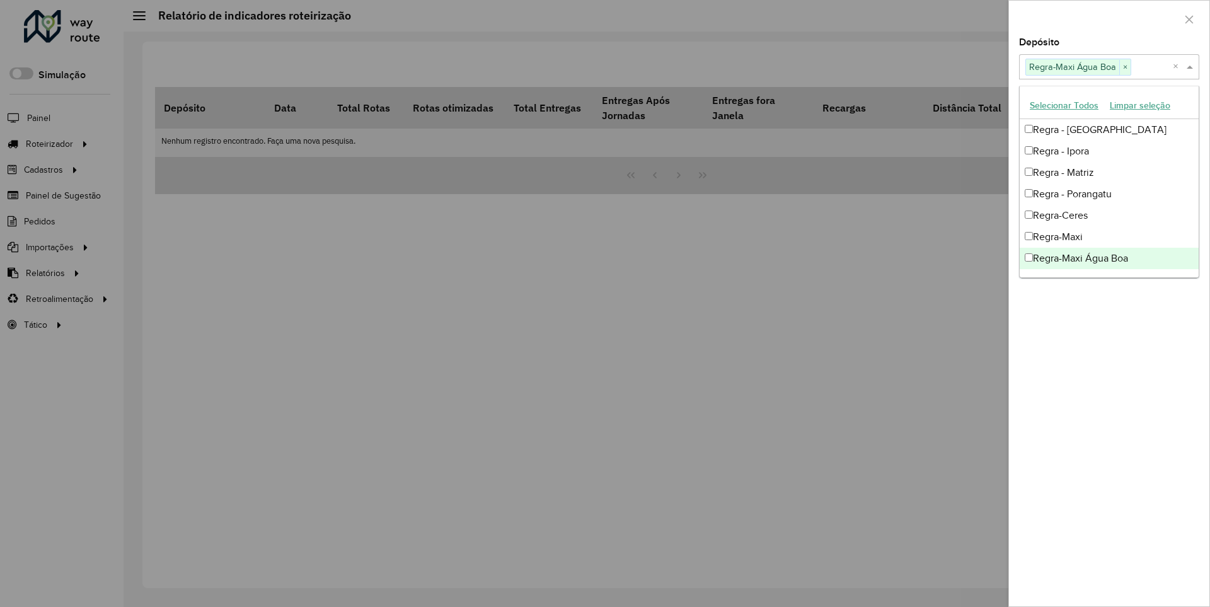
click at [1109, 18] on div at bounding box center [1109, 19] width 200 height 37
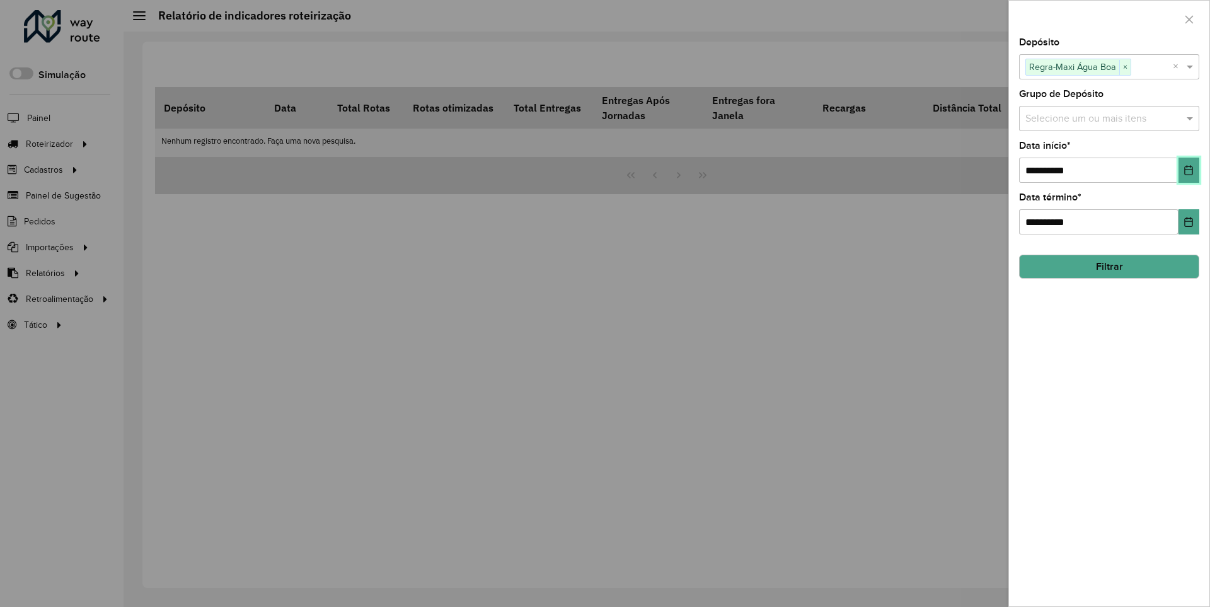
click at [1188, 170] on icon "Choose Date" at bounding box center [1189, 170] width 8 height 10
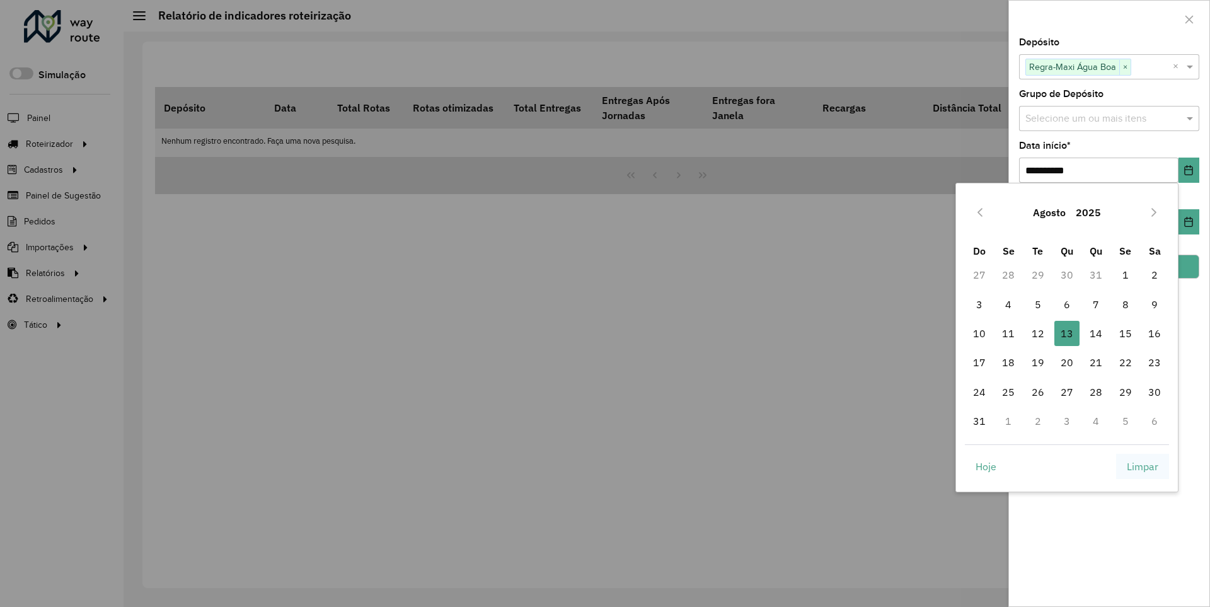
click at [1143, 466] on span "Limpar" at bounding box center [1143, 466] width 32 height 15
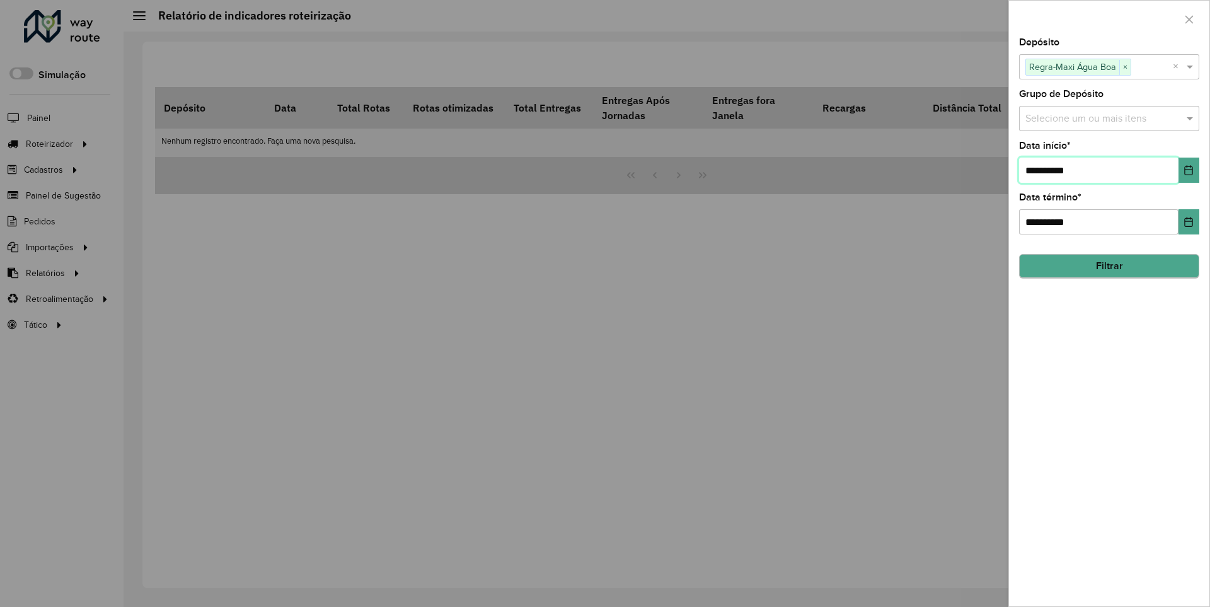
type input "**********"
click at [1109, 266] on button "Filtrar" at bounding box center [1109, 267] width 180 height 24
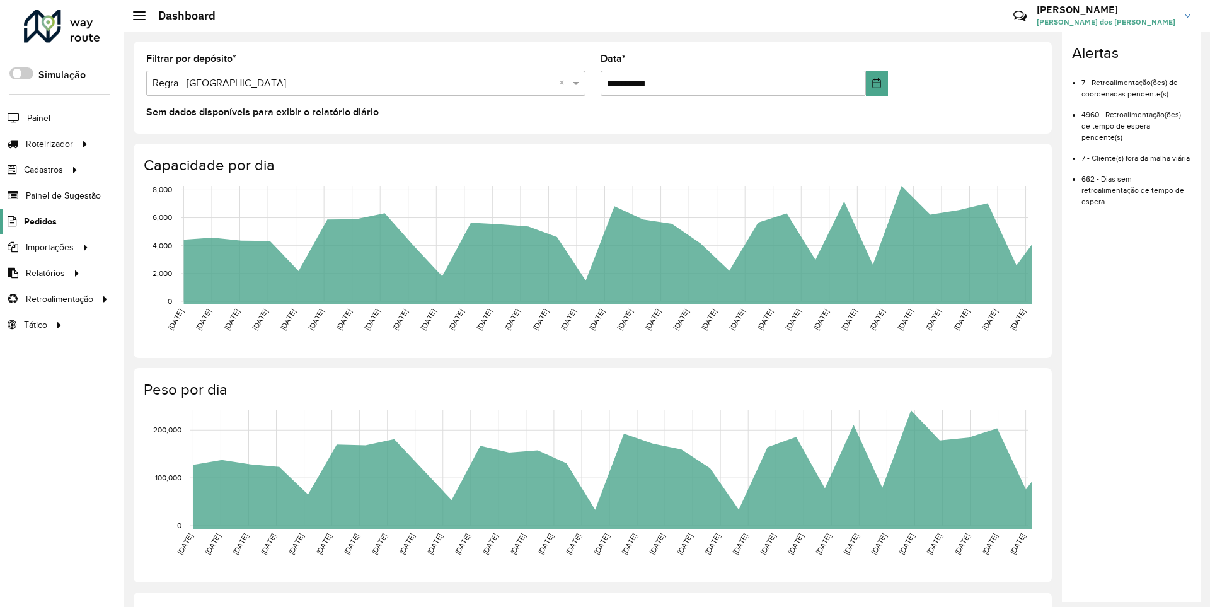
click at [39, 221] on span "Pedidos" at bounding box center [40, 221] width 33 height 13
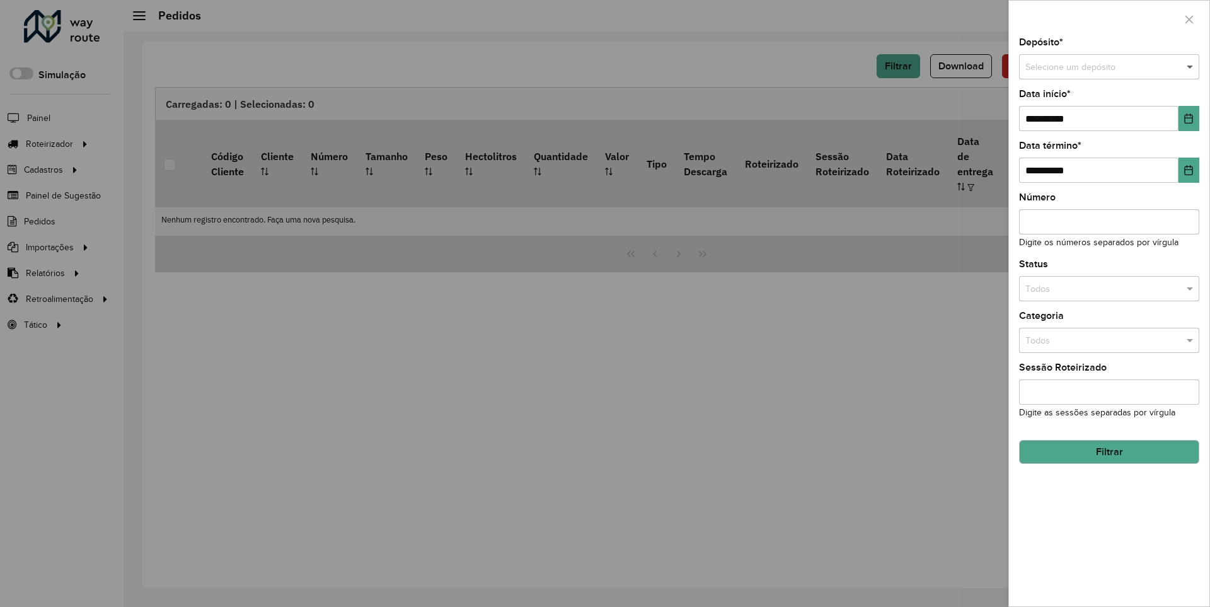
click at [1191, 67] on span at bounding box center [1192, 68] width 16 height 14
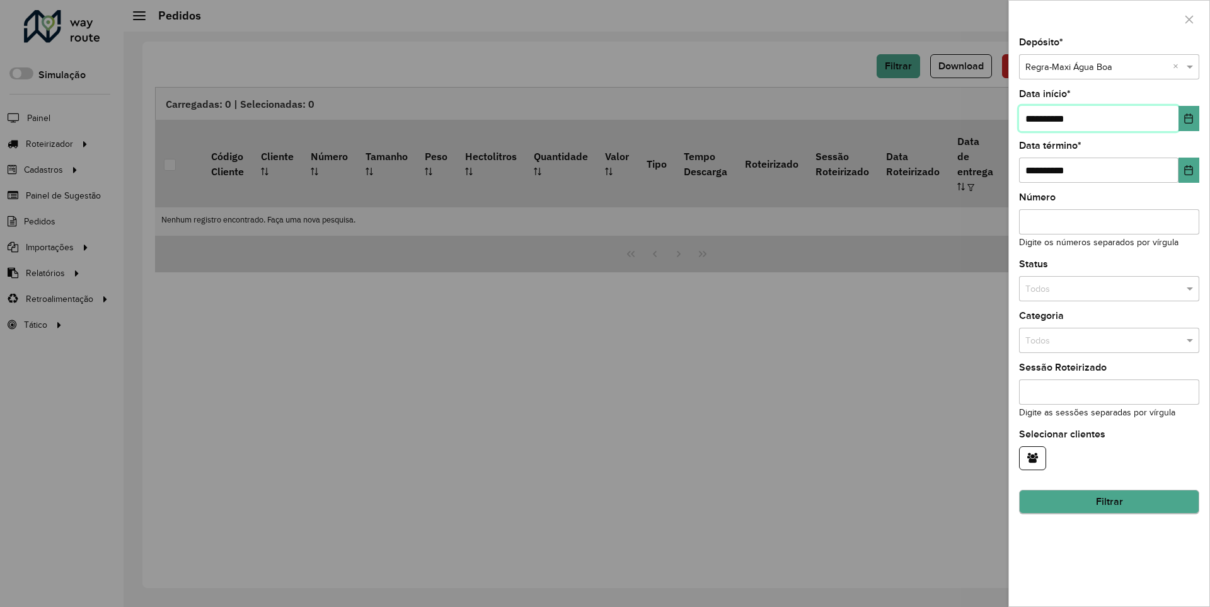
type input "**********"
click at [1109, 502] on button "Filtrar" at bounding box center [1109, 502] width 180 height 24
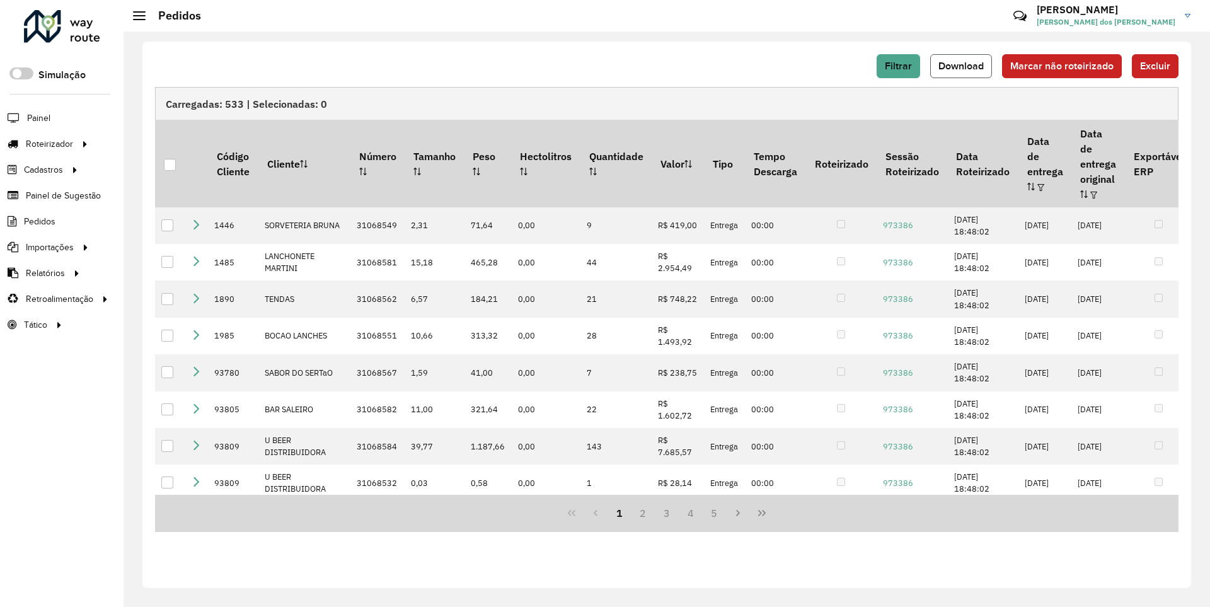
click at [963, 66] on span "Download" at bounding box center [961, 66] width 45 height 11
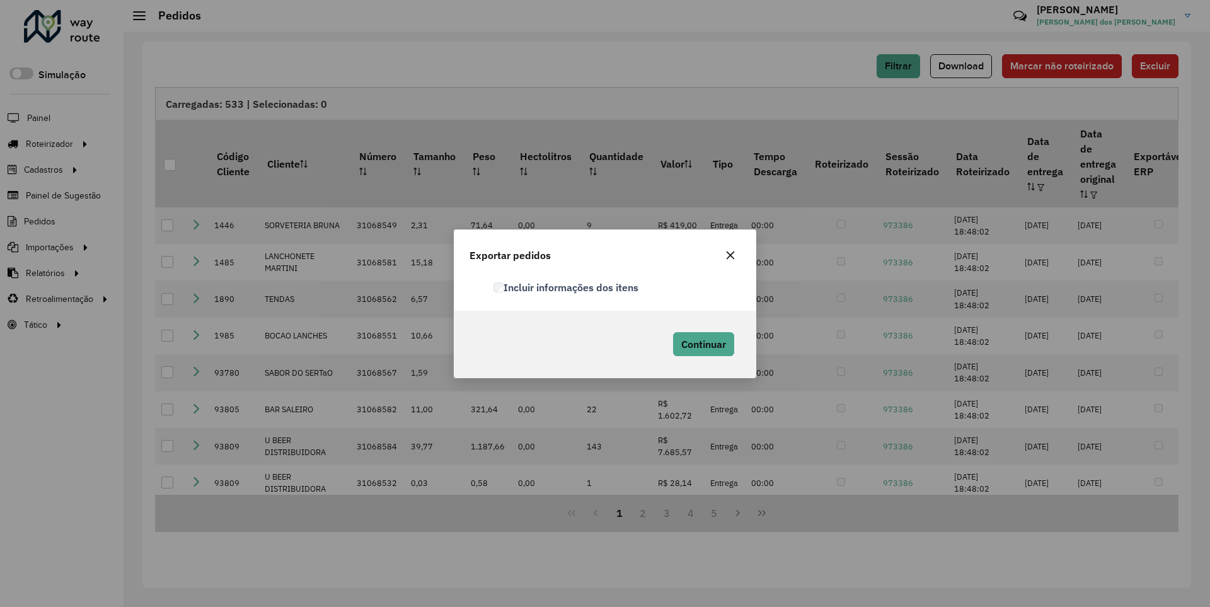
click at [567, 287] on label "Incluir informações dos itens" at bounding box center [566, 287] width 145 height 15
click at [702, 344] on span "Continuar" at bounding box center [703, 344] width 45 height 13
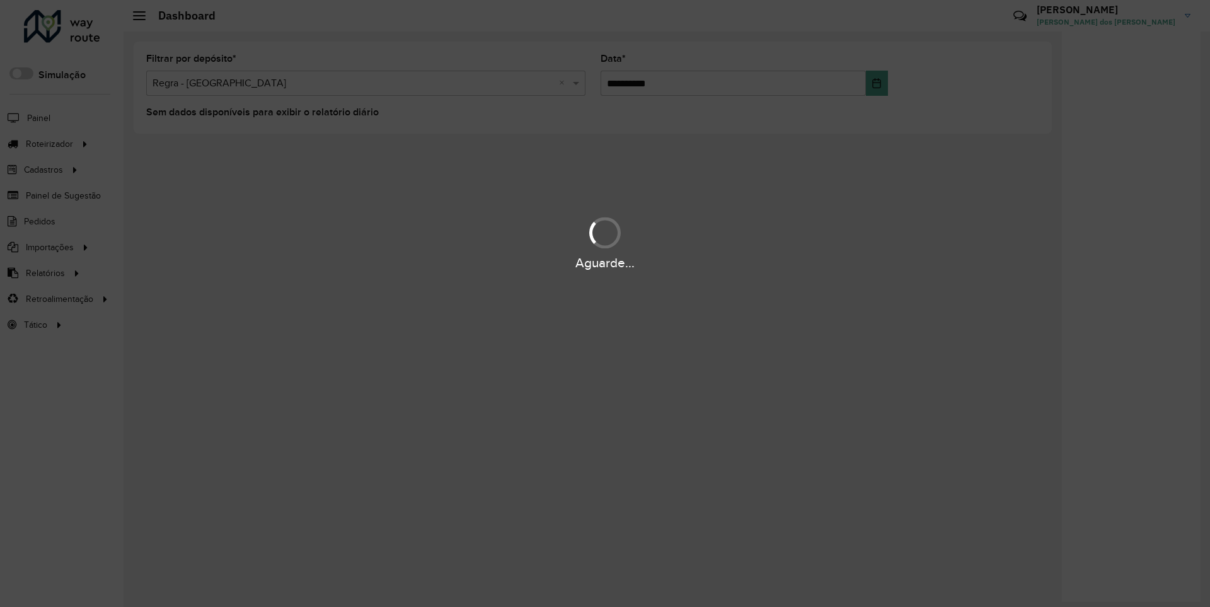
click at [44, 272] on div "Aguarde..." at bounding box center [605, 263] width 1210 height 20
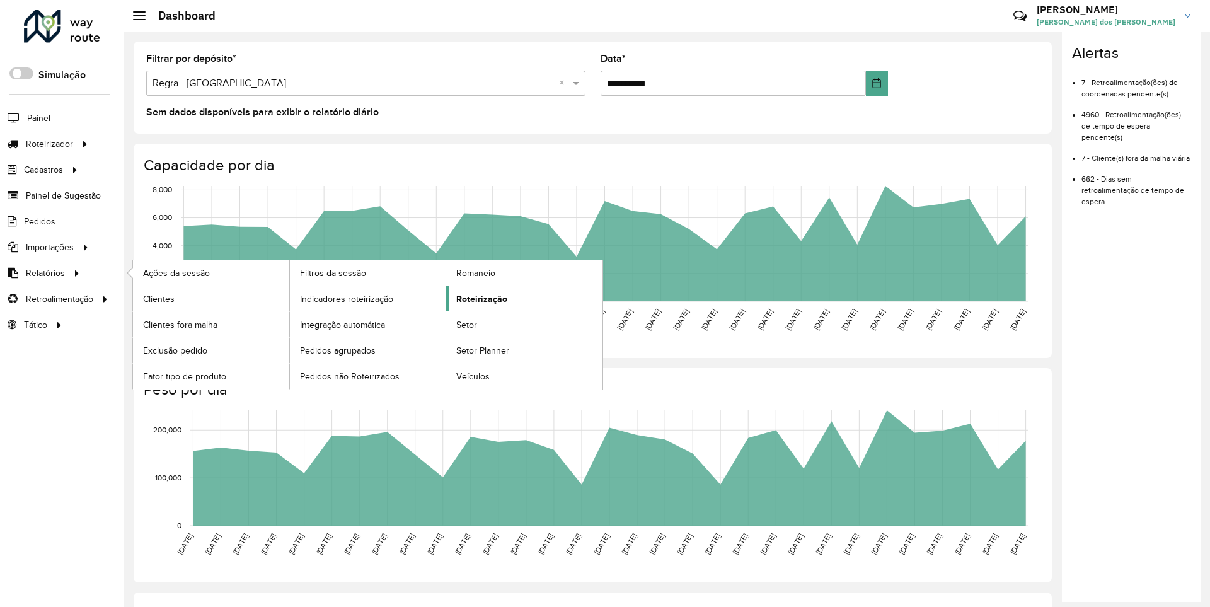
click at [480, 298] on span "Roteirização" at bounding box center [481, 298] width 51 height 13
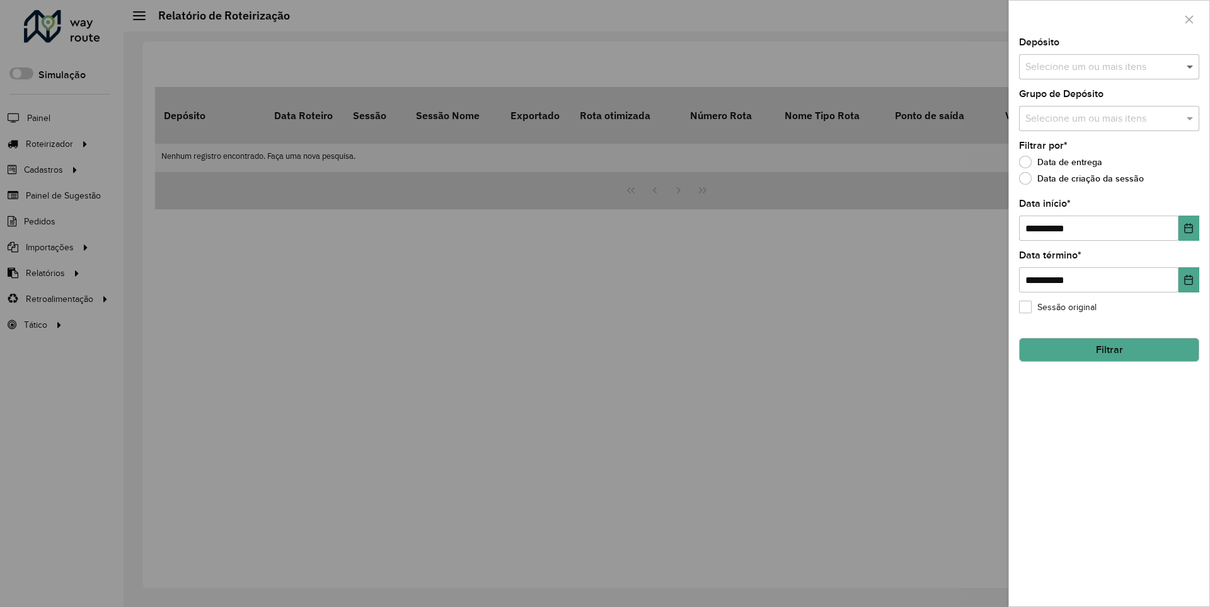
click at [1191, 66] on span at bounding box center [1192, 66] width 16 height 15
click at [1188, 228] on icon "Choose Date" at bounding box center [1189, 228] width 8 height 10
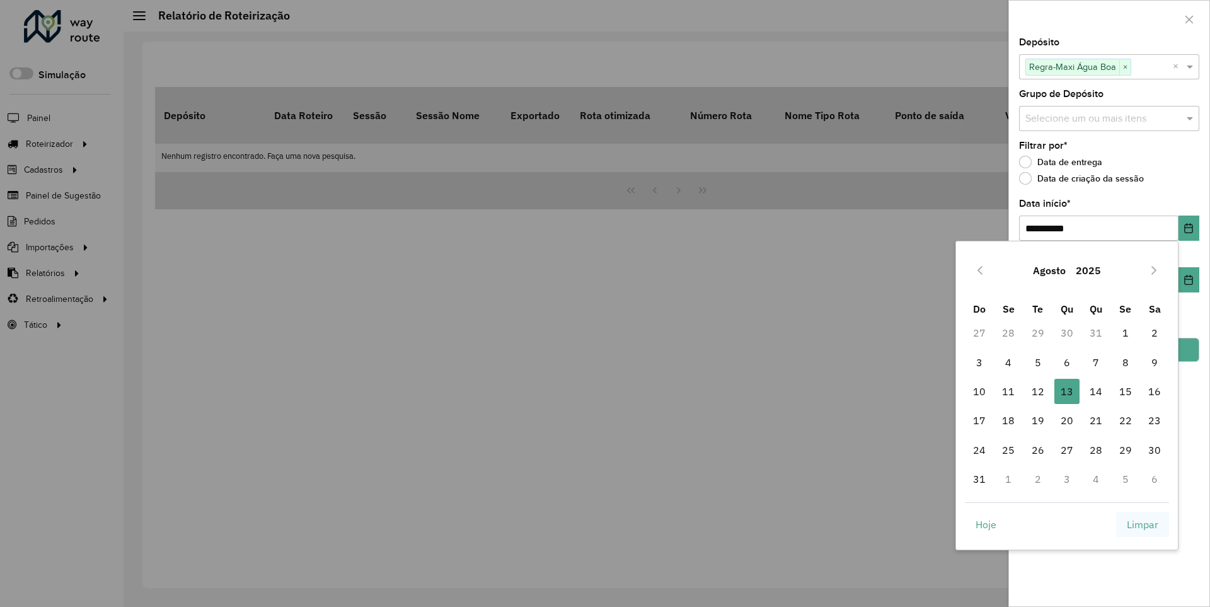
click at [1143, 524] on span "Limpar" at bounding box center [1143, 524] width 32 height 15
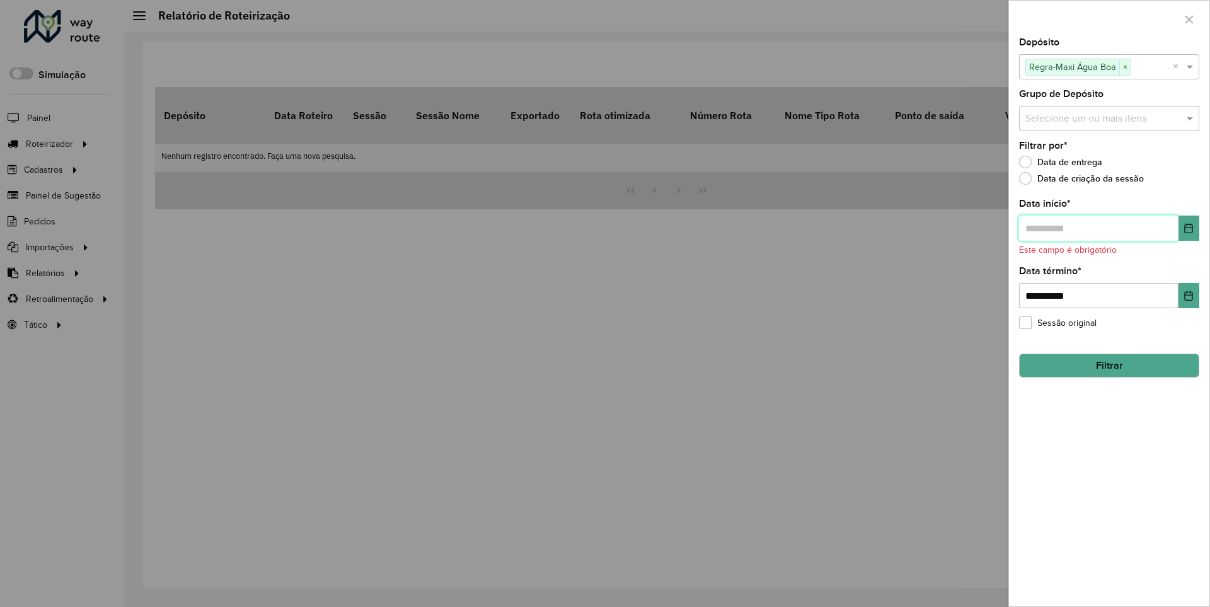
click at [1098, 228] on input "text" at bounding box center [1098, 228] width 159 height 25
type input "**********"
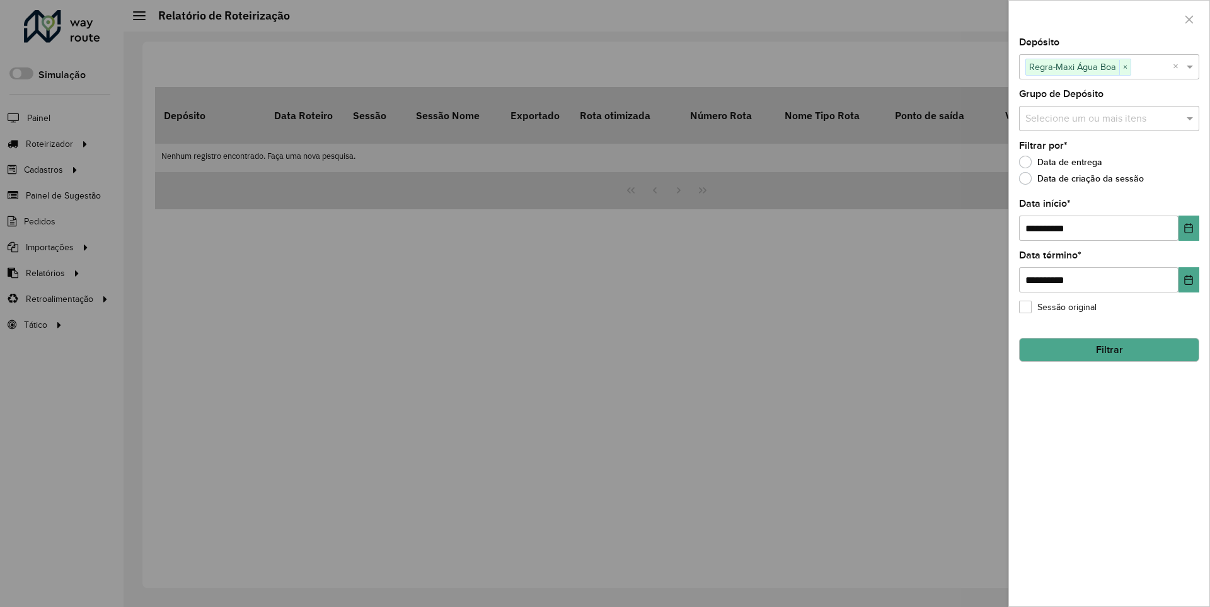
click at [1109, 349] on button "Filtrar" at bounding box center [1109, 350] width 180 height 24
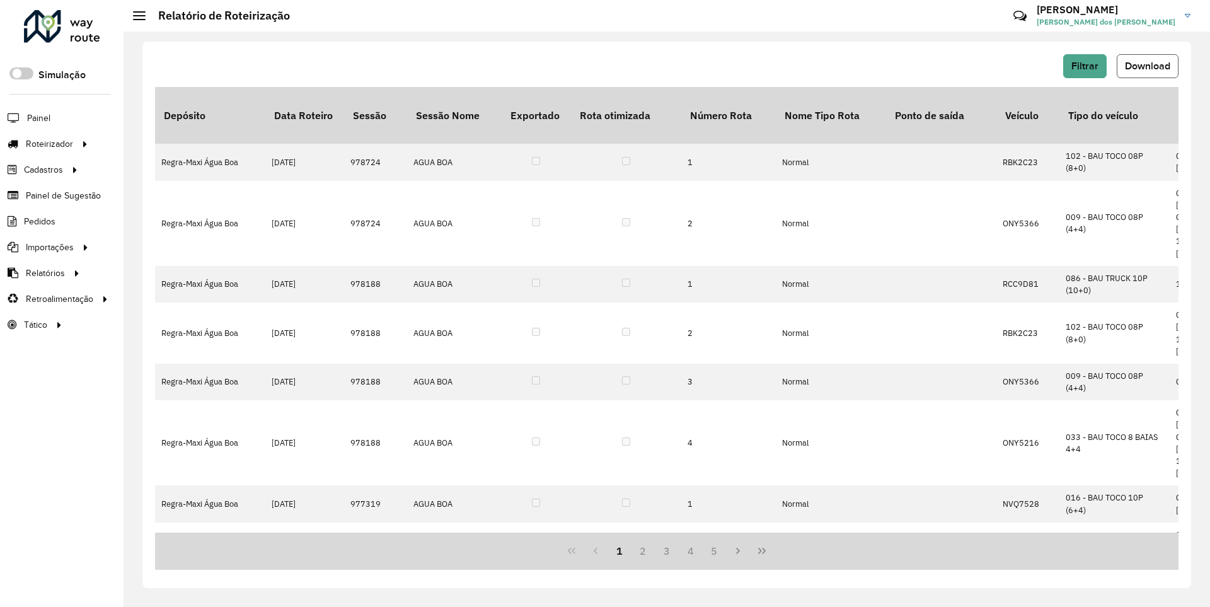
click at [1147, 66] on span "Download" at bounding box center [1147, 66] width 45 height 11
